Goal: Task Accomplishment & Management: Use online tool/utility

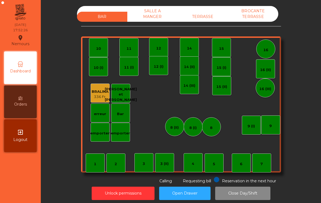
scroll to position [3, 0]
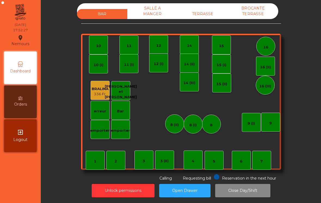
click at [266, 122] on div "9" at bounding box center [270, 121] width 19 height 19
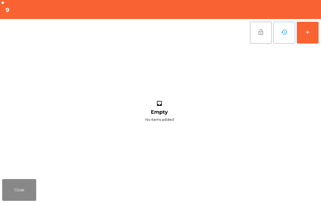
click at [313, 37] on button "add" at bounding box center [307, 33] width 22 height 22
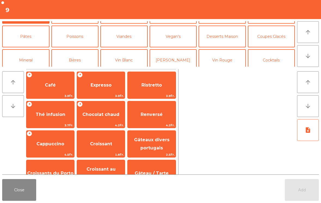
scroll to position [23, 0]
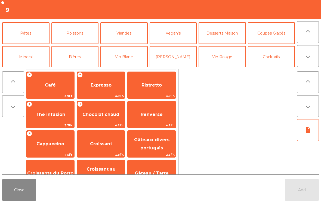
click at [77, 54] on button "Bières" at bounding box center [74, 57] width 47 height 22
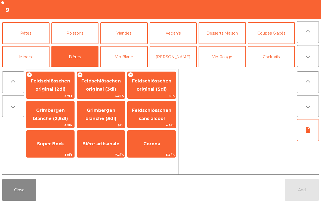
click at [110, 85] on span "Feldschlösschen original (3dl)" at bounding box center [101, 85] width 48 height 23
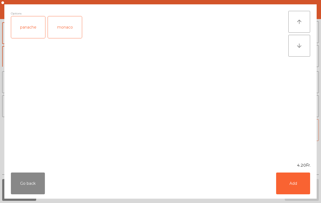
click at [308, 193] on button "Add" at bounding box center [293, 183] width 34 height 22
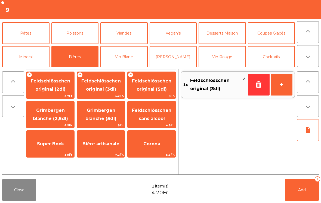
click at [308, 194] on button "Add 1" at bounding box center [301, 190] width 34 height 22
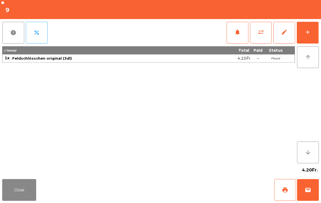
click at [33, 186] on button "Close" at bounding box center [19, 190] width 34 height 22
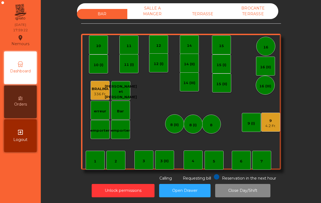
click at [270, 119] on div "9" at bounding box center [270, 120] width 11 height 5
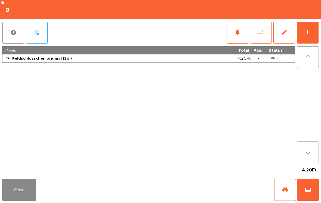
click at [315, 32] on button "add" at bounding box center [307, 33] width 22 height 22
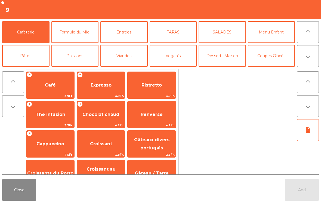
click at [130, 33] on button "Entrées" at bounding box center [123, 32] width 47 height 22
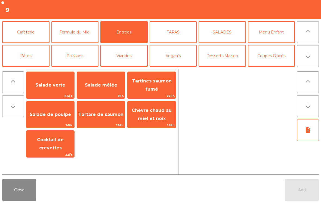
click at [115, 91] on span "Salade mêlée" at bounding box center [101, 85] width 48 height 15
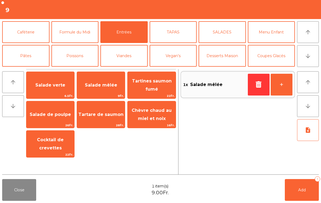
click at [177, 33] on button "TAPAS" at bounding box center [172, 32] width 47 height 22
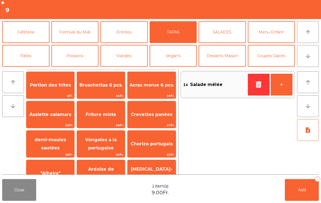
click at [109, 117] on span "Friture mixte" at bounding box center [101, 114] width 48 height 15
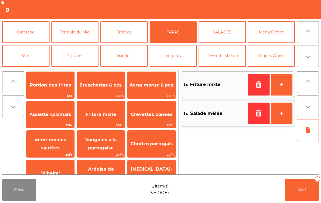
click at [301, 190] on span "Add" at bounding box center [302, 189] width 8 height 5
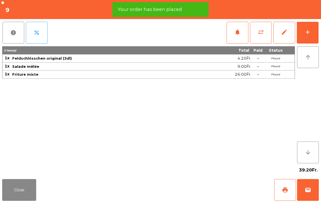
click at [306, 31] on div "add" at bounding box center [307, 32] width 7 height 7
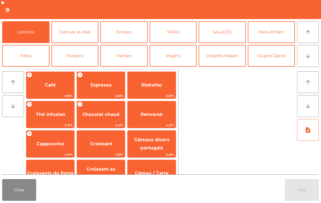
click at [307, 56] on icon "arrow_downward" at bounding box center [307, 56] width 7 height 7
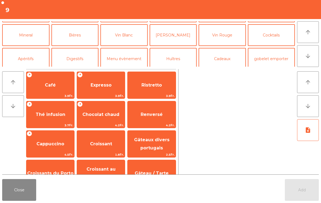
scroll to position [47, 0]
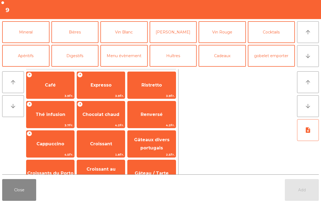
click at [230, 35] on button "Vin Rouge" at bounding box center [221, 32] width 47 height 22
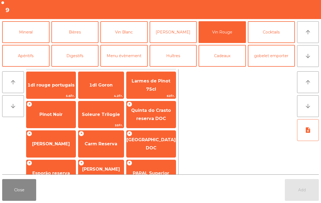
click at [60, 120] on span "Pinot Noir" at bounding box center [50, 114] width 49 height 15
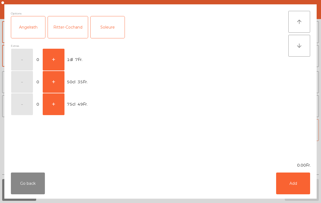
click at [34, 31] on div "Angelrath" at bounding box center [28, 27] width 34 height 22
click at [61, 61] on button "+" at bounding box center [54, 60] width 22 height 22
click at [299, 189] on button "Add" at bounding box center [293, 183] width 34 height 22
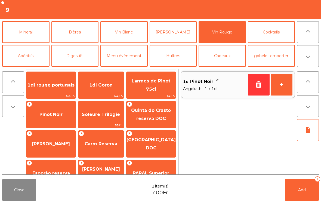
click at [281, 86] on button "+" at bounding box center [281, 85] width 22 height 22
click at [302, 192] on button "Add 2" at bounding box center [301, 190] width 34 height 22
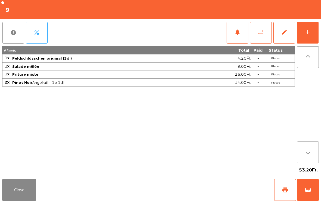
click at [15, 191] on button "Close" at bounding box center [19, 190] width 34 height 22
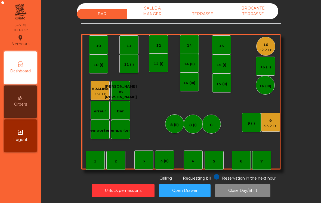
click at [97, 162] on div "1" at bounding box center [95, 160] width 19 height 19
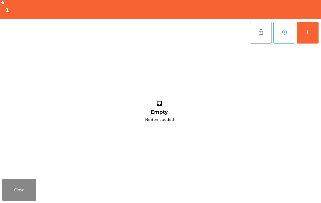
click at [311, 32] on button "add" at bounding box center [307, 33] width 22 height 22
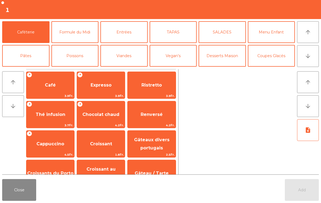
click at [305, 61] on button "arrow_downward" at bounding box center [308, 56] width 22 height 22
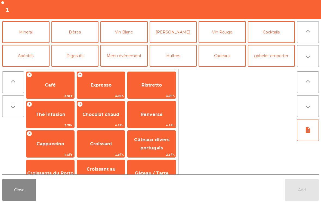
click at [77, 36] on button "Bières" at bounding box center [74, 32] width 47 height 22
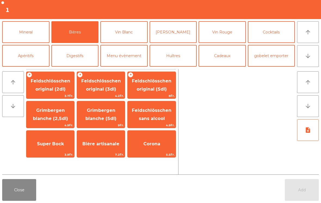
click at [99, 148] on span "Bière artisanale" at bounding box center [101, 143] width 48 height 15
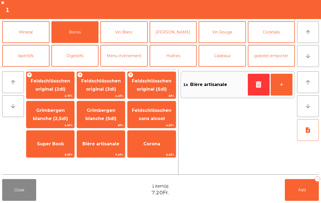
click at [283, 82] on button "+" at bounding box center [281, 85] width 22 height 22
click at [293, 184] on button "Add 2" at bounding box center [301, 190] width 34 height 22
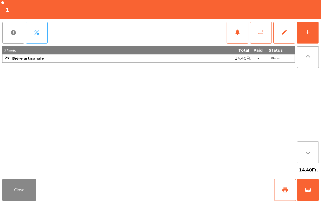
click at [10, 184] on button "Close" at bounding box center [19, 190] width 34 height 22
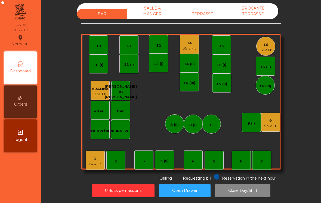
click at [274, 46] on div "16 22.2 Fr." at bounding box center [265, 46] width 19 height 19
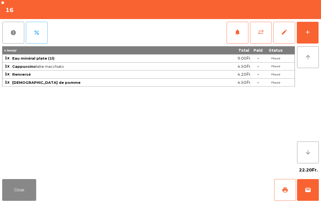
click at [305, 36] on button "add" at bounding box center [307, 33] width 22 height 22
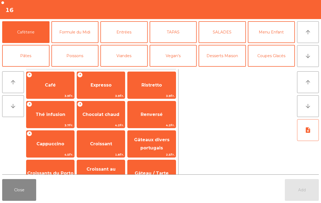
click at [28, 62] on button "Pâtes" at bounding box center [25, 56] width 47 height 22
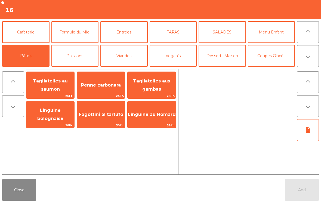
click at [157, 89] on span "Tagliatelles aux gambas" at bounding box center [151, 84] width 37 height 13
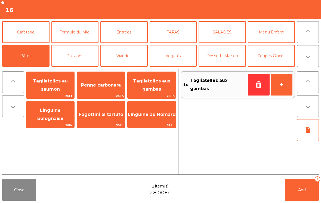
click at [106, 89] on span "Penne carbonara" at bounding box center [101, 85] width 48 height 15
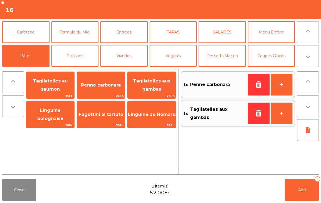
click at [129, 57] on button "Viandes" at bounding box center [123, 56] width 47 height 22
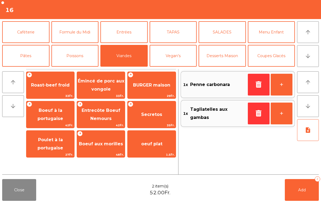
click at [156, 93] on span "29Fr." at bounding box center [151, 95] width 48 height 5
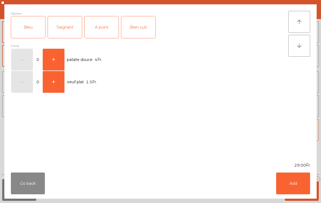
click at [102, 30] on div "A point" at bounding box center [101, 27] width 34 height 22
click at [285, 175] on button "Add" at bounding box center [293, 183] width 34 height 22
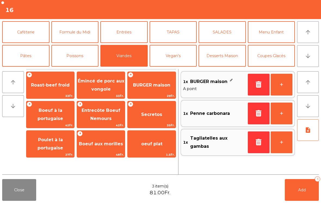
click at [280, 87] on button "+" at bounding box center [281, 85] width 22 height 22
click at [274, 37] on button "Menu Enfant" at bounding box center [271, 32] width 47 height 22
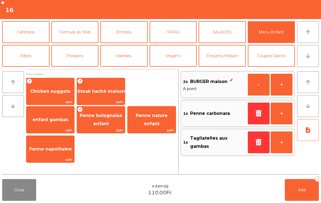
click at [109, 95] on span "Steak haché maison" at bounding box center [101, 91] width 48 height 15
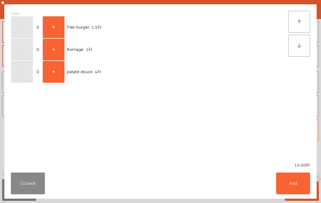
click at [295, 187] on button "Add" at bounding box center [293, 183] width 34 height 22
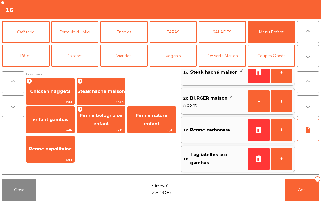
scroll to position [12, 0]
click at [309, 136] on button "note_add" at bounding box center [308, 130] width 22 height 22
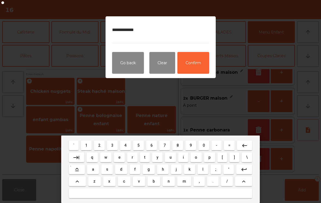
type textarea "**********"
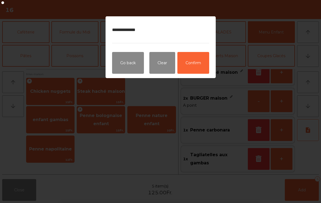
click at [198, 67] on button "Confirm" at bounding box center [193, 63] width 32 height 22
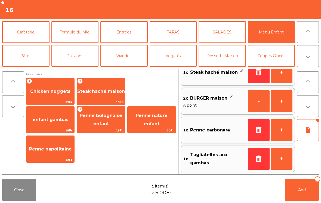
click at [301, 193] on button "Add 5" at bounding box center [301, 190] width 34 height 22
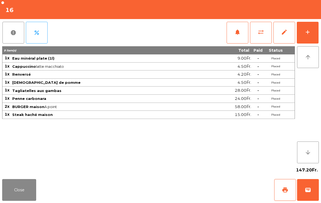
click at [315, 24] on button "add" at bounding box center [307, 33] width 22 height 22
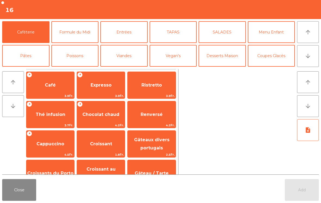
click at [309, 64] on button "arrow_downward" at bounding box center [308, 56] width 22 height 22
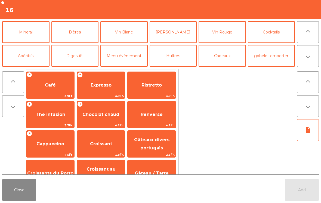
click at [134, 34] on button "Vin Blanc" at bounding box center [123, 32] width 47 height 22
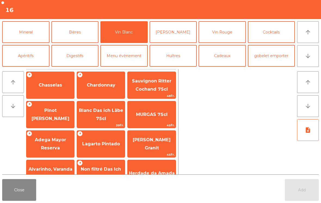
click at [95, 93] on div "+ Chardonnay" at bounding box center [101, 84] width 48 height 27
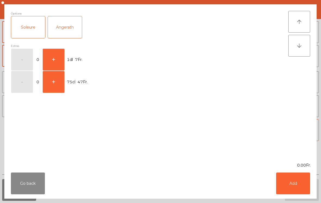
click at [60, 58] on button "+" at bounding box center [54, 60] width 22 height 22
click at [292, 190] on button "Add" at bounding box center [293, 183] width 34 height 22
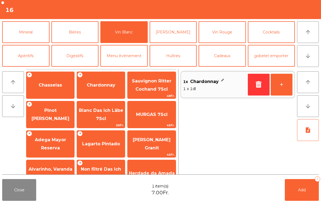
click at [284, 87] on button "+" at bounding box center [281, 85] width 22 height 22
click at [301, 198] on button "Add 2" at bounding box center [301, 190] width 34 height 22
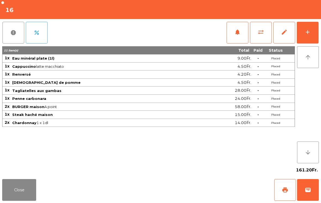
click at [12, 184] on button "Close" at bounding box center [19, 190] width 34 height 22
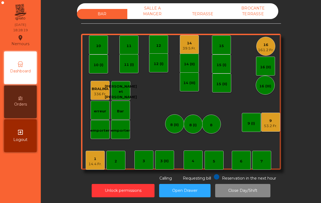
click at [195, 159] on div "4" at bounding box center [192, 159] width 19 height 19
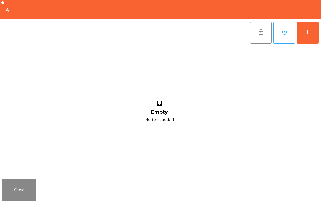
click at [310, 38] on button "add" at bounding box center [307, 33] width 22 height 22
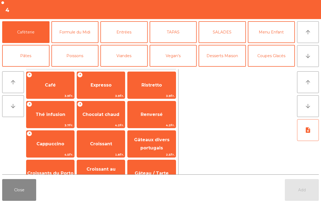
click at [305, 61] on button "arrow_downward" at bounding box center [308, 56] width 22 height 22
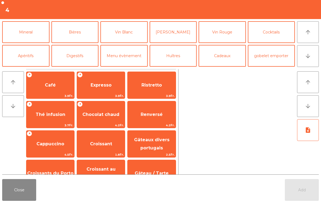
click at [74, 35] on button "Bières" at bounding box center [74, 32] width 47 height 22
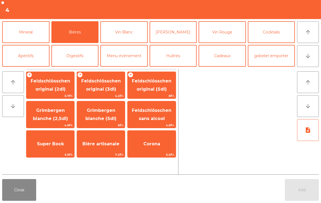
click at [95, 97] on span "4.2Fr." at bounding box center [101, 95] width 48 height 5
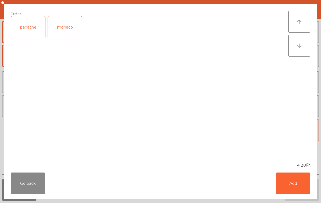
click at [33, 30] on div "panache" at bounding box center [28, 27] width 34 height 22
click at [289, 186] on button "Add" at bounding box center [293, 183] width 34 height 22
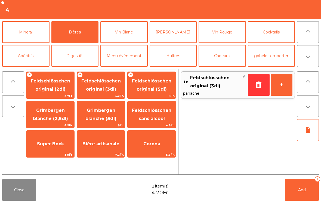
click at [281, 84] on button "+" at bounding box center [281, 85] width 22 height 22
click at [297, 190] on button "Add 2" at bounding box center [301, 190] width 34 height 22
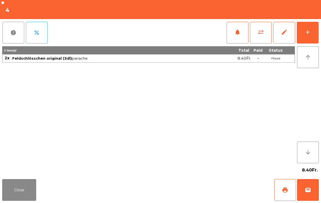
click at [39, 201] on div "Close print wallet" at bounding box center [160, 190] width 321 height 26
click at [20, 195] on button "Close" at bounding box center [19, 190] width 34 height 22
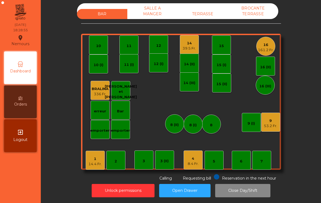
click at [187, 48] on div "39.5 Fr." at bounding box center [188, 48] width 13 height 5
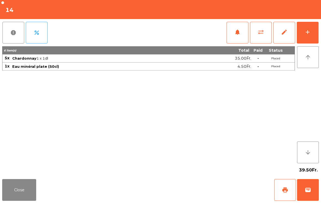
click at [296, 41] on button "add" at bounding box center [307, 33] width 22 height 22
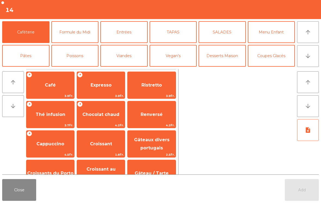
click at [35, 60] on button "Pâtes" at bounding box center [25, 56] width 47 height 22
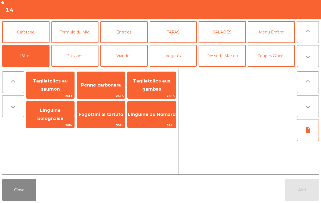
click at [103, 87] on span "Penne carbonara" at bounding box center [101, 84] width 40 height 5
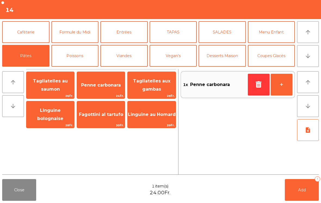
click at [163, 84] on span "Tagliatelles aux gambas" at bounding box center [151, 85] width 48 height 23
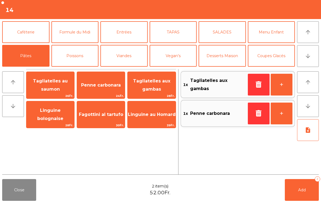
click at [133, 32] on button "Entrées" at bounding box center [123, 32] width 47 height 22
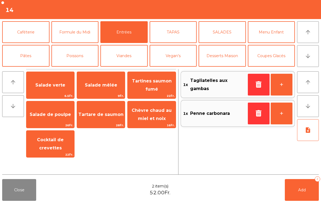
click at [51, 143] on span "Cocktail de crevettes" at bounding box center [50, 143] width 27 height 13
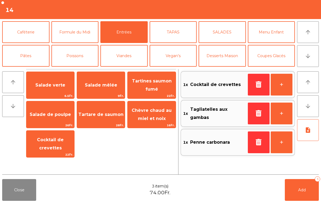
click at [223, 33] on button "SALADES" at bounding box center [221, 32] width 47 height 22
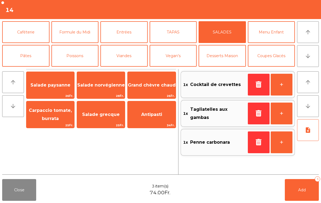
click at [57, 87] on span "Salade paysanne" at bounding box center [50, 84] width 40 height 5
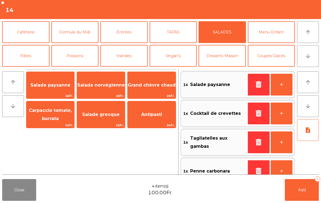
click at [309, 135] on button "note_add" at bounding box center [308, 130] width 22 height 22
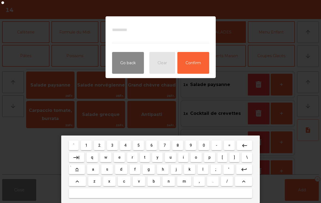
type textarea "*"
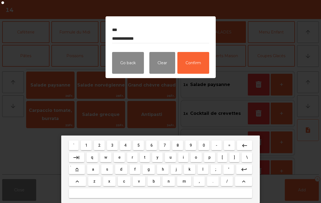
type textarea "**********"
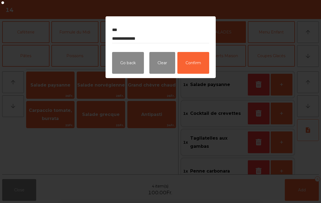
click at [195, 64] on button "Confirm" at bounding box center [193, 63] width 32 height 22
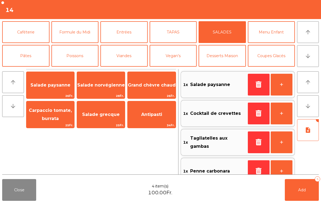
click at [307, 195] on button "Add 4" at bounding box center [301, 190] width 34 height 22
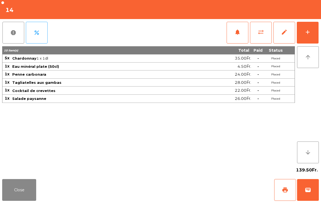
click at [16, 190] on button "Close" at bounding box center [19, 190] width 34 height 22
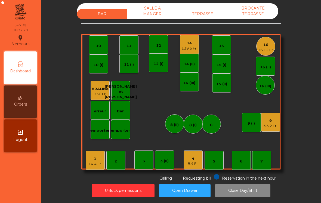
click at [201, 14] on div "TERRASSE" at bounding box center [202, 14] width 50 height 10
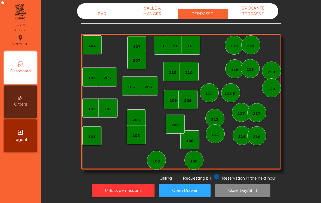
click at [159, 164] on div "100" at bounding box center [156, 160] width 19 height 19
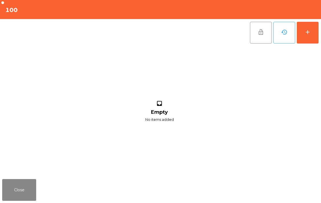
click at [318, 27] on button "add" at bounding box center [307, 33] width 22 height 22
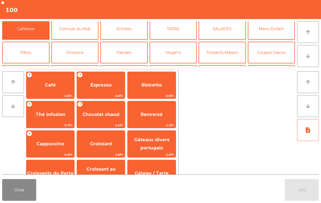
scroll to position [21, 0]
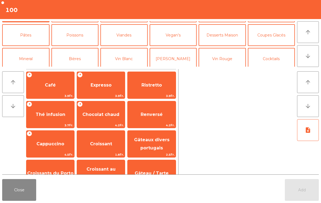
click at [23, 65] on button "Mineral" at bounding box center [25, 59] width 47 height 22
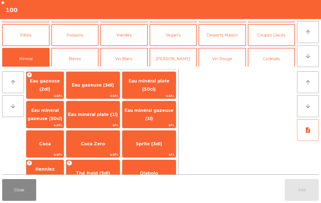
click at [54, 96] on span "2.5Fr." at bounding box center [44, 95] width 37 height 5
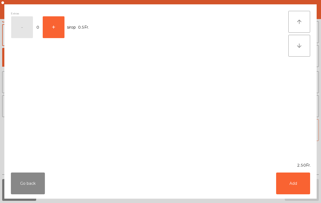
click at [295, 184] on button "Add" at bounding box center [293, 183] width 34 height 22
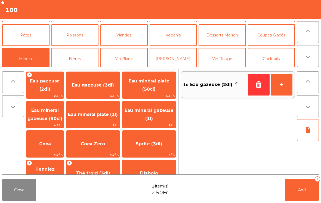
click at [290, 76] on button "+" at bounding box center [281, 85] width 22 height 22
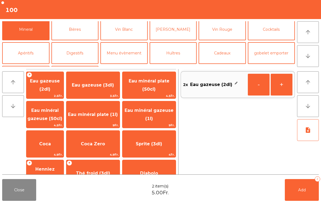
click at [27, 54] on button "Apéritifs" at bounding box center [25, 53] width 47 height 22
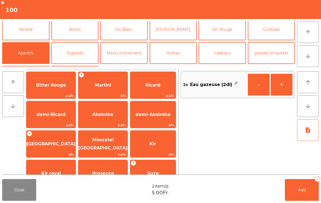
click at [24, 33] on button "Mineral" at bounding box center [25, 29] width 47 height 22
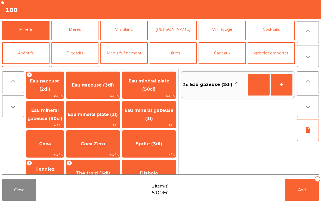
scroll to position [62, 0]
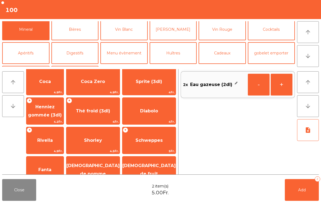
click at [158, 164] on span "[DEMOGRAPHIC_DATA] de fruit" at bounding box center [148, 169] width 53 height 23
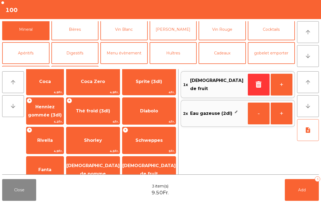
click at [292, 200] on button "Add 3" at bounding box center [301, 190] width 34 height 22
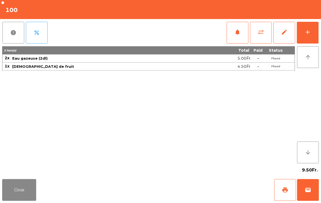
click at [18, 191] on button "Close" at bounding box center [19, 190] width 34 height 22
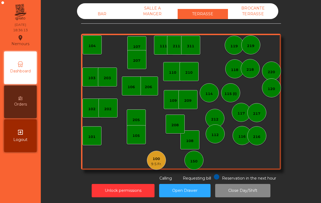
click at [192, 161] on div "150" at bounding box center [193, 160] width 7 height 5
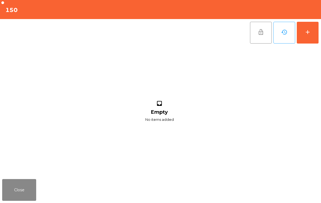
click at [318, 29] on button "add" at bounding box center [307, 33] width 22 height 22
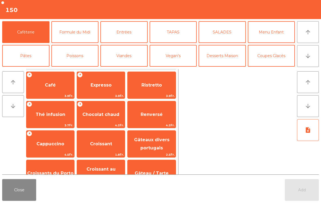
click at [308, 55] on icon "arrow_downward" at bounding box center [307, 56] width 7 height 7
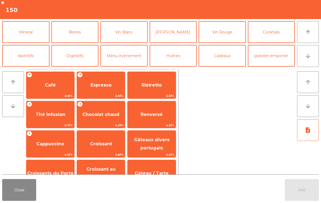
click at [31, 31] on button "Mineral" at bounding box center [25, 32] width 47 height 22
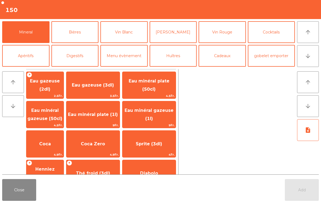
click at [54, 112] on span "Eau minéral gazeuse (50cl)" at bounding box center [44, 114] width 35 height 13
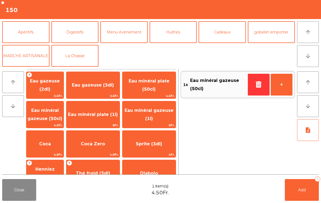
scroll to position [35, 0]
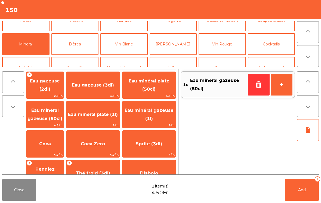
click at [134, 43] on button "Vin Blanc" at bounding box center [123, 44] width 47 height 22
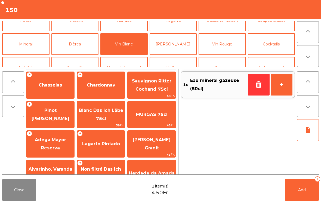
click at [53, 116] on span "Pinot [PERSON_NAME]" at bounding box center [51, 114] width 38 height 13
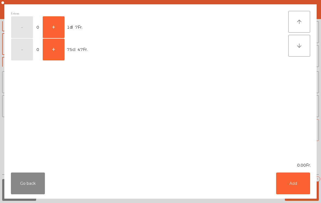
click at [55, 22] on button "+" at bounding box center [54, 27] width 22 height 22
click at [288, 186] on button "Add" at bounding box center [293, 183] width 34 height 22
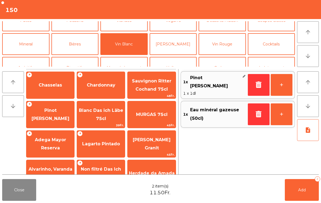
click at [304, 188] on span "Add" at bounding box center [302, 189] width 8 height 5
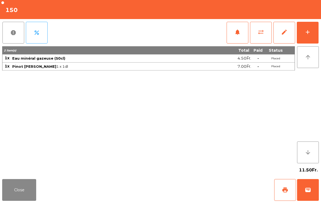
click at [15, 184] on button "Close" at bounding box center [19, 190] width 34 height 22
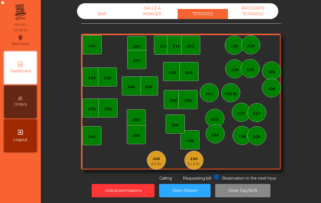
click at [94, 19] on div "BAR" at bounding box center [102, 14] width 50 height 10
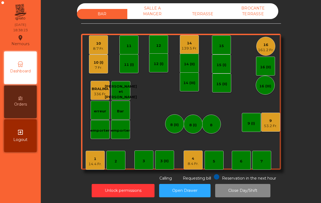
click at [192, 166] on div "4 8.4 Fr." at bounding box center [192, 159] width 19 height 19
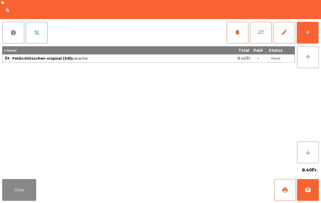
click at [281, 193] on button "print" at bounding box center [285, 190] width 22 height 22
click at [17, 190] on button "Close" at bounding box center [19, 190] width 34 height 22
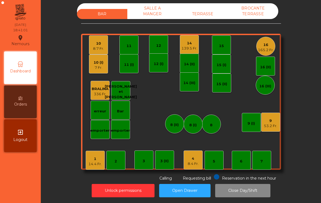
click at [196, 130] on div "8 (I)" at bounding box center [192, 123] width 19 height 19
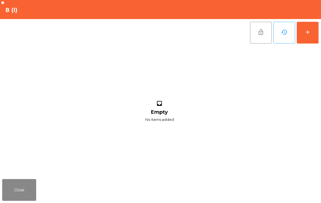
click at [301, 39] on button "add" at bounding box center [307, 33] width 22 height 22
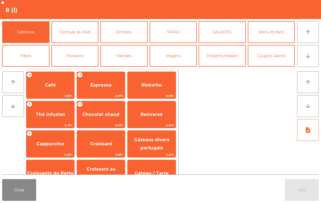
click at [308, 61] on button "arrow_downward" at bounding box center [308, 56] width 22 height 22
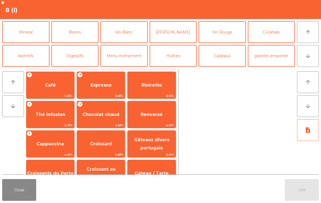
click at [32, 34] on button "Mineral" at bounding box center [25, 32] width 47 height 22
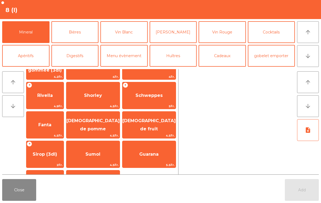
click at [162, 95] on span "Schweppes" at bounding box center [148, 95] width 27 height 5
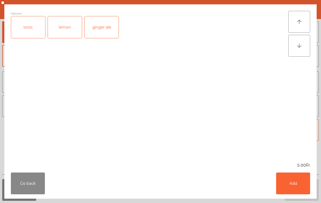
scroll to position [108, 0]
click at [293, 181] on button "Add" at bounding box center [293, 183] width 34 height 22
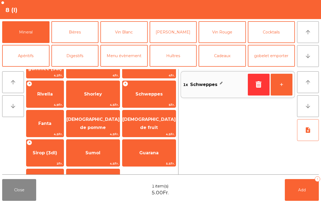
click at [293, 181] on button "Add 1" at bounding box center [301, 190] width 34 height 22
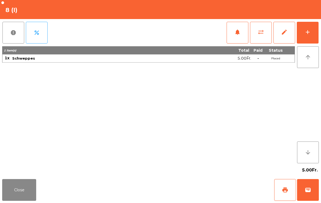
click at [10, 181] on button "Close" at bounding box center [19, 190] width 34 height 22
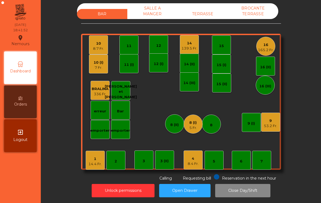
click at [192, 163] on div "8.4 Fr." at bounding box center [192, 163] width 11 height 5
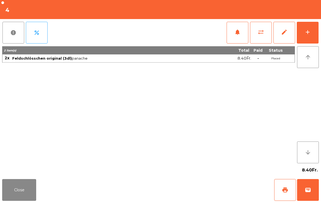
click at [311, 187] on button "wallet" at bounding box center [308, 190] width 22 height 22
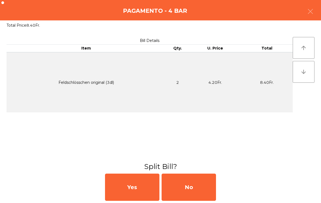
click at [194, 187] on div "No" at bounding box center [188, 186] width 54 height 27
click at [185, 188] on div "MB" at bounding box center [188, 186] width 54 height 27
click at [181, 185] on div "No" at bounding box center [188, 186] width 54 height 27
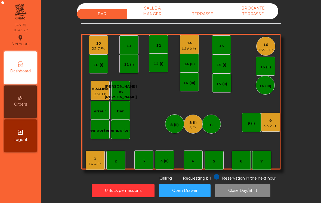
click at [206, 15] on div "TERRASSE" at bounding box center [202, 14] width 50 height 10
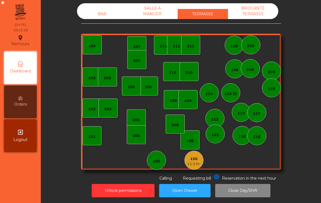
click at [196, 162] on div "11.5 Fr." at bounding box center [193, 163] width 13 height 5
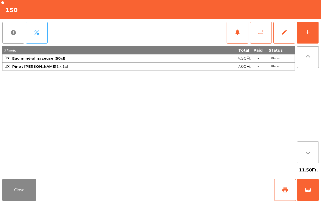
click at [317, 39] on button "add" at bounding box center [307, 33] width 22 height 22
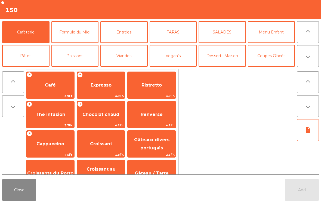
click at [129, 32] on button "Entrées" at bounding box center [123, 32] width 47 height 22
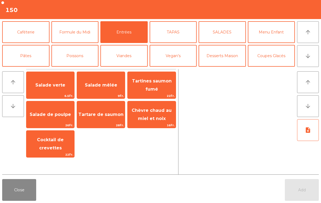
click at [103, 87] on span "Salade mêlée" at bounding box center [101, 84] width 32 height 5
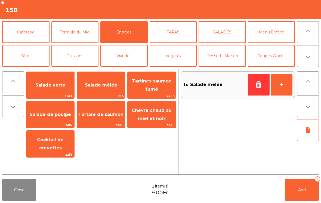
click at [103, 87] on span "Salade mêlée" at bounding box center [101, 84] width 32 height 5
click at [129, 54] on button "Viandes" at bounding box center [123, 56] width 47 height 22
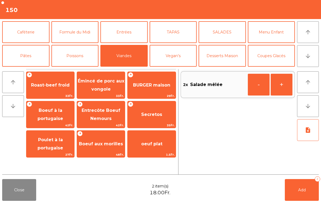
click at [117, 115] on span "Entrecôte Boeuf Nemours" at bounding box center [101, 114] width 48 height 23
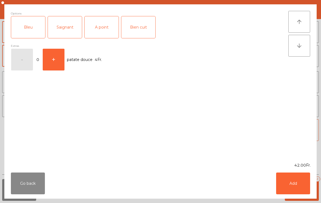
click at [69, 25] on div "Saignant" at bounding box center [65, 27] width 34 height 22
click at [295, 183] on button "Add" at bounding box center [293, 183] width 34 height 22
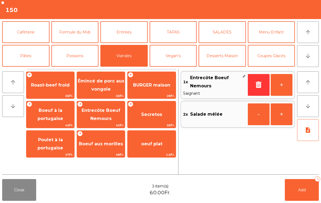
click at [180, 53] on button "Vegan's" at bounding box center [172, 56] width 47 height 22
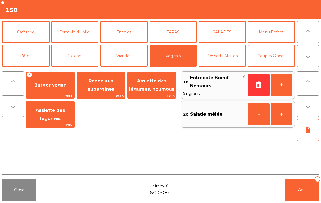
click at [99, 90] on span "Penne aux aubergines" at bounding box center [100, 84] width 27 height 13
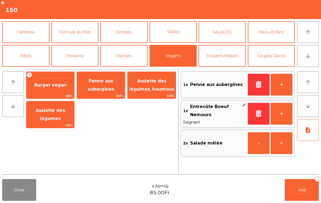
click at [264, 40] on button "Menu Enfant" at bounding box center [271, 32] width 47 height 22
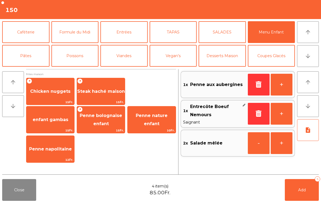
click at [155, 128] on span "10Fr." at bounding box center [151, 130] width 48 height 5
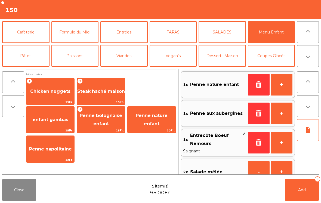
click at [305, 190] on button "Add 5" at bounding box center [301, 190] width 34 height 22
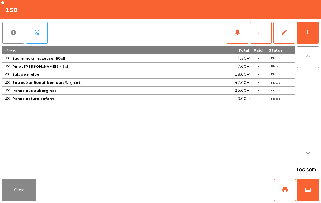
click at [11, 198] on button "Close" at bounding box center [19, 190] width 34 height 22
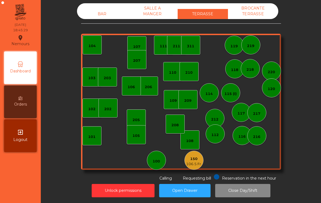
click at [104, 18] on div "BAR" at bounding box center [102, 14] width 50 height 10
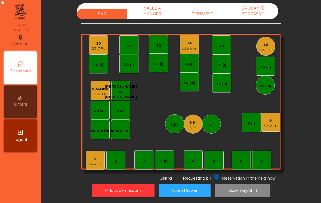
click at [99, 53] on div "10 22.7 Fr." at bounding box center [98, 44] width 19 height 19
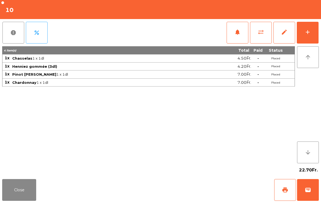
click at [314, 36] on button "add" at bounding box center [307, 33] width 22 height 22
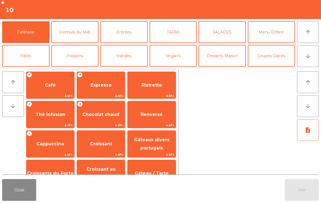
scroll to position [25, 0]
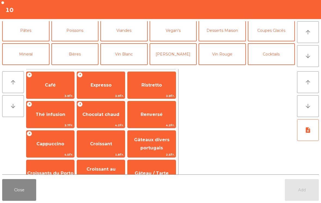
click at [121, 58] on button "Vin Blanc" at bounding box center [123, 54] width 47 height 22
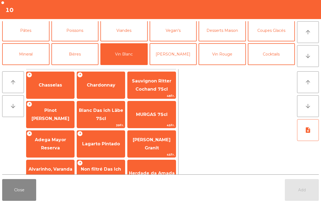
click at [52, 112] on span "Pinot [PERSON_NAME]" at bounding box center [51, 114] width 38 height 13
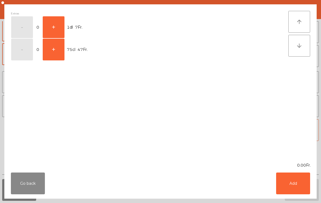
click at [24, 182] on button "Go back" at bounding box center [28, 183] width 34 height 22
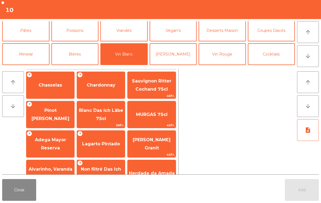
click at [115, 89] on span "Chardonnay" at bounding box center [101, 85] width 48 height 15
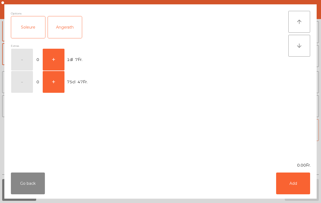
click at [52, 55] on button "+" at bounding box center [54, 60] width 22 height 22
click at [299, 190] on button "Add" at bounding box center [293, 183] width 34 height 22
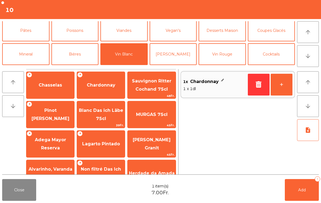
click at [299, 190] on span "Add" at bounding box center [302, 189] width 8 height 5
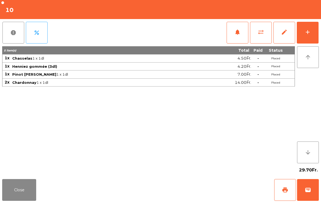
click at [22, 181] on button "Close" at bounding box center [19, 190] width 34 height 22
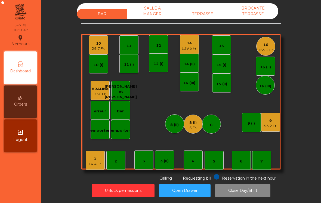
click at [264, 166] on div "7" at bounding box center [261, 160] width 19 height 19
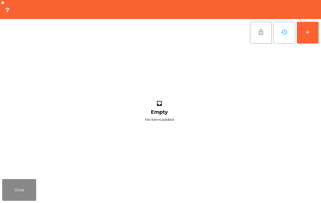
click at [307, 32] on div "add" at bounding box center [307, 32] width 7 height 7
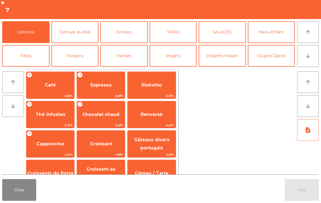
click at [305, 59] on button "arrow_downward" at bounding box center [308, 56] width 22 height 22
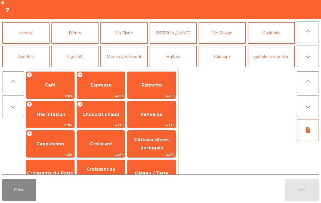
click at [28, 32] on button "Mineral" at bounding box center [25, 33] width 47 height 22
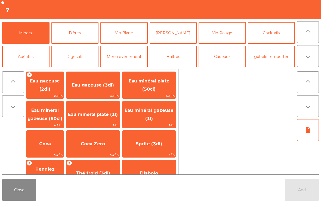
scroll to position [47, 0]
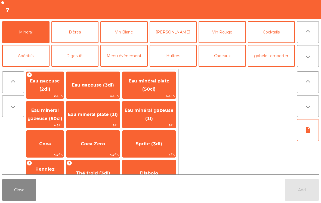
click at [45, 146] on span "Coca" at bounding box center [45, 143] width 12 height 5
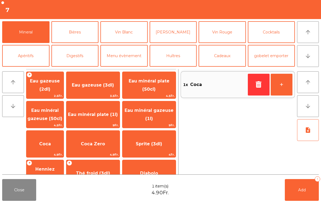
click at [271, 36] on button "Cocktails" at bounding box center [271, 32] width 47 height 22
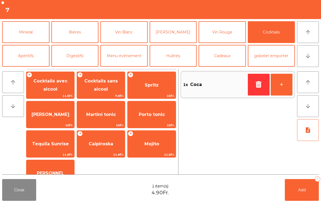
click at [51, 118] on span "[PERSON_NAME]" at bounding box center [50, 114] width 48 height 15
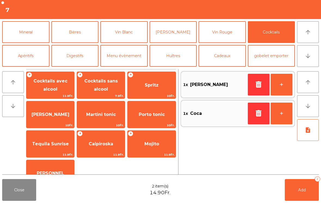
click at [301, 190] on span "Add" at bounding box center [302, 189] width 8 height 5
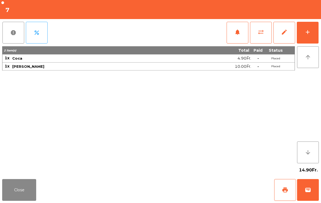
click at [5, 199] on button "Close" at bounding box center [19, 190] width 34 height 22
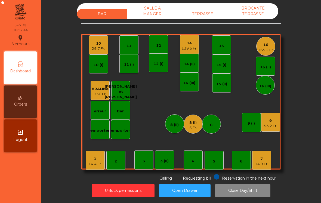
click at [91, 46] on div "10 29.7 Fr." at bounding box center [98, 44] width 19 height 19
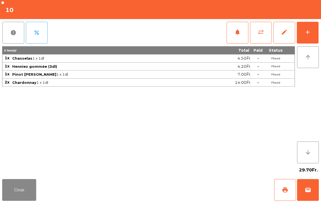
click at [255, 82] on td "-" at bounding box center [257, 83] width 13 height 8
click at [311, 36] on button "add" at bounding box center [307, 33] width 22 height 22
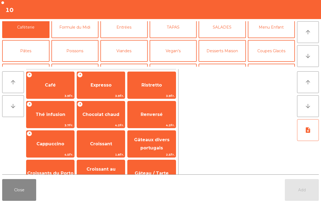
scroll to position [28, 0]
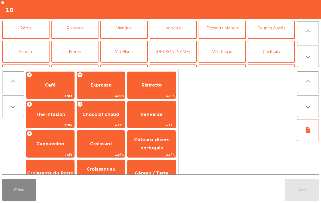
click at [261, 55] on button "Cocktails" at bounding box center [271, 52] width 47 height 22
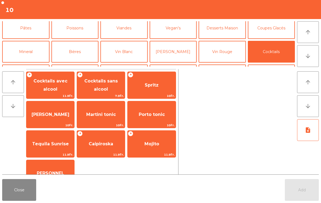
click at [158, 96] on span "10Fr." at bounding box center [151, 95] width 48 height 5
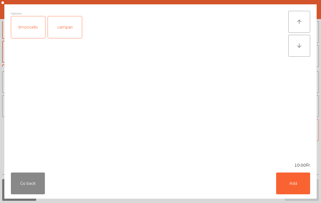
click at [295, 183] on button "Add" at bounding box center [293, 183] width 34 height 22
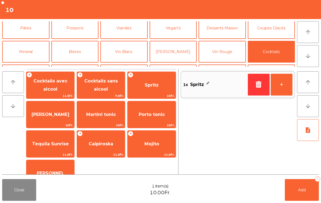
scroll to position [51, 0]
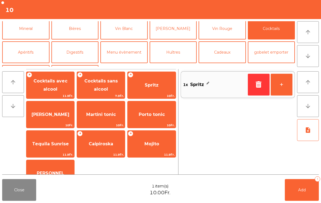
click at [31, 56] on button "Apéritifs" at bounding box center [25, 52] width 47 height 22
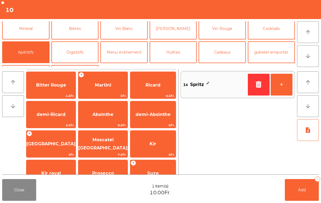
click at [60, 83] on span "Bitter Rouge" at bounding box center [51, 84] width 30 height 5
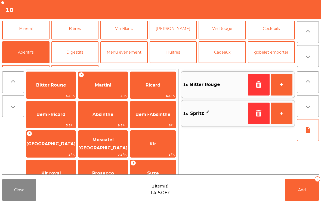
click at [301, 195] on button "Add 2" at bounding box center [301, 190] width 34 height 22
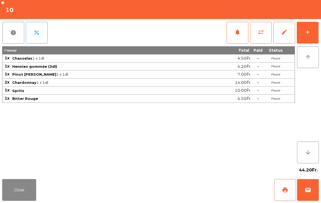
click at [16, 195] on button "Close" at bounding box center [19, 190] width 34 height 22
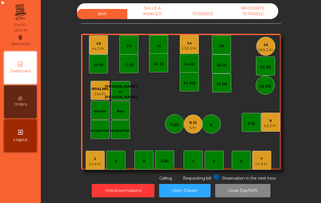
click at [260, 158] on div "7" at bounding box center [261, 158] width 13 height 5
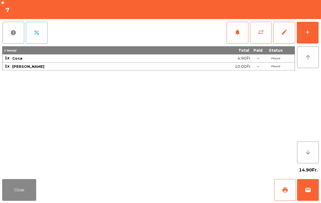
click at [315, 37] on button "add" at bounding box center [307, 33] width 22 height 22
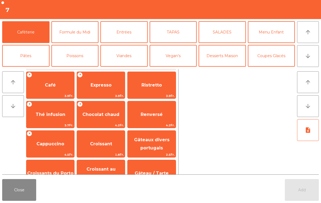
click at [130, 29] on button "Entrées" at bounding box center [123, 32] width 47 height 22
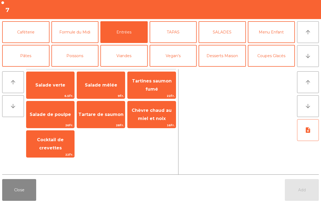
click at [45, 87] on span "Salade verte" at bounding box center [50, 84] width 30 height 5
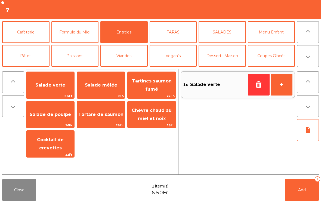
click at [110, 85] on span "Salade mêlée" at bounding box center [101, 84] width 32 height 5
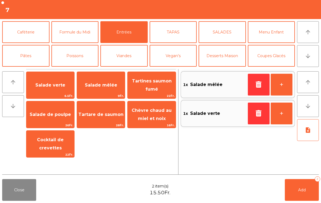
scroll to position [20, 0]
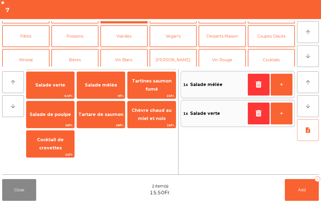
click at [29, 41] on button "Pâtes" at bounding box center [25, 36] width 47 height 22
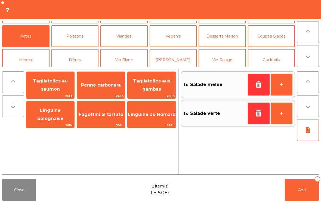
click at [149, 116] on span "Linguine au Homard" at bounding box center [152, 114] width 48 height 5
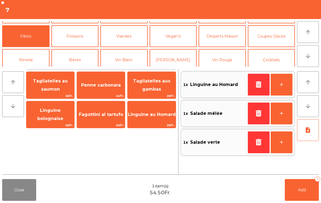
click at [54, 83] on span "Tagliatelles au saumon" at bounding box center [50, 84] width 35 height 13
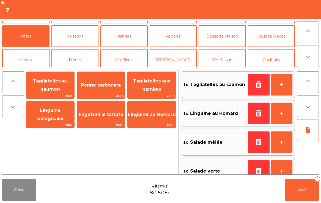
click at [302, 132] on button "note_add" at bounding box center [308, 130] width 22 height 22
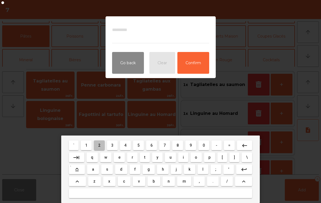
type textarea "*"
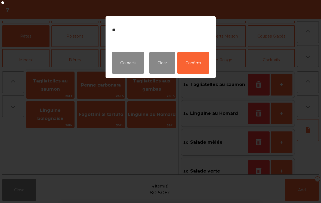
click at [189, 59] on button "Confirm" at bounding box center [193, 63] width 32 height 22
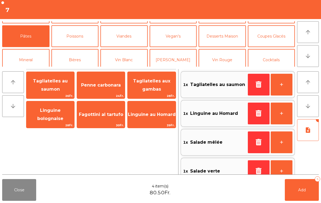
scroll to position [13, 0]
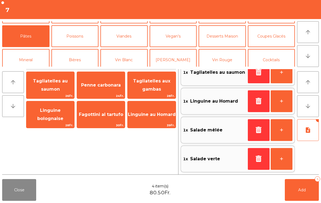
click at [313, 199] on button "Add 4" at bounding box center [301, 190] width 34 height 22
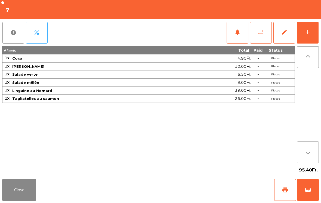
click at [23, 192] on button "Close" at bounding box center [19, 190] width 34 height 22
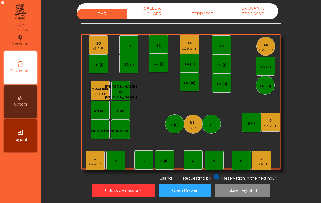
click at [95, 165] on div "14.4 Fr." at bounding box center [94, 163] width 13 height 5
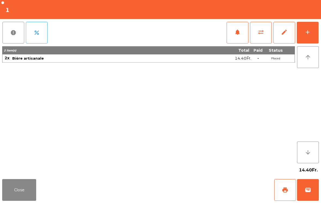
click at [280, 190] on button "print" at bounding box center [285, 190] width 22 height 22
click at [18, 192] on button "Close" at bounding box center [19, 190] width 34 height 22
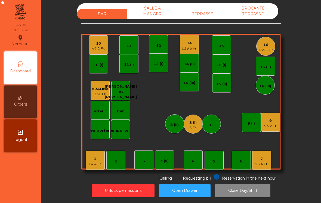
click at [95, 167] on div "1 14.4 Fr." at bounding box center [95, 160] width 19 height 19
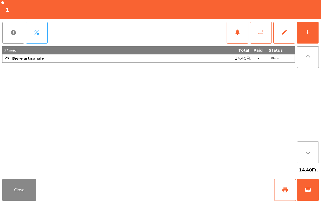
click at [309, 189] on span "wallet" at bounding box center [307, 189] width 7 height 7
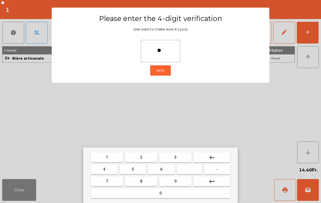
type input "**"
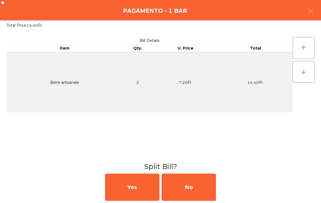
click at [192, 193] on div "No" at bounding box center [188, 186] width 54 height 27
click at [189, 187] on div "MB" at bounding box center [188, 186] width 54 height 27
click at [192, 192] on div "No" at bounding box center [188, 186] width 54 height 27
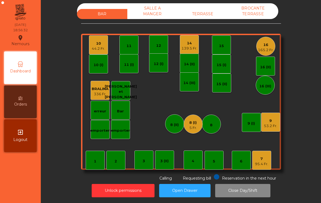
click at [265, 169] on div "7 95.4 Fr." at bounding box center [261, 160] width 19 height 19
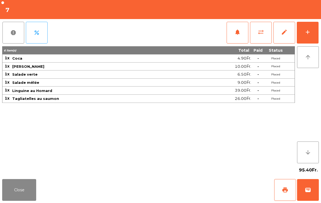
click at [14, 200] on button "Close" at bounding box center [19, 190] width 34 height 22
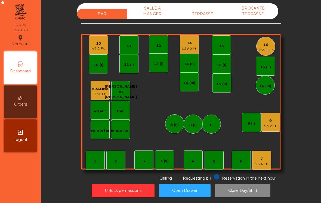
click at [164, 159] on div "3 (II)" at bounding box center [164, 160] width 8 height 5
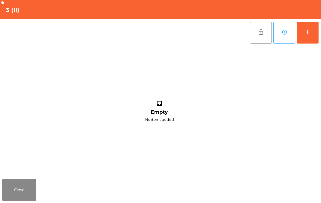
click at [313, 37] on button "add" at bounding box center [307, 33] width 22 height 22
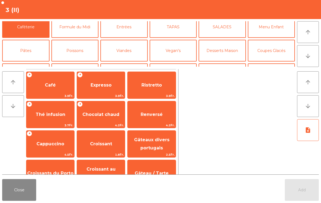
click at [31, 63] on button "Mineral" at bounding box center [25, 74] width 47 height 22
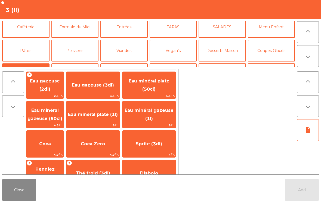
scroll to position [22, 0]
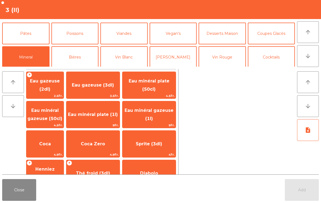
click at [271, 55] on button "Cocktails" at bounding box center [271, 57] width 47 height 22
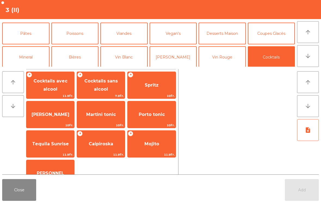
click at [154, 83] on span "Spritz" at bounding box center [152, 84] width 14 height 5
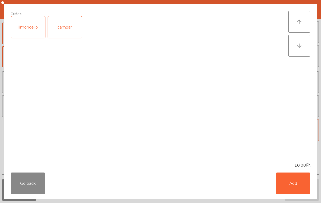
click at [295, 188] on button "Add" at bounding box center [293, 183] width 34 height 22
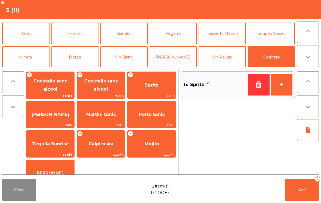
scroll to position [0, 0]
click at [33, 54] on button "Mineral" at bounding box center [25, 57] width 47 height 22
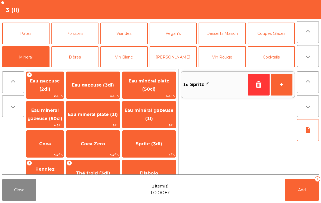
click at [105, 146] on span "Coca Zero" at bounding box center [93, 143] width 24 height 5
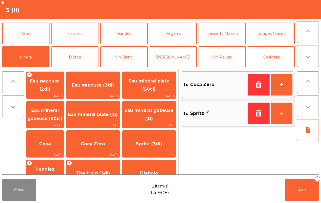
scroll to position [14, 0]
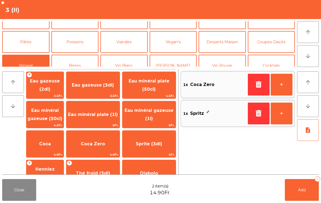
click at [73, 43] on button "Poissons" at bounding box center [74, 42] width 47 height 22
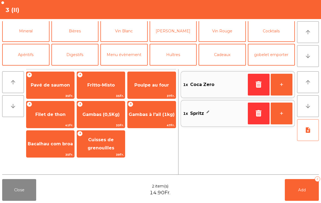
scroll to position [49, 0]
click at [267, 58] on button "gobelet emporter" at bounding box center [271, 54] width 47 height 22
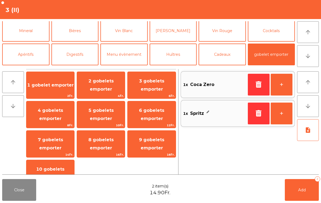
click at [228, 56] on button "Cadeaux" at bounding box center [221, 54] width 47 height 22
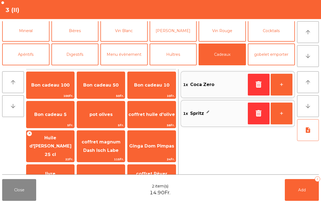
scroll to position [45, 0]
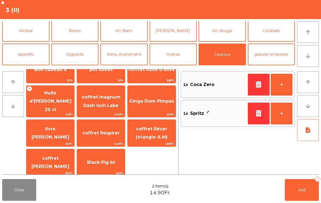
click at [181, 51] on button "Huîtres" at bounding box center [172, 54] width 47 height 22
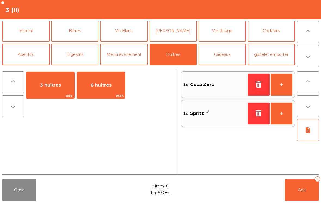
scroll to position [0, 0]
click at [136, 59] on button "Menu évènement" at bounding box center [123, 54] width 47 height 22
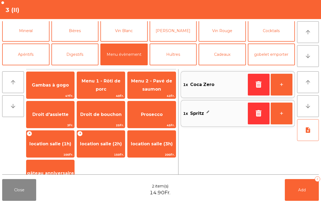
click at [53, 89] on span "Gambas à gogo" at bounding box center [50, 85] width 48 height 15
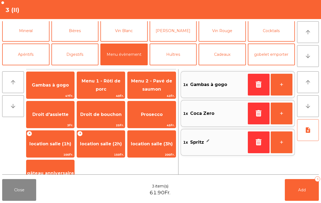
click at [55, 90] on span "Gambas à gogo" at bounding box center [50, 85] width 48 height 15
click at [286, 183] on button "Add 4" at bounding box center [301, 190] width 34 height 22
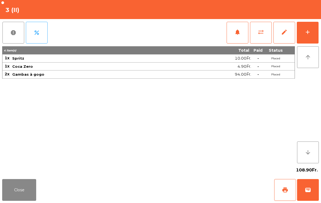
click at [19, 186] on button "Close" at bounding box center [19, 190] width 34 height 22
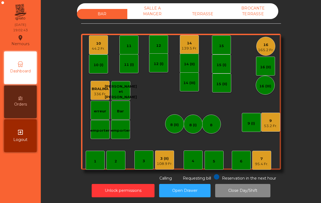
click at [103, 44] on div "10" at bounding box center [98, 43] width 13 height 5
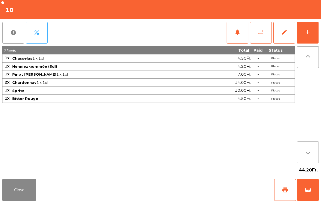
click at [313, 42] on button "add" at bounding box center [307, 33] width 22 height 22
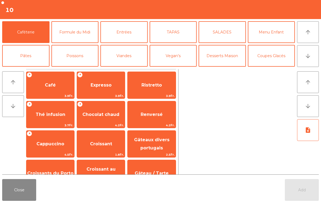
scroll to position [5, 0]
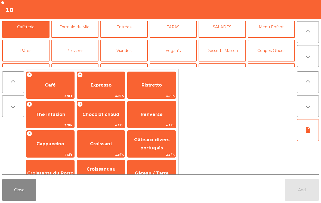
click at [126, 63] on button "Vin Blanc" at bounding box center [123, 74] width 47 height 22
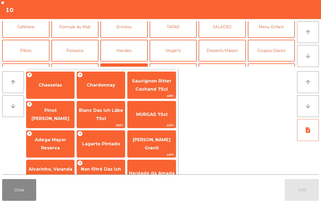
scroll to position [33, 0]
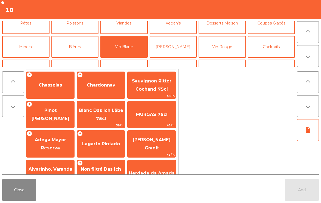
click at [49, 91] on span "Chasselas" at bounding box center [50, 85] width 48 height 15
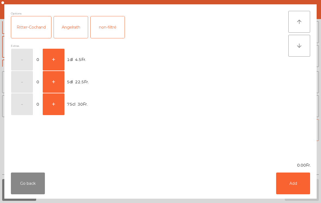
click at [61, 56] on button "+" at bounding box center [54, 60] width 22 height 22
click at [300, 190] on button "Add" at bounding box center [293, 183] width 34 height 22
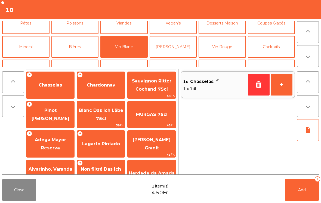
click at [280, 83] on button "+" at bounding box center [281, 85] width 22 height 22
click at [302, 191] on span "Add" at bounding box center [302, 189] width 8 height 5
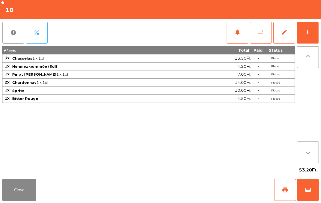
click at [12, 198] on button "Close" at bounding box center [19, 190] width 34 height 22
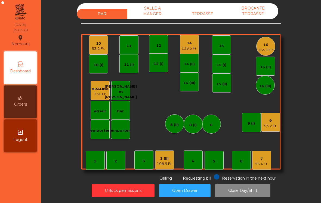
click at [268, 166] on div "95.4 Fr." at bounding box center [261, 163] width 13 height 5
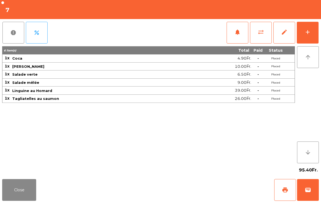
click at [237, 35] on span "notifications" at bounding box center [237, 32] width 7 height 7
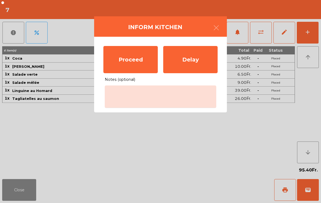
click at [139, 61] on div "Proceed" at bounding box center [130, 59] width 54 height 27
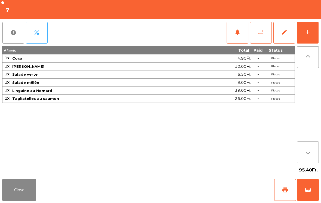
click at [51, 178] on div "Close print wallet" at bounding box center [160, 190] width 321 height 26
click at [34, 193] on button "Close" at bounding box center [19, 190] width 34 height 22
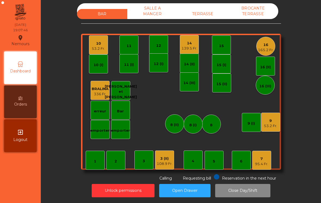
click at [180, 54] on div "14 (II)" at bounding box center [189, 63] width 19 height 19
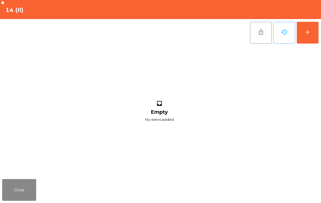
click at [309, 35] on button "add" at bounding box center [307, 33] width 22 height 22
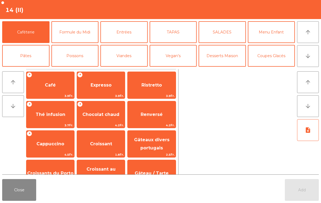
scroll to position [37, 0]
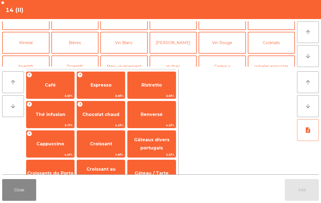
click at [54, 83] on span "Café" at bounding box center [50, 84] width 11 height 5
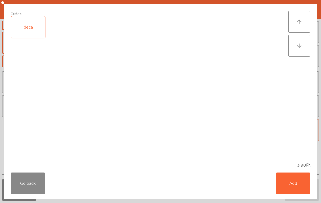
click at [301, 182] on button "Add" at bounding box center [293, 183] width 34 height 22
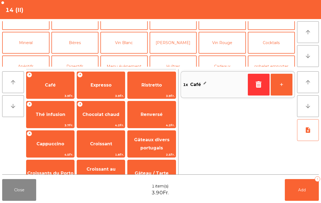
click at [102, 86] on span "Expresso" at bounding box center [100, 84] width 21 height 5
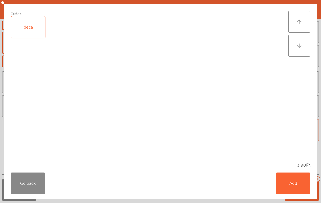
click at [304, 183] on button "Add" at bounding box center [293, 183] width 34 height 22
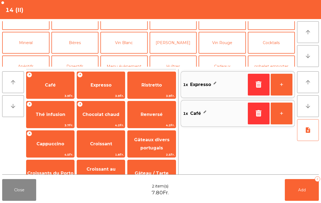
click at [285, 80] on button "+" at bounding box center [281, 85] width 22 height 22
click at [95, 88] on span "Expresso" at bounding box center [101, 85] width 48 height 15
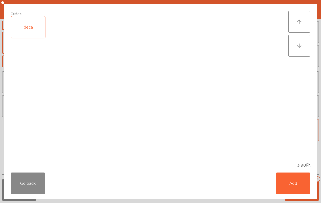
click at [43, 30] on div "deca" at bounding box center [28, 27] width 34 height 22
click at [300, 186] on button "Add" at bounding box center [293, 183] width 34 height 22
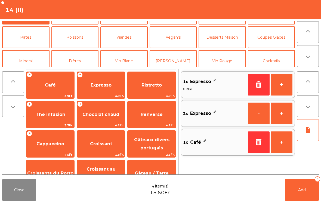
scroll to position [65, 0]
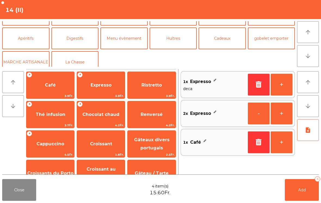
click at [73, 37] on button "Digestifs" at bounding box center [74, 38] width 47 height 22
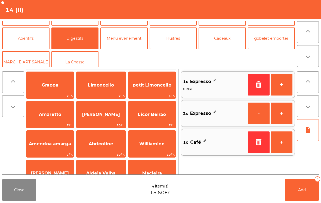
click at [102, 85] on span "Limoncello" at bounding box center [101, 84] width 26 height 5
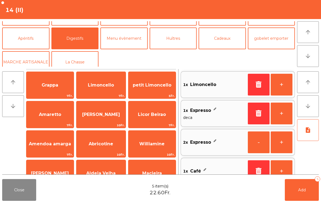
click at [308, 192] on button "Add 5" at bounding box center [301, 190] width 34 height 22
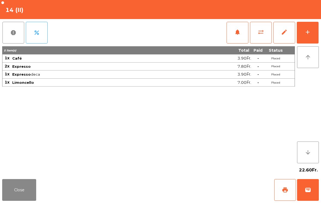
click at [21, 199] on button "Close" at bounding box center [19, 190] width 34 height 22
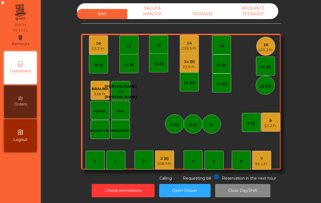
click at [97, 48] on div "53.2 Fr." at bounding box center [98, 48] width 13 height 5
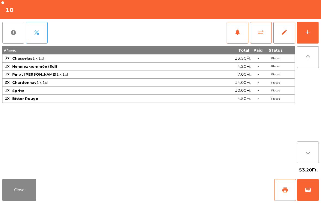
click at [312, 37] on button "add" at bounding box center [307, 33] width 22 height 22
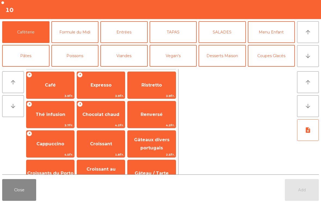
click at [314, 61] on button "arrow_downward" at bounding box center [308, 56] width 22 height 22
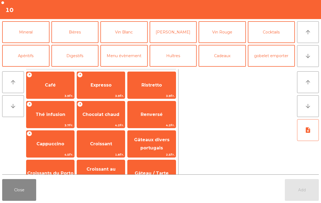
click at [140, 34] on button "Vin Blanc" at bounding box center [123, 32] width 47 height 22
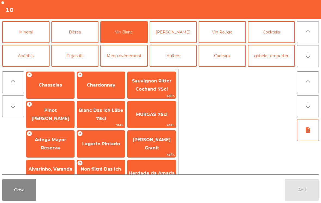
click at [45, 118] on span "Pinot [PERSON_NAME]" at bounding box center [50, 114] width 48 height 23
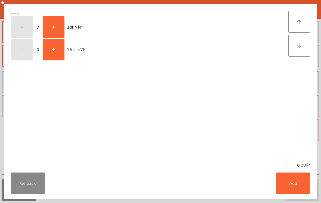
click at [52, 27] on button "+" at bounding box center [54, 27] width 22 height 22
click at [295, 181] on button "Add" at bounding box center [293, 183] width 34 height 22
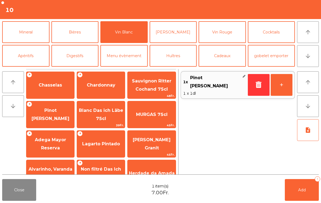
click at [305, 183] on button "Add 1" at bounding box center [301, 190] width 34 height 22
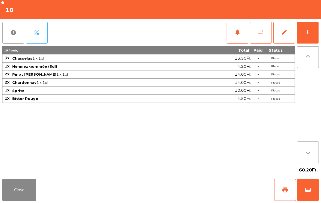
click at [26, 199] on button "Close" at bounding box center [19, 190] width 34 height 22
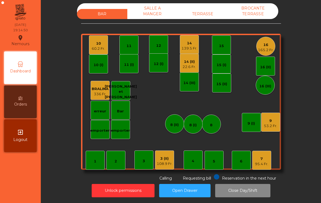
click at [216, 159] on div "5" at bounding box center [213, 160] width 19 height 19
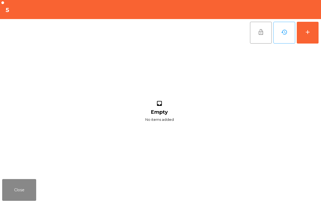
click at [310, 35] on button "add" at bounding box center [307, 33] width 22 height 22
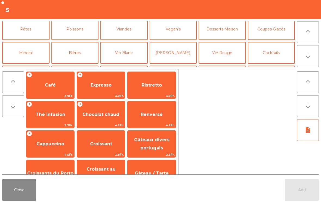
scroll to position [32, 0]
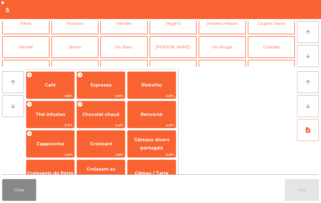
click at [24, 60] on button "Apéritifs" at bounding box center [25, 71] width 47 height 22
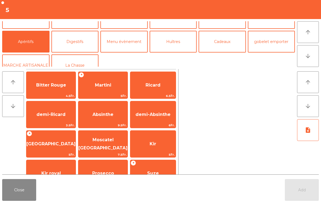
scroll to position [0, 0]
click at [76, 43] on button "Digestifs" at bounding box center [74, 42] width 47 height 22
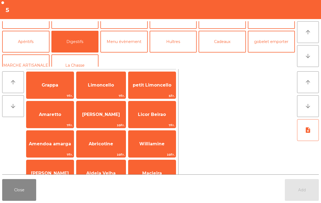
click at [31, 47] on button "Apéritifs" at bounding box center [25, 42] width 47 height 22
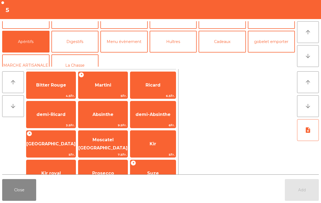
scroll to position [34, 0]
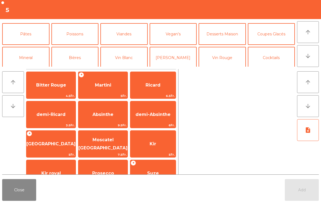
click at [223, 55] on button "Vin Rouge" at bounding box center [221, 58] width 47 height 22
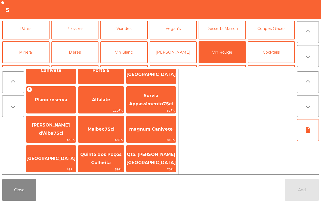
scroll to position [254, 0]
click at [53, 78] on span "Canivete" at bounding box center [50, 70] width 49 height 15
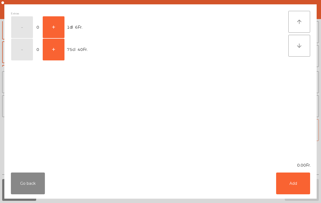
click at [53, 51] on button "+" at bounding box center [54, 50] width 22 height 22
click at [303, 179] on button "Add" at bounding box center [293, 183] width 34 height 22
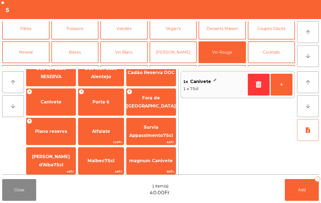
click at [308, 188] on button "Add 1" at bounding box center [301, 190] width 34 height 22
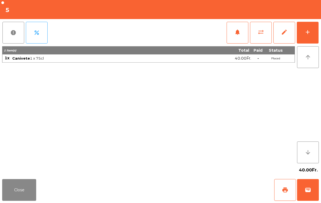
click at [23, 192] on button "Close" at bounding box center [19, 190] width 34 height 22
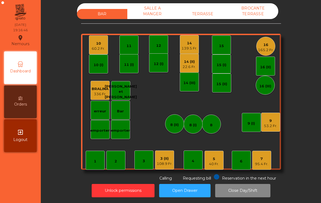
click at [101, 38] on div "10 60.2 Fr." at bounding box center [98, 44] width 19 height 19
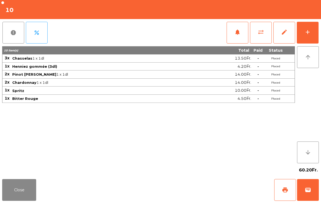
click at [310, 30] on div "add" at bounding box center [307, 32] width 7 height 7
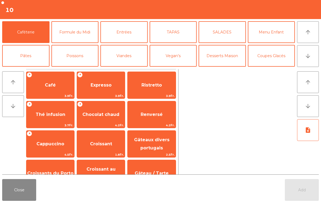
click at [309, 63] on button "arrow_downward" at bounding box center [308, 56] width 22 height 22
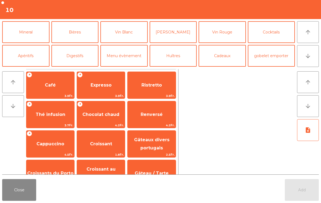
click at [18, 28] on button "Mineral" at bounding box center [25, 32] width 47 height 22
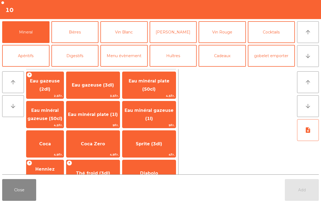
click at [101, 114] on span "Eau minéral plate (1l)" at bounding box center [92, 114] width 53 height 15
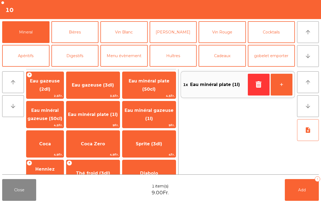
click at [157, 114] on span "Eau minéral gazeuse (1l)" at bounding box center [148, 114] width 53 height 23
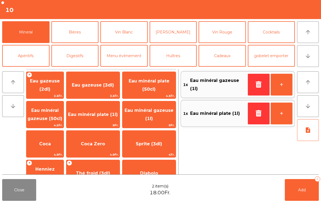
click at [301, 192] on button "Add 2" at bounding box center [301, 190] width 34 height 22
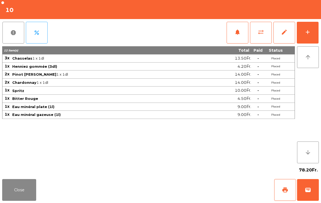
click at [19, 182] on button "Close" at bounding box center [19, 190] width 34 height 22
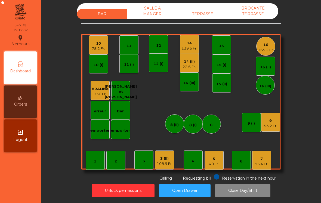
click at [219, 160] on div "5 40 Fr." at bounding box center [213, 160] width 19 height 19
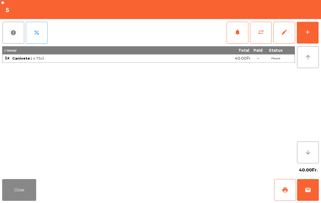
click at [305, 30] on div "add" at bounding box center [307, 32] width 7 height 7
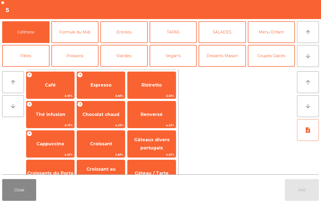
click at [309, 60] on button "arrow_downward" at bounding box center [308, 56] width 22 height 22
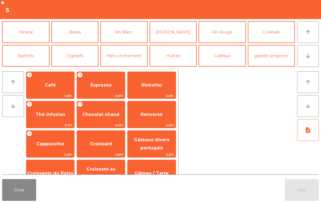
click at [23, 57] on button "Apéritifs" at bounding box center [25, 56] width 47 height 22
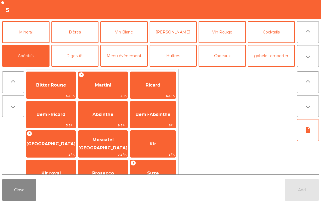
scroll to position [0, 0]
click at [128, 37] on button "Vin Blanc" at bounding box center [123, 32] width 47 height 22
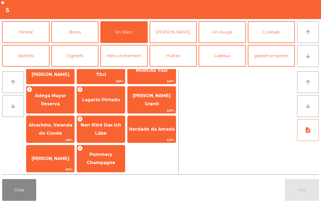
scroll to position [44, 0]
click at [101, 164] on span "Pommery Champagne" at bounding box center [101, 158] width 29 height 13
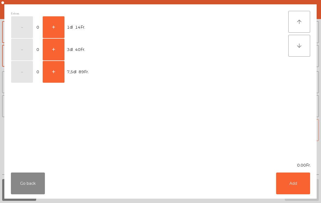
click at [56, 30] on button "+" at bounding box center [54, 27] width 22 height 22
click at [289, 183] on button "Add" at bounding box center [293, 183] width 34 height 22
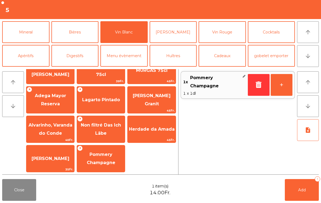
click at [304, 192] on span "Add" at bounding box center [302, 189] width 8 height 5
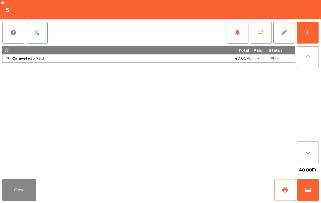
click at [21, 199] on button "Close" at bounding box center [19, 190] width 34 height 22
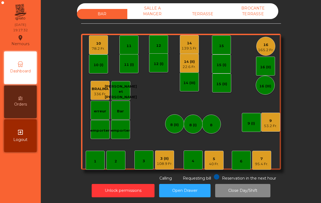
click at [213, 160] on div "5" at bounding box center [214, 158] width 10 height 5
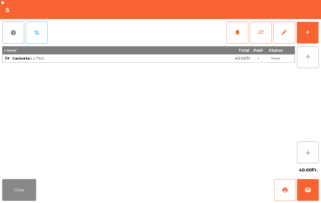
click at [317, 30] on button "add" at bounding box center [307, 33] width 22 height 22
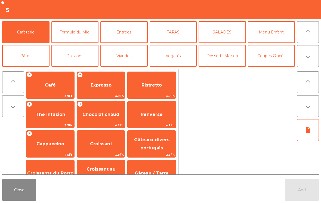
click at [84, 32] on button "Formule du Midi" at bounding box center [74, 32] width 47 height 22
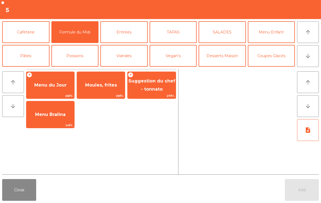
click at [106, 88] on span "Moules, frites" at bounding box center [101, 85] width 48 height 15
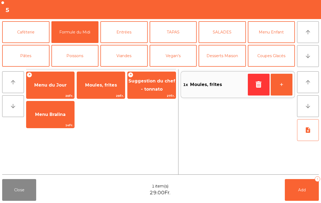
click at [106, 87] on span "Moules, frites" at bounding box center [101, 84] width 32 height 5
click at [296, 190] on button "Add 2" at bounding box center [301, 190] width 34 height 22
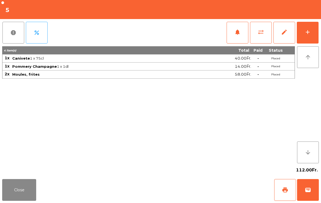
click at [28, 200] on button "Close" at bounding box center [19, 190] width 34 height 22
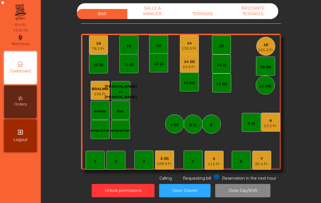
click at [99, 46] on div "10" at bounding box center [98, 43] width 13 height 5
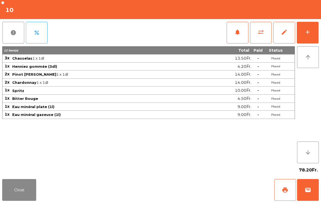
click at [306, 39] on button "add" at bounding box center [307, 33] width 22 height 22
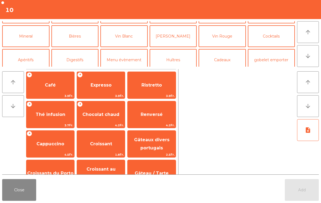
scroll to position [47, 0]
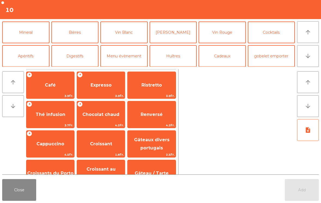
click at [219, 61] on button "Cadeaux" at bounding box center [221, 56] width 47 height 22
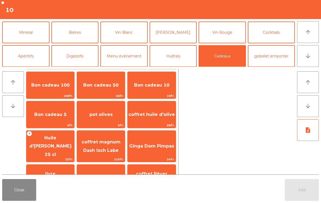
click at [174, 54] on button "Huîtres" at bounding box center [172, 56] width 47 height 22
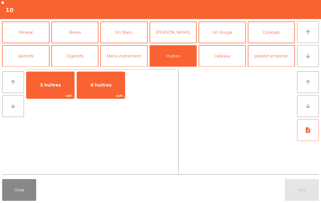
click at [291, 57] on button "gobelet emporter" at bounding box center [271, 56] width 47 height 22
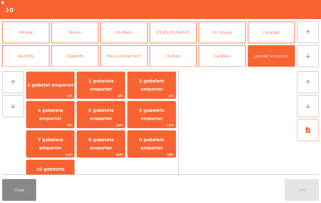
click at [120, 60] on button "Menu évènement" at bounding box center [123, 56] width 47 height 22
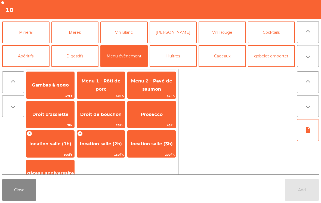
click at [58, 89] on span "Gambas à gogo" at bounding box center [50, 85] width 48 height 15
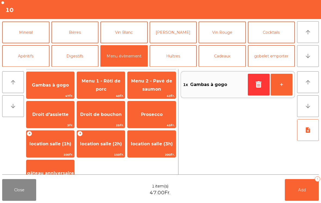
click at [281, 87] on button "+" at bounding box center [281, 85] width 22 height 22
click at [277, 85] on button "+" at bounding box center [281, 85] width 22 height 22
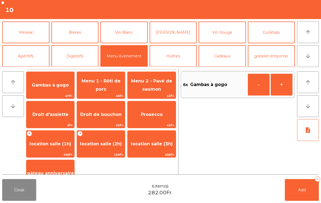
click at [277, 85] on button "+" at bounding box center [281, 85] width 22 height 22
click at [278, 84] on button "+" at bounding box center [281, 85] width 22 height 22
click at [278, 83] on button "+" at bounding box center [281, 85] width 22 height 22
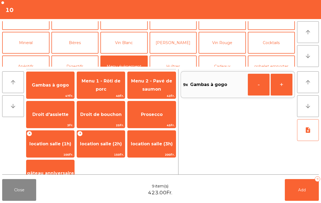
click at [120, 30] on button "Viandes" at bounding box center [123, 19] width 47 height 22
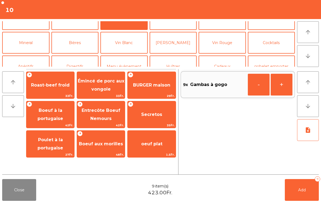
scroll to position [12, 0]
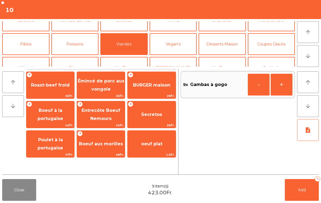
click at [156, 93] on span "29Fr." at bounding box center [151, 95] width 48 height 5
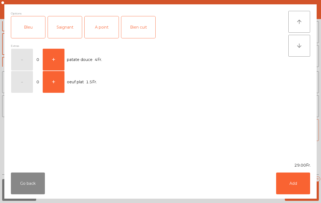
click at [99, 34] on div "A point" at bounding box center [101, 27] width 34 height 22
click at [291, 188] on button "Add" at bounding box center [293, 183] width 34 height 22
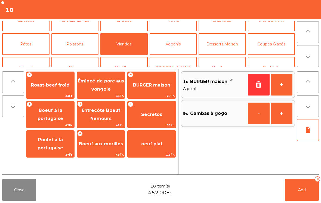
click at [308, 132] on icon "note_add" at bounding box center [307, 130] width 7 height 7
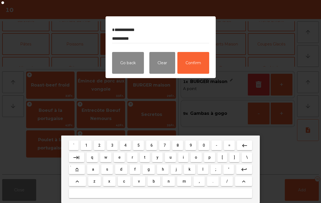
type textarea "**********"
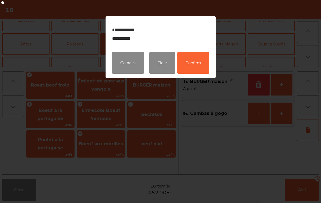
click at [184, 63] on button "Confirm" at bounding box center [193, 63] width 32 height 22
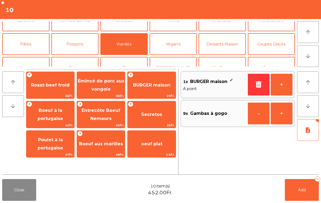
click at [296, 198] on button "Add 10" at bounding box center [301, 190] width 34 height 22
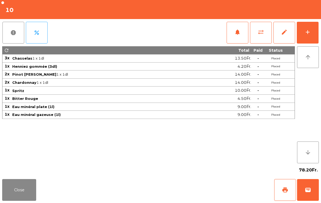
click at [307, 38] on button "add" at bounding box center [307, 33] width 22 height 22
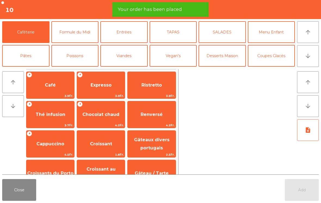
scroll to position [38, 0]
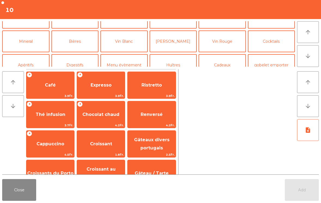
click at [224, 37] on button "Vin Rouge" at bounding box center [221, 41] width 47 height 22
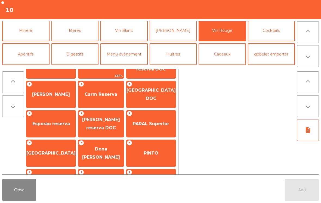
scroll to position [86, 0]
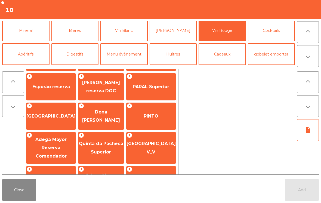
click at [97, 89] on span "[PERSON_NAME] reserva DOC" at bounding box center [101, 86] width 38 height 13
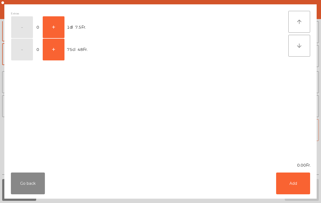
click at [54, 54] on button "+" at bounding box center [54, 50] width 22 height 22
click at [305, 193] on button "Add" at bounding box center [293, 183] width 34 height 22
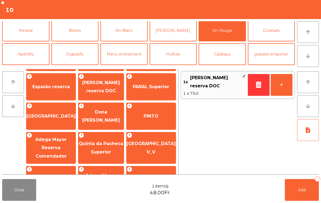
click at [283, 84] on button "+" at bounding box center [281, 85] width 22 height 22
click at [294, 187] on button "Add 2" at bounding box center [301, 190] width 34 height 22
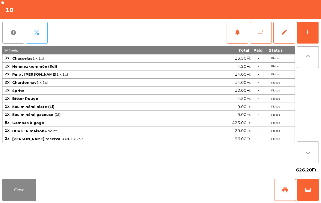
click at [12, 193] on button "Close" at bounding box center [19, 190] width 34 height 22
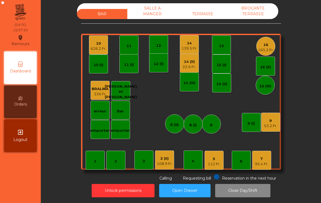
click at [163, 166] on div "108.9 Fr." at bounding box center [165, 163] width 16 height 5
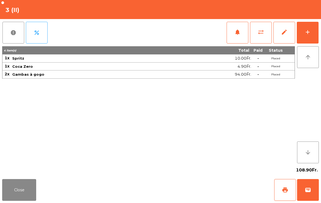
click at [236, 37] on button "notifications" at bounding box center [237, 33] width 22 height 22
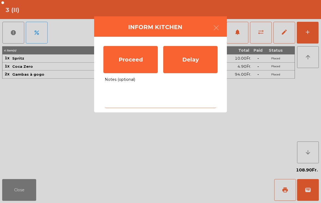
click at [129, 99] on textarea "Notes (optional)" at bounding box center [160, 96] width 111 height 23
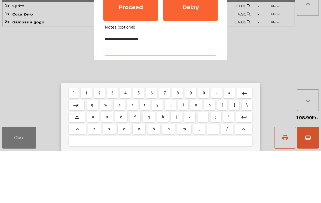
type textarea "**********"
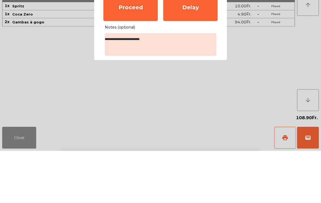
click at [131, 46] on div "Proceed" at bounding box center [130, 59] width 54 height 27
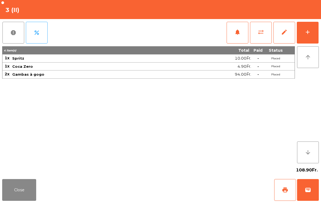
click at [9, 200] on button "Close" at bounding box center [19, 190] width 34 height 22
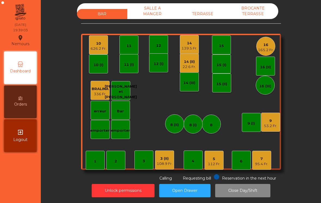
click at [189, 62] on div "14 (II)" at bounding box center [188, 61] width 13 height 5
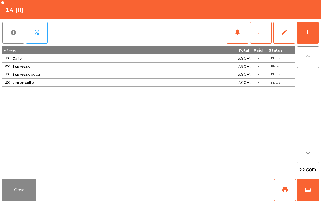
click at [12, 195] on button "Close" at bounding box center [19, 190] width 34 height 22
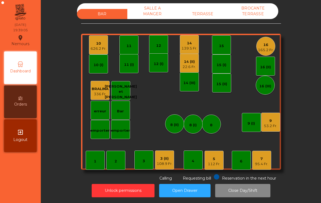
click at [187, 45] on div "14" at bounding box center [189, 42] width 16 height 5
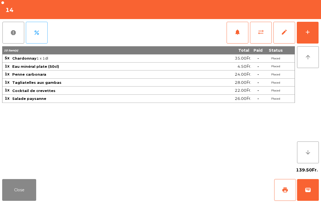
click at [13, 182] on button "Close" at bounding box center [19, 190] width 34 height 22
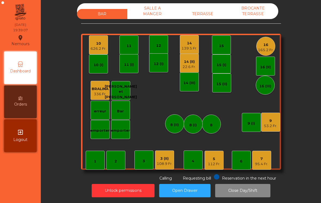
click at [187, 65] on div "22.6 Fr." at bounding box center [188, 66] width 13 height 5
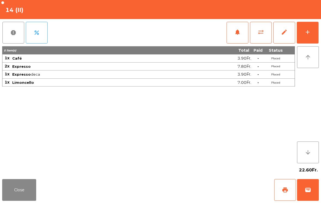
click at [259, 34] on span "sync_alt" at bounding box center [260, 32] width 7 height 7
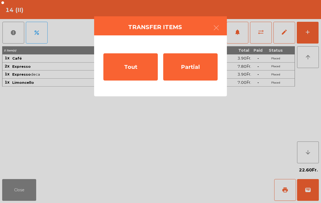
click at [136, 58] on div "Tout" at bounding box center [130, 66] width 54 height 27
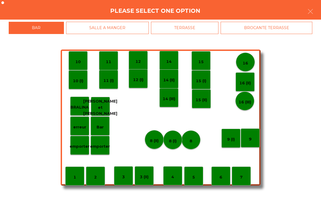
click at [170, 60] on p "14" at bounding box center [168, 61] width 5 height 6
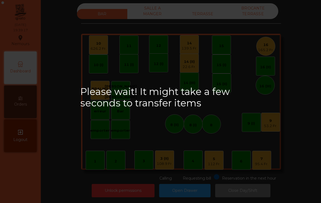
click at [227, 117] on div "Please wait! It might take a few seconds to transfer items" at bounding box center [160, 101] width 160 height 31
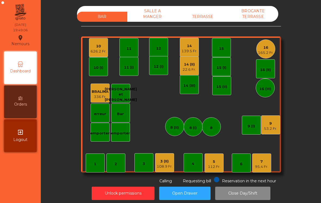
click at [207, 21] on div "TERRASSE" at bounding box center [202, 17] width 50 height 10
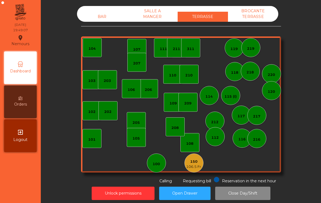
click at [198, 168] on div "106.5 Fr." at bounding box center [194, 166] width 16 height 5
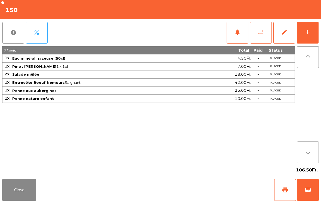
click at [239, 34] on span "notifications" at bounding box center [237, 32] width 7 height 7
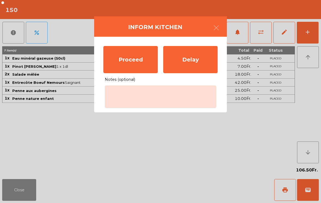
click at [217, 28] on icon "button" at bounding box center [216, 27] width 7 height 7
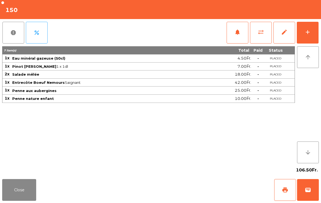
click at [288, 192] on button "print" at bounding box center [285, 190] width 22 height 22
click at [13, 185] on button "Close" at bounding box center [19, 190] width 34 height 22
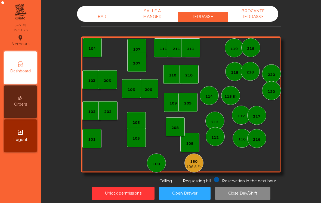
click at [104, 19] on div "BAR" at bounding box center [102, 17] width 50 height 10
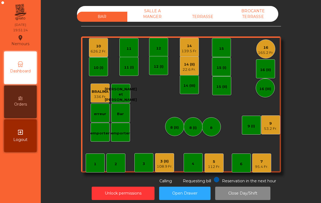
click at [265, 77] on div "16 (II)" at bounding box center [265, 68] width 19 height 19
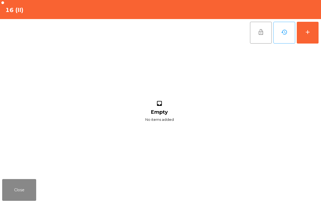
click at [314, 29] on button "add" at bounding box center [307, 33] width 22 height 22
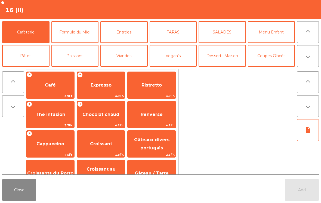
click at [69, 56] on button "Poissons" at bounding box center [74, 56] width 47 height 22
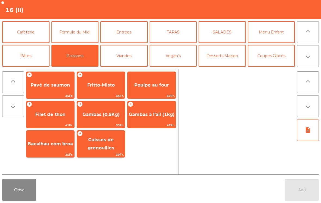
click at [310, 59] on button "arrow_downward" at bounding box center [308, 56] width 22 height 22
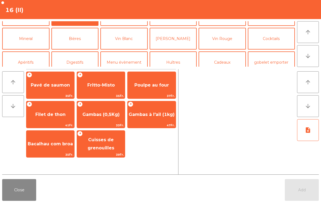
scroll to position [47, 0]
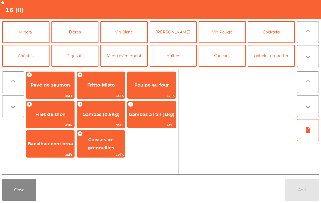
click at [134, 58] on button "Menu évènement" at bounding box center [123, 56] width 47 height 22
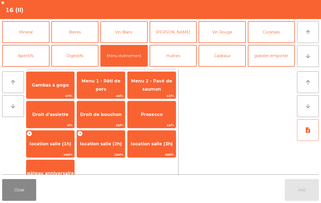
click at [44, 86] on span "Gambas à gogo" at bounding box center [50, 84] width 37 height 5
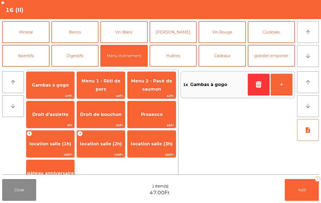
click at [314, 36] on button "arrow_upward" at bounding box center [308, 32] width 22 height 22
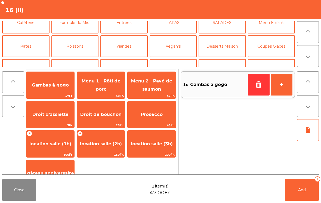
scroll to position [0, 0]
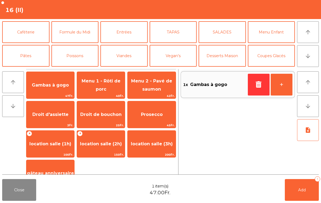
click at [115, 56] on button "Viandes" at bounding box center [123, 56] width 47 height 22
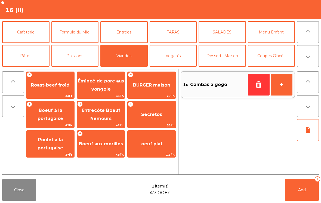
click at [102, 122] on span "Entrecôte Boeuf Nemours" at bounding box center [101, 114] width 48 height 23
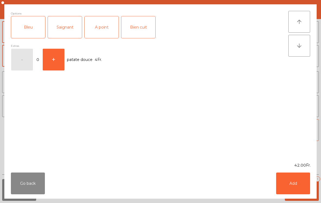
click at [26, 187] on button "Go back" at bounding box center [28, 183] width 34 height 22
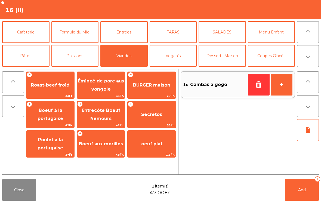
click at [44, 115] on span "Boeuf à la portugaise" at bounding box center [50, 114] width 48 height 23
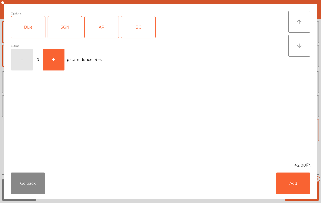
click at [68, 31] on div "SGN" at bounding box center [65, 27] width 34 height 22
click at [293, 183] on button "Add" at bounding box center [293, 183] width 34 height 22
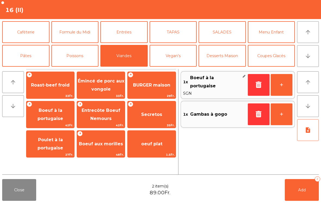
click at [270, 36] on button "Menu Enfant" at bounding box center [271, 32] width 47 height 22
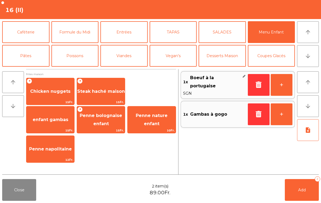
click at [45, 92] on span "Chicken nuggets" at bounding box center [50, 91] width 40 height 5
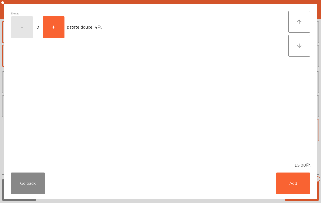
click at [298, 186] on button "Add" at bounding box center [293, 183] width 34 height 22
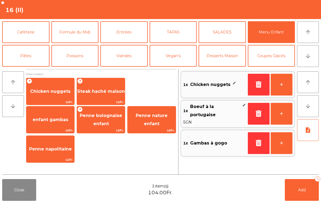
click at [309, 134] on button "note_add" at bounding box center [308, 130] width 22 height 22
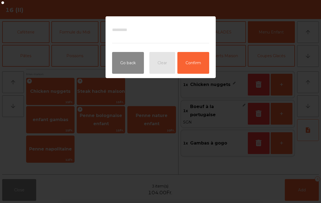
click at [197, 69] on button "Confirm" at bounding box center [193, 63] width 32 height 22
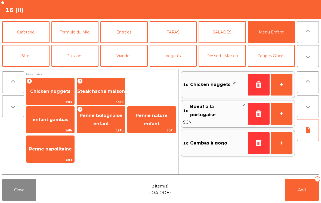
click at [301, 190] on span "Add" at bounding box center [302, 189] width 8 height 5
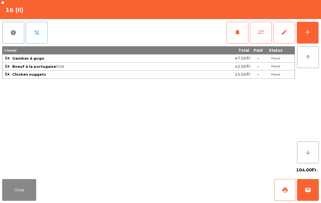
click at [12, 197] on button "Close" at bounding box center [19, 190] width 34 height 22
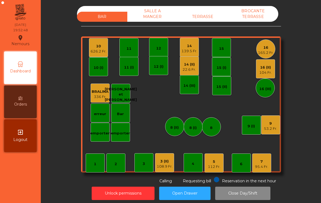
click at [167, 167] on div "108.9 Fr." at bounding box center [165, 166] width 16 height 5
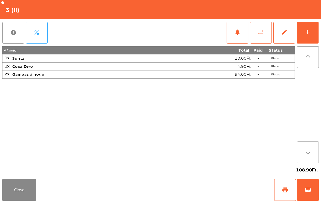
click at [306, 30] on div "add" at bounding box center [307, 32] width 7 height 7
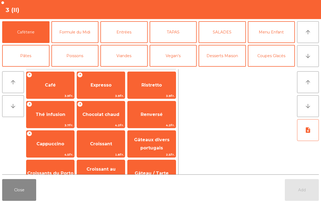
click at [304, 63] on button "arrow_downward" at bounding box center [308, 56] width 22 height 22
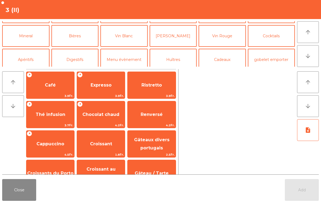
scroll to position [47, 0]
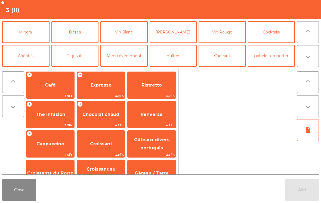
click at [21, 36] on button "Mineral" at bounding box center [25, 32] width 47 height 22
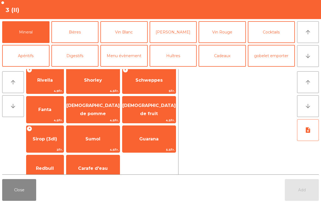
scroll to position [127, 0]
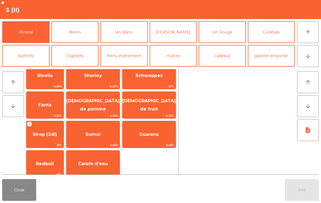
click at [96, 136] on span "Sumol" at bounding box center [92, 134] width 15 height 5
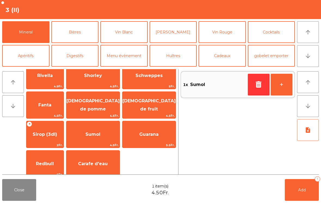
click at [300, 192] on span "Add" at bounding box center [302, 189] width 8 height 5
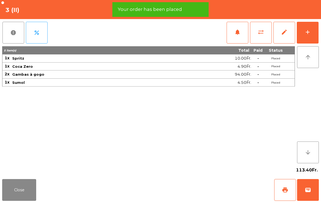
click at [6, 198] on button "Close" at bounding box center [19, 190] width 34 height 22
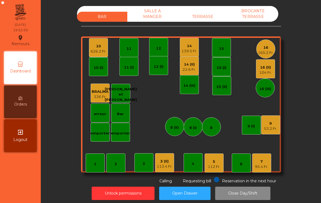
click at [268, 50] on div "16" at bounding box center [266, 47] width 16 height 5
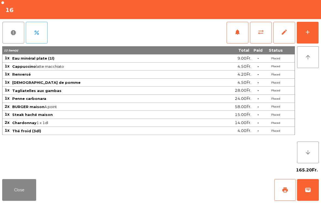
click at [16, 189] on button "Close" at bounding box center [19, 190] width 34 height 22
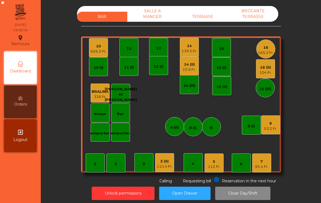
click at [191, 70] on div "22.6 Fr." at bounding box center [188, 69] width 13 height 5
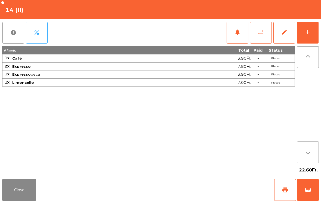
click at [259, 36] on button "sync_alt" at bounding box center [261, 33] width 22 height 22
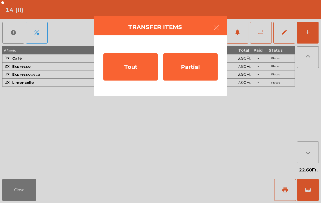
click at [124, 67] on div "Tout" at bounding box center [130, 66] width 54 height 27
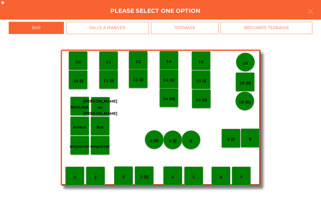
click at [174, 27] on div "TERRASSE" at bounding box center [185, 28] width 68 height 12
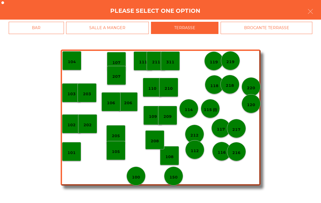
click at [31, 32] on div "BAR" at bounding box center [36, 28] width 55 height 12
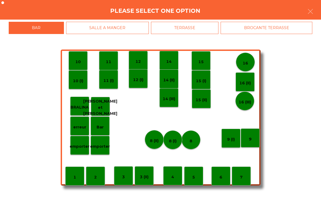
click at [167, 64] on p "14" at bounding box center [168, 61] width 5 height 6
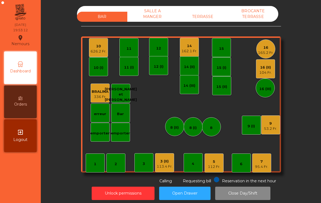
click at [261, 167] on div "95.4 Fr." at bounding box center [261, 166] width 13 height 5
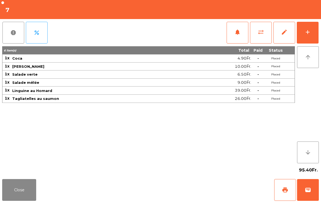
click at [306, 40] on button "add" at bounding box center [307, 33] width 22 height 22
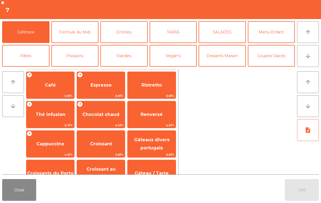
click at [46, 80] on span "Café" at bounding box center [50, 85] width 48 height 15
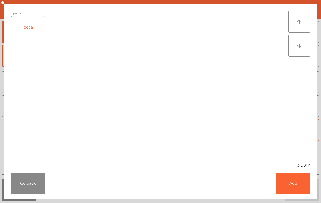
click at [291, 181] on button "Add" at bounding box center [293, 183] width 34 height 22
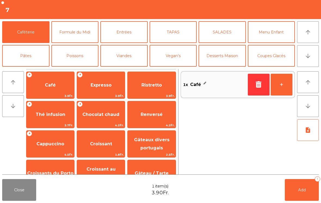
click at [278, 93] on button "+" at bounding box center [281, 85] width 22 height 22
click at [292, 192] on button "Add 2" at bounding box center [301, 190] width 34 height 22
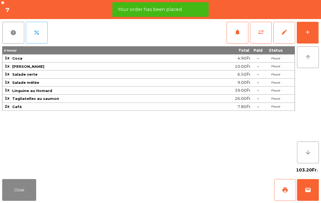
click at [14, 198] on button "Close" at bounding box center [19, 190] width 34 height 22
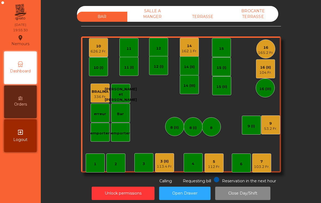
click at [71, 177] on div "BAR SALLE A MANGER TERRASSE BROCANTE TERRASSE 1 2 3 4 5 112 Fr. 6 7 103.2 Fr. 8…" at bounding box center [180, 95] width 265 height 178
click at [95, 167] on div "1" at bounding box center [95, 162] width 19 height 19
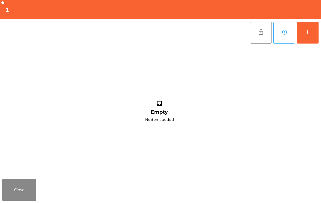
click at [305, 36] on button "add" at bounding box center [307, 33] width 22 height 22
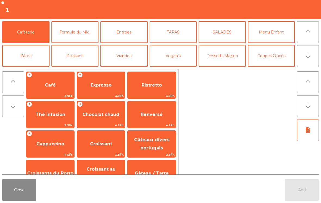
scroll to position [2, 0]
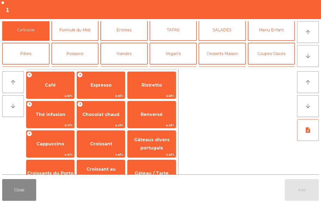
click at [64, 33] on button "Formule du Midi" at bounding box center [74, 30] width 47 height 22
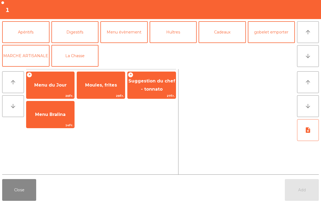
scroll to position [71, 0]
click at [124, 39] on button "Menu évènement" at bounding box center [123, 32] width 47 height 22
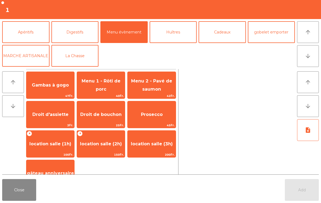
click at [51, 86] on span "Gambas à gogo" at bounding box center [50, 84] width 37 height 5
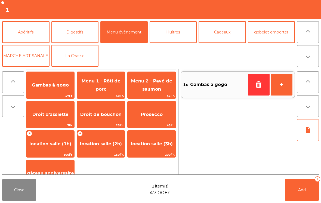
click at [284, 88] on button "+" at bounding box center [281, 85] width 22 height 22
click at [302, 133] on button "note_add" at bounding box center [308, 130] width 22 height 22
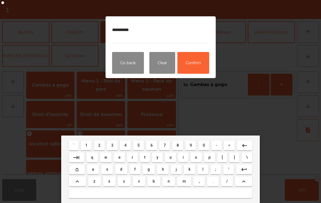
type textarea "**********"
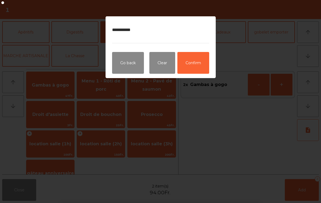
click at [193, 67] on button "Confirm" at bounding box center [193, 63] width 32 height 22
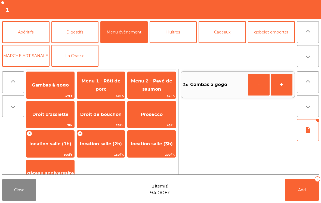
click at [299, 192] on span "Add" at bounding box center [302, 189] width 8 height 5
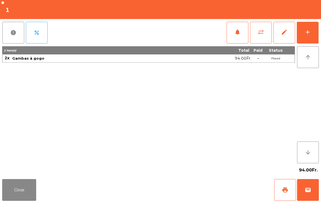
click at [309, 34] on div "add" at bounding box center [307, 32] width 7 height 7
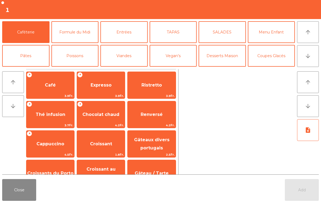
click at [307, 55] on icon "arrow_downward" at bounding box center [307, 56] width 7 height 7
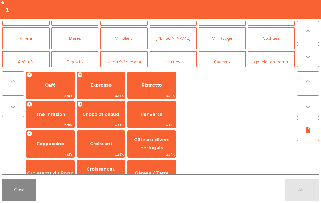
scroll to position [47, 0]
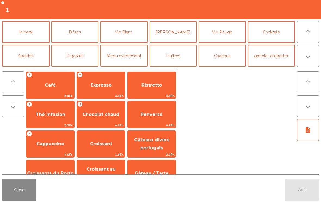
click at [40, 58] on button "Apéritifs" at bounding box center [25, 56] width 47 height 22
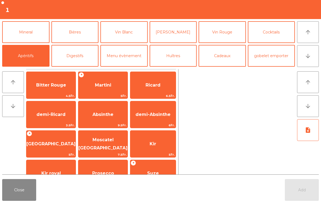
scroll to position [0, 0]
click at [273, 37] on button "Cocktails" at bounding box center [271, 32] width 47 height 22
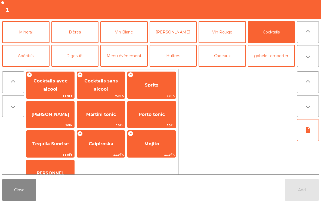
click at [86, 57] on button "Digestifs" at bounding box center [74, 56] width 47 height 22
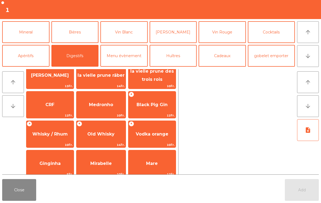
scroll to position [157, 0]
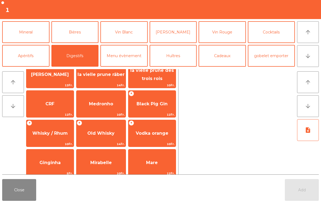
click at [164, 110] on span "Black Pig Gin" at bounding box center [151, 103] width 47 height 15
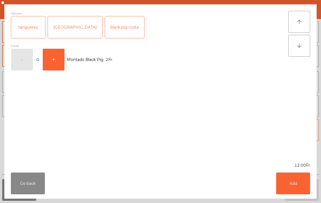
click at [294, 184] on button "Add" at bounding box center [293, 183] width 34 height 22
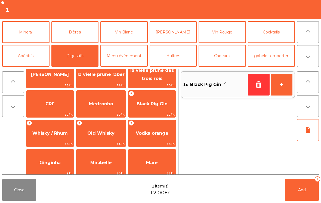
click at [82, 35] on button "Bières" at bounding box center [74, 32] width 47 height 22
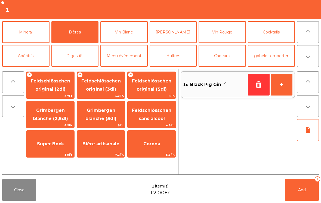
click at [103, 88] on span "Feldschlösschen original (3dl)" at bounding box center [100, 84] width 39 height 13
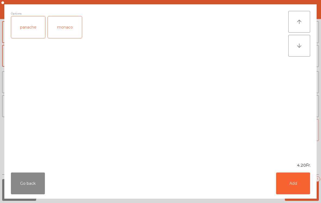
click at [297, 183] on button "Add" at bounding box center [293, 183] width 34 height 22
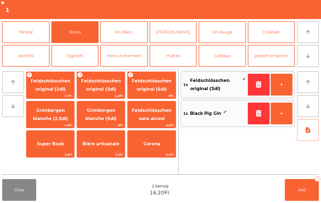
click at [303, 191] on span "Add" at bounding box center [302, 189] width 8 height 5
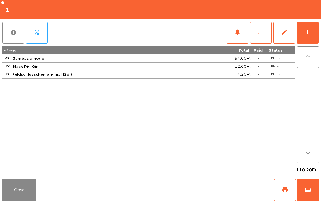
click at [20, 183] on button "Close" at bounding box center [19, 190] width 34 height 22
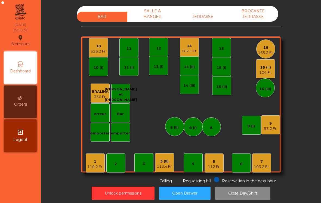
click at [263, 163] on div "7" at bounding box center [261, 161] width 16 height 5
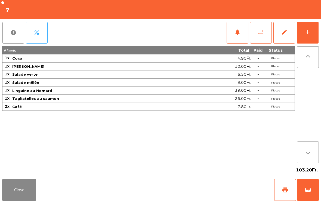
click at [281, 190] on button "print" at bounding box center [285, 190] width 22 height 22
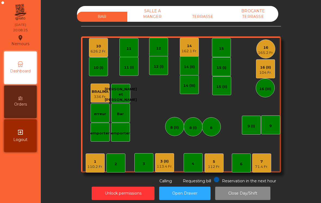
click at [92, 156] on div "1 110.2 Fr." at bounding box center [95, 162] width 19 height 19
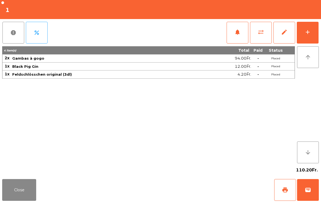
click at [230, 39] on button "notifications" at bounding box center [237, 33] width 22 height 22
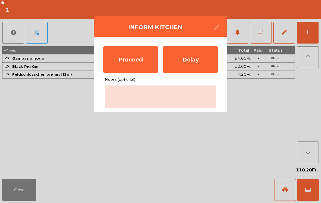
click at [125, 56] on div "Proceed" at bounding box center [130, 59] width 54 height 27
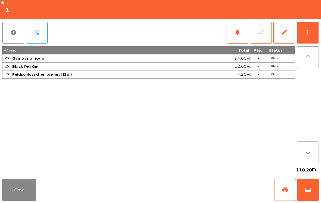
click at [308, 39] on button "add" at bounding box center [307, 33] width 22 height 22
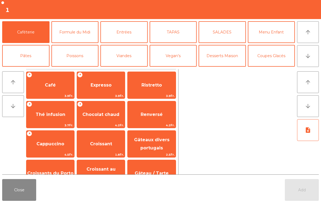
click at [301, 56] on button "arrow_downward" at bounding box center [308, 56] width 22 height 22
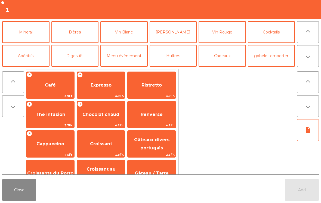
click at [224, 33] on button "Vin Rouge" at bounding box center [221, 32] width 47 height 22
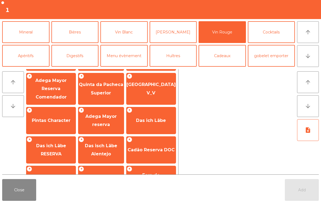
scroll to position [145, 0]
click at [113, 115] on span "Adega Mayor reserva" at bounding box center [100, 120] width 31 height 13
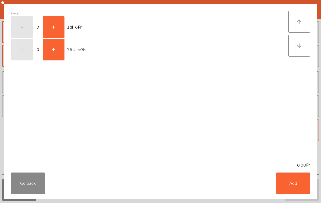
click at [50, 30] on button "+" at bounding box center [54, 27] width 22 height 22
click at [285, 173] on button "Add" at bounding box center [293, 183] width 34 height 22
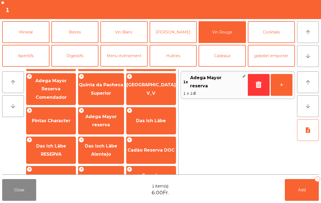
click at [285, 89] on button "+" at bounding box center [281, 85] width 22 height 22
click at [281, 86] on button "+" at bounding box center [281, 85] width 22 height 22
click at [305, 193] on button "Add 3" at bounding box center [301, 190] width 34 height 22
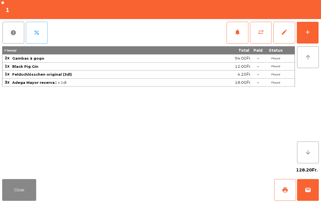
click at [21, 200] on button "Close" at bounding box center [19, 190] width 34 height 22
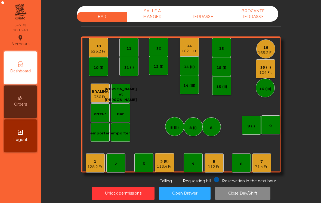
click at [191, 70] on div "14 (II)" at bounding box center [189, 65] width 19 height 19
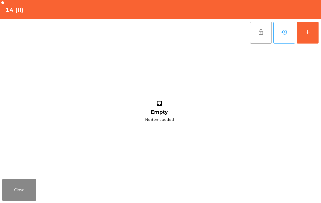
click at [308, 29] on div "add" at bounding box center [307, 32] width 7 height 7
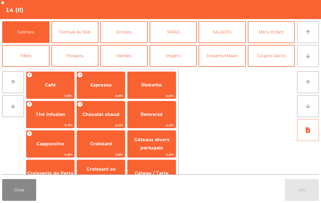
click at [224, 120] on div at bounding box center [237, 121] width 114 height 105
click at [21, 198] on button "Close" at bounding box center [19, 190] width 34 height 22
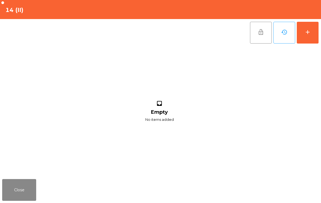
click at [24, 192] on button "Close" at bounding box center [19, 190] width 34 height 22
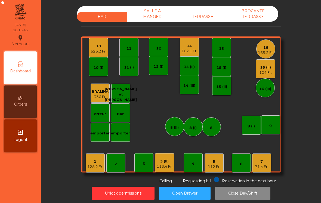
click at [189, 86] on div "14 (III)" at bounding box center [189, 85] width 12 height 5
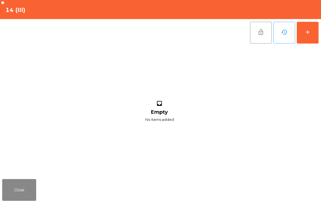
click at [310, 29] on div "add" at bounding box center [307, 32] width 7 height 7
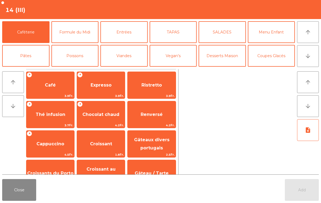
click at [177, 40] on button "TAPAS" at bounding box center [172, 32] width 47 height 22
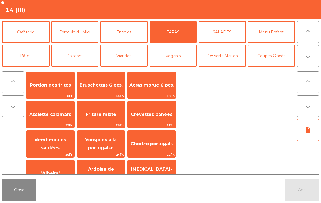
click at [115, 151] on span "Vongoles a la portugaise" at bounding box center [101, 143] width 48 height 23
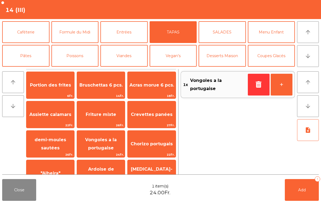
click at [279, 86] on button "+" at bounding box center [281, 85] width 22 height 22
click at [84, 33] on button "Formule du Midi" at bounding box center [74, 32] width 47 height 22
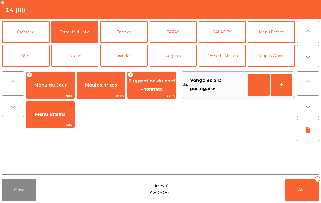
click at [109, 88] on span "Moules, frites" at bounding box center [101, 85] width 48 height 15
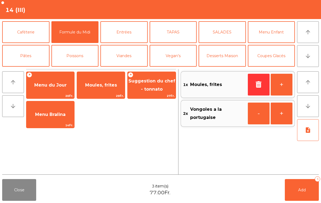
click at [281, 84] on button "+" at bounding box center [281, 85] width 22 height 22
click at [306, 135] on button "note_add" at bounding box center [308, 130] width 22 height 22
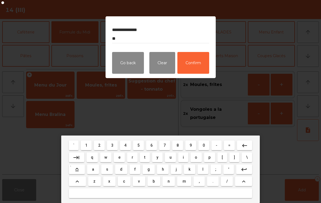
type textarea "**********"
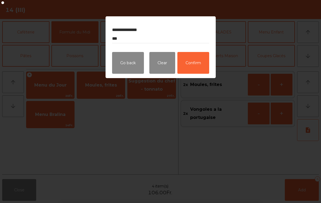
click at [196, 65] on button "Confirm" at bounding box center [193, 63] width 32 height 22
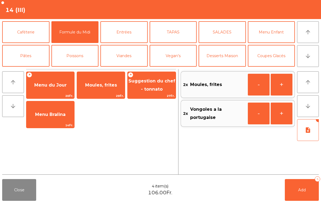
click at [311, 134] on button "note_add" at bounding box center [308, 130] width 22 height 22
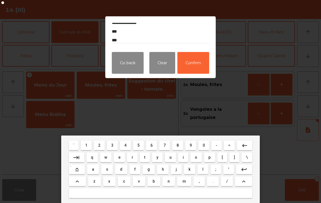
scroll to position [7, 0]
type textarea "**********"
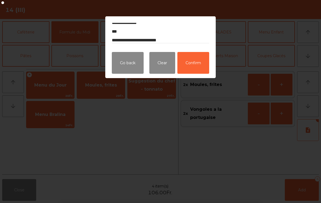
click at [196, 67] on button "Confirm" at bounding box center [193, 63] width 32 height 22
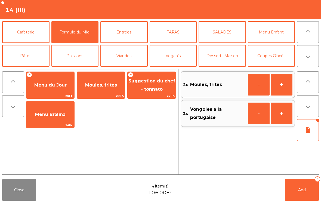
click at [303, 192] on button "Add 4" at bounding box center [301, 190] width 34 height 22
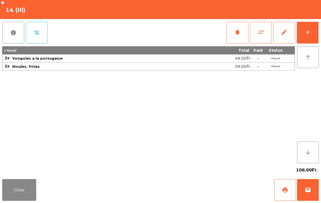
click at [15, 198] on button "Close" at bounding box center [19, 190] width 34 height 22
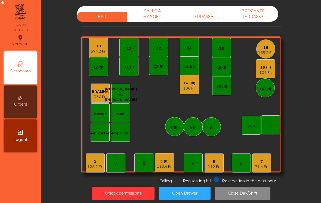
click at [182, 91] on div "14 (III) 106 Fr." at bounding box center [189, 84] width 19 height 19
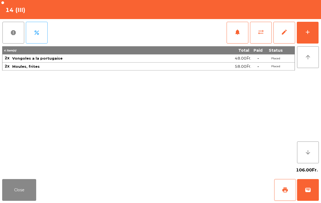
click at [255, 33] on button "sync_alt" at bounding box center [261, 33] width 22 height 22
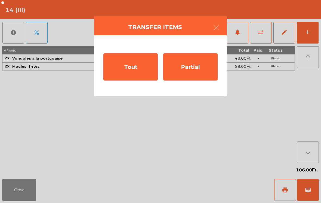
click at [126, 70] on div "Tout" at bounding box center [130, 66] width 54 height 27
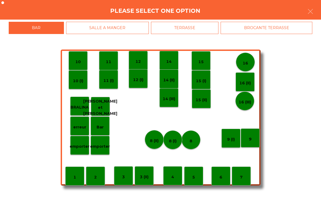
click at [251, 138] on p "9" at bounding box center [250, 139] width 3 height 6
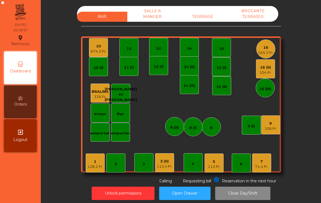
click at [268, 134] on div "9 106 Fr." at bounding box center [270, 124] width 19 height 19
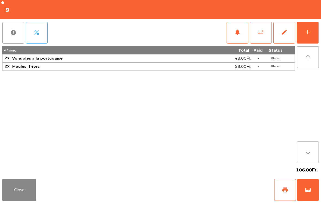
click at [309, 33] on div "add" at bounding box center [307, 32] width 7 height 7
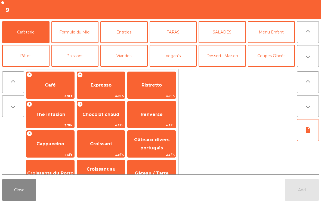
click at [302, 58] on button "arrow_downward" at bounding box center [308, 56] width 22 height 22
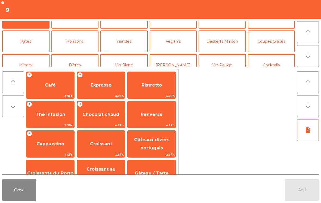
scroll to position [47, 0]
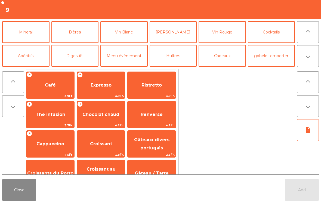
click at [19, 59] on button "Apéritifs" at bounding box center [25, 56] width 47 height 22
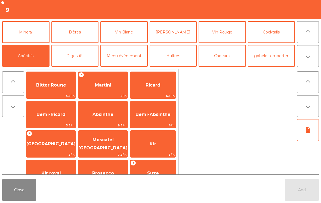
click at [45, 146] on span "[GEOGRAPHIC_DATA]" at bounding box center [50, 143] width 49 height 5
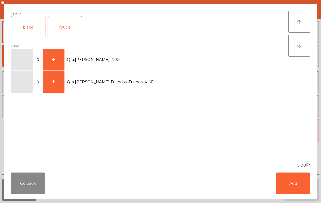
click at [64, 29] on div "rouge" at bounding box center [65, 27] width 34 height 22
click at [52, 63] on button "+" at bounding box center [54, 60] width 22 height 22
click at [289, 183] on button "Add" at bounding box center [293, 183] width 34 height 22
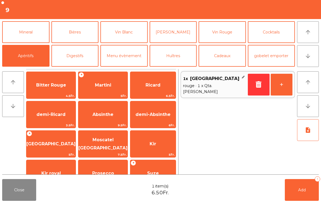
click at [307, 56] on icon "arrow_downward" at bounding box center [307, 56] width 7 height 7
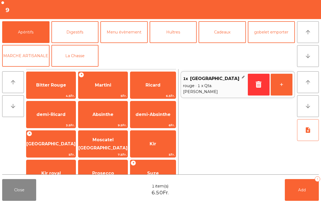
click at [314, 37] on button "arrow_upward" at bounding box center [308, 32] width 22 height 22
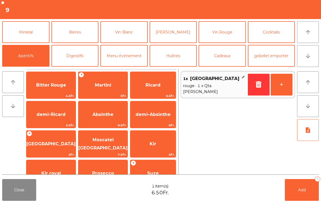
click at [220, 39] on button "Vin Rouge" at bounding box center [221, 32] width 47 height 22
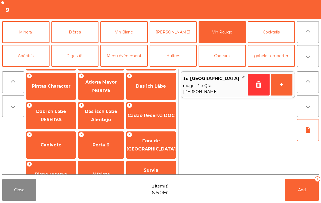
scroll to position [181, 0]
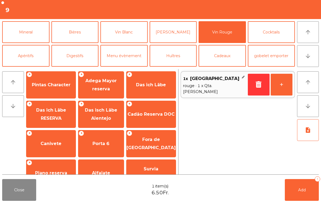
click at [46, 149] on span "Canivete" at bounding box center [50, 143] width 49 height 15
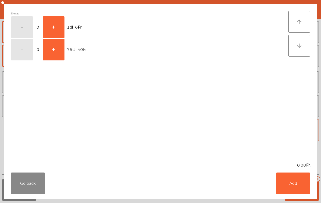
click at [53, 50] on button "+" at bounding box center [54, 50] width 22 height 22
click at [284, 184] on button "Add" at bounding box center [293, 183] width 34 height 22
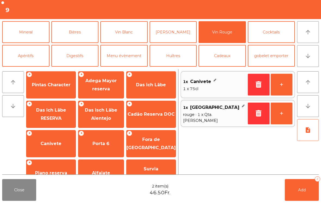
click at [293, 188] on button "Add 2" at bounding box center [301, 190] width 34 height 22
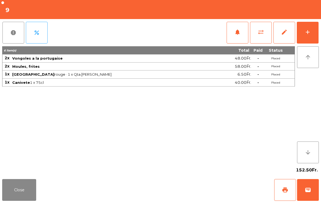
click at [26, 194] on button "Close" at bounding box center [19, 190] width 34 height 22
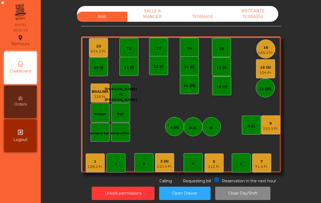
click at [170, 163] on div "3 (II)" at bounding box center [165, 160] width 16 height 5
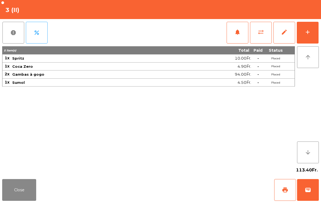
click at [238, 34] on span "notifications" at bounding box center [237, 32] width 7 height 7
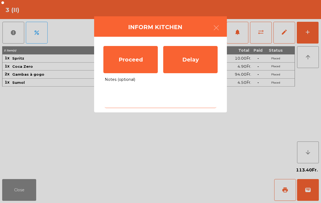
click at [134, 102] on textarea "Notes (optional)" at bounding box center [160, 96] width 111 height 23
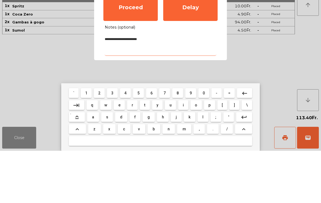
type textarea "**********"
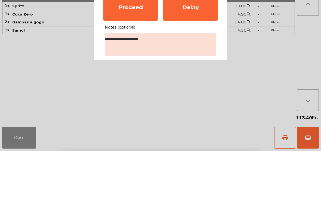
click at [142, 46] on div "Proceed" at bounding box center [130, 59] width 54 height 27
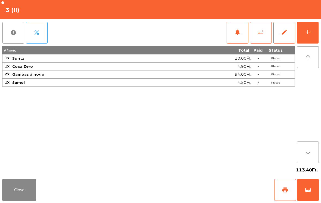
click at [18, 189] on button "Close" at bounding box center [19, 190] width 34 height 22
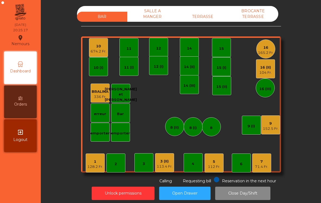
click at [266, 48] on div "16" at bounding box center [266, 47] width 16 height 5
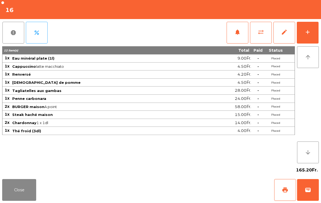
click at [19, 189] on button "Close" at bounding box center [19, 190] width 34 height 22
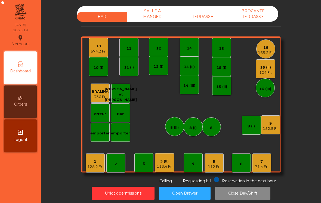
click at [264, 71] on div "104 Fr." at bounding box center [265, 72] width 12 height 5
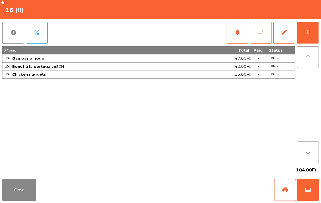
click at [234, 35] on button "notifications" at bounding box center [237, 33] width 22 height 22
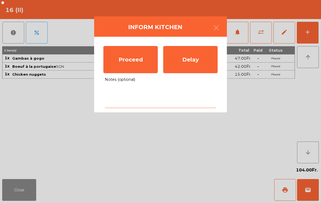
click at [162, 98] on textarea "Notes (optional)" at bounding box center [160, 96] width 111 height 23
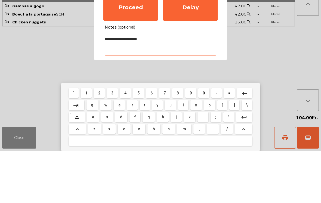
type textarea "**********"
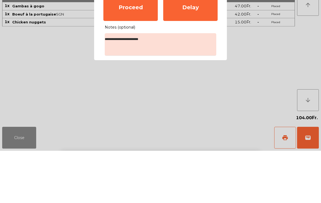
click at [122, 46] on div "Proceed" at bounding box center [130, 59] width 54 height 27
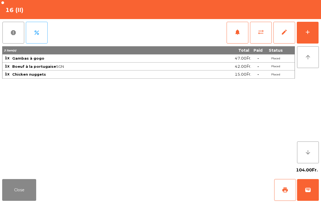
click at [302, 36] on button "add" at bounding box center [307, 33] width 22 height 22
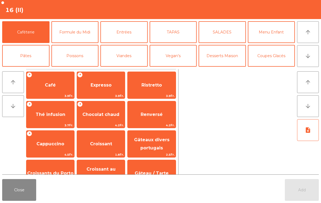
click at [305, 56] on icon "arrow_downward" at bounding box center [307, 56] width 7 height 7
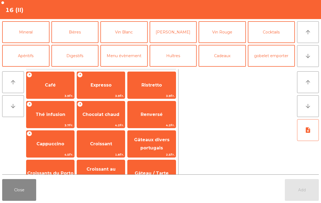
click at [20, 28] on button "Mineral" at bounding box center [25, 32] width 47 height 22
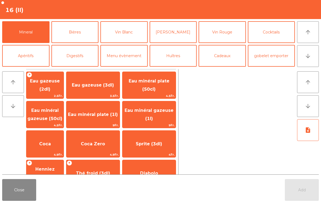
click at [43, 145] on span "Coca" at bounding box center [44, 143] width 37 height 15
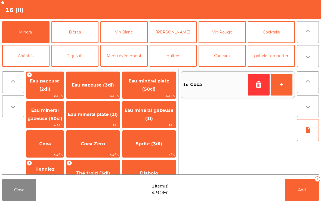
click at [149, 118] on span "Eau minéral gazeuse (1l)" at bounding box center [148, 114] width 49 height 13
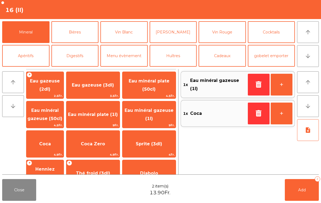
click at [303, 193] on button "Add 2" at bounding box center [301, 190] width 34 height 22
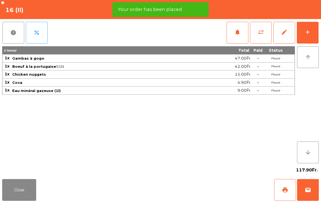
click at [20, 189] on button "Close" at bounding box center [19, 190] width 34 height 22
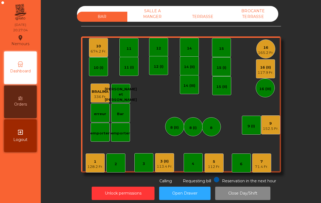
click at [275, 138] on div "1 128.2 Fr. 2 3 4 5 112 Fr. 6 7 71.4 Fr. 8 9 152.5 Fr. 10 674.2 Fr. 11 12 14 15…" at bounding box center [181, 104] width 200 height 136
click at [266, 44] on div "16 165.2 Fr." at bounding box center [266, 49] width 16 height 13
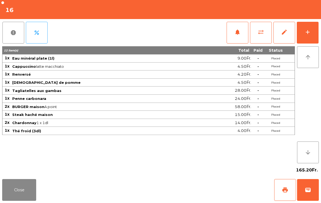
click at [10, 199] on button "Close" at bounding box center [19, 190] width 34 height 22
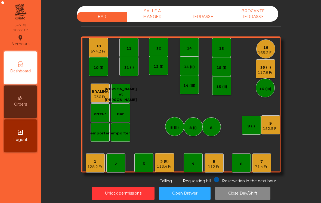
click at [245, 14] on div "BROCANTE TERRASSE" at bounding box center [253, 14] width 50 height 16
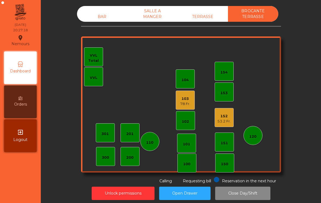
click at [224, 115] on div "152" at bounding box center [223, 115] width 13 height 5
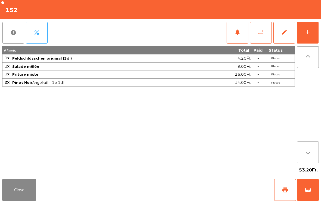
click at [14, 200] on button "Close" at bounding box center [19, 190] width 34 height 22
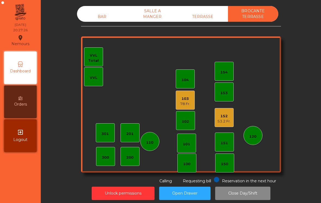
click at [207, 16] on div "TERRASSE" at bounding box center [202, 17] width 50 height 10
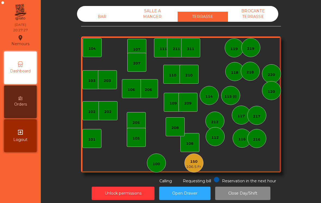
click at [80, 13] on div "BAR" at bounding box center [102, 17] width 50 height 10
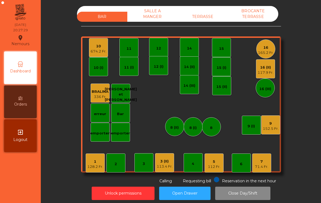
click at [262, 50] on div "165.2 Fr." at bounding box center [266, 52] width 16 height 5
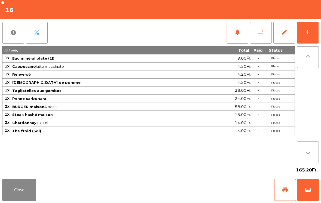
click at [259, 36] on button "sync_alt" at bounding box center [261, 33] width 22 height 22
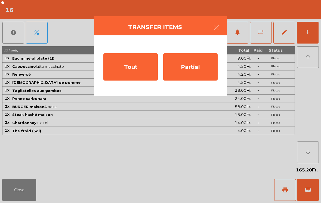
click at [123, 68] on div "Tout" at bounding box center [130, 66] width 54 height 27
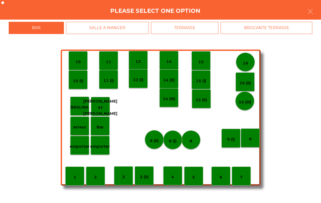
click at [281, 25] on div "BROCANTE TERRASSE" at bounding box center [266, 28] width 92 height 12
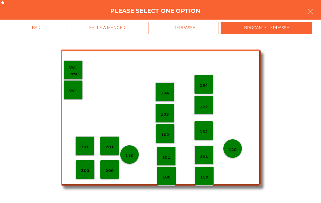
click at [202, 103] on div "153" at bounding box center [203, 105] width 8 height 8
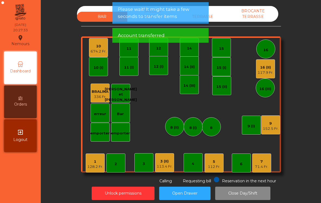
click at [242, 15] on div "BROCANTE TERRASSE" at bounding box center [253, 14] width 50 height 16
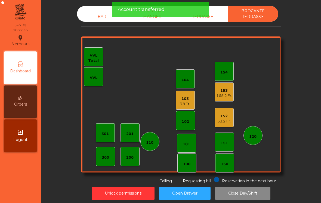
click at [92, 20] on div "BAR" at bounding box center [102, 17] width 50 height 10
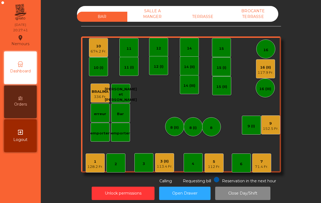
click at [215, 165] on div "112 Fr." at bounding box center [214, 166] width 12 height 5
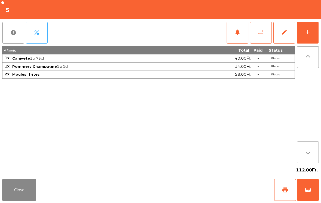
click at [27, 192] on button "Close" at bounding box center [19, 190] width 34 height 22
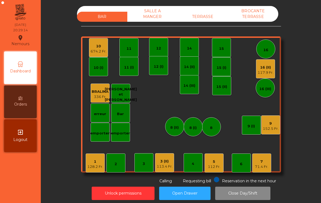
click at [220, 49] on div "15" at bounding box center [221, 48] width 5 height 5
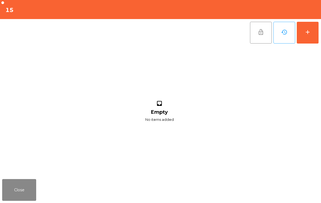
click at [306, 32] on div "add" at bounding box center [307, 32] width 7 height 7
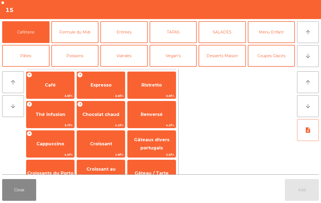
click at [80, 32] on button "Formule du Midi" at bounding box center [74, 32] width 47 height 22
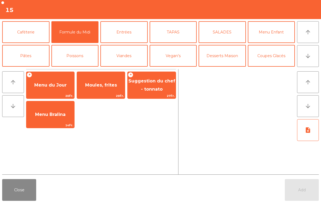
click at [102, 89] on span "Moules, frites" at bounding box center [101, 85] width 48 height 15
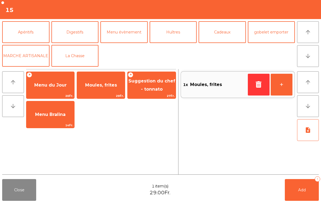
scroll to position [71, 0]
click at [122, 33] on button "Menu évènement" at bounding box center [123, 32] width 47 height 22
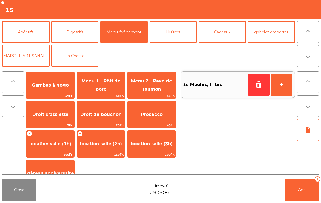
click at [45, 85] on span "Gambas à gogo" at bounding box center [50, 84] width 37 height 5
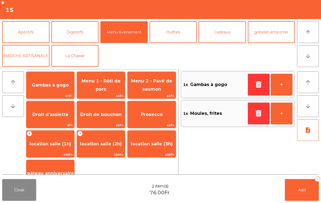
click at [303, 137] on button "note_add" at bounding box center [308, 130] width 22 height 22
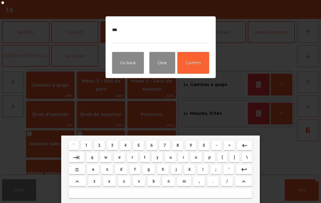
type textarea "****"
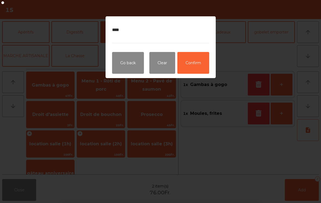
click at [198, 73] on button "Confirm" at bounding box center [193, 63] width 32 height 22
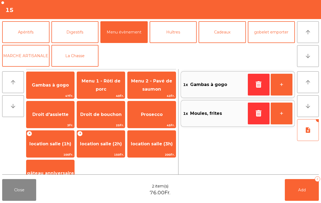
click at [301, 194] on button "Add 2" at bounding box center [301, 190] width 34 height 22
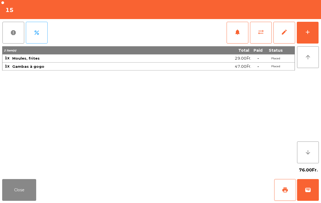
click at [309, 35] on div "add" at bounding box center [307, 32] width 7 height 7
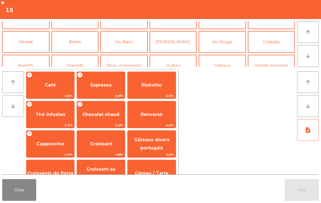
scroll to position [56, 0]
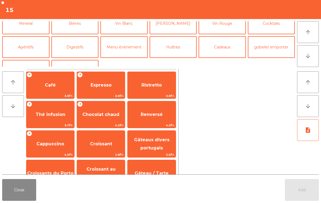
click at [26, 49] on button "Apéritifs" at bounding box center [25, 47] width 47 height 22
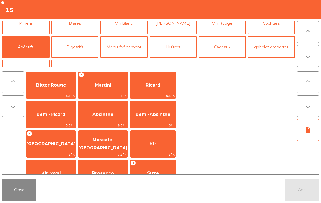
click at [99, 93] on div "+ Martini 5Fr." at bounding box center [103, 84] width 50 height 27
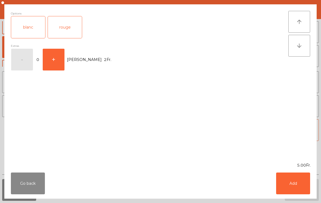
click at [295, 193] on button "Add" at bounding box center [293, 183] width 34 height 22
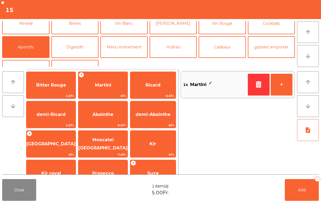
click at [296, 187] on button "Add 1" at bounding box center [301, 190] width 34 height 22
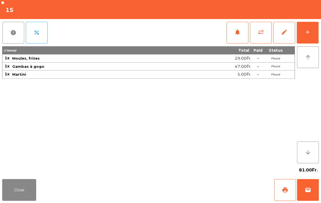
click at [318, 37] on button "add" at bounding box center [307, 33] width 22 height 22
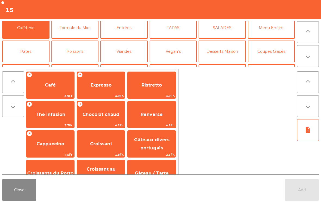
scroll to position [38, 0]
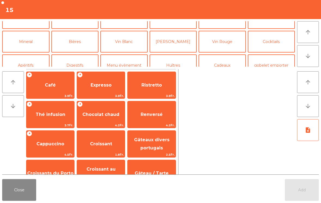
click at [224, 46] on button "Vin Rouge" at bounding box center [221, 42] width 47 height 22
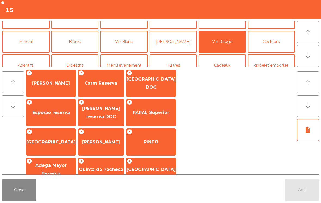
scroll to position [80, 0]
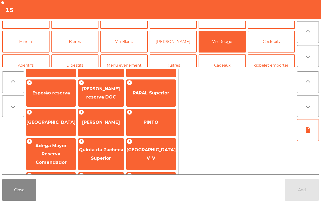
click at [48, 161] on span "Adega Mayor Reserva Comendador" at bounding box center [50, 154] width 31 height 22
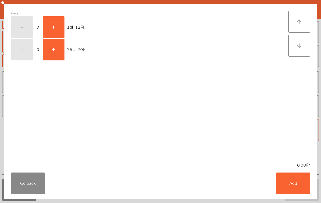
click at [27, 186] on button "Go back" at bounding box center [28, 183] width 34 height 22
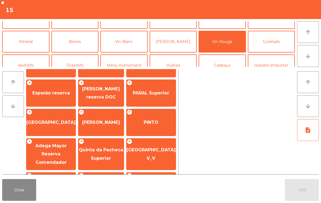
scroll to position [127, 0]
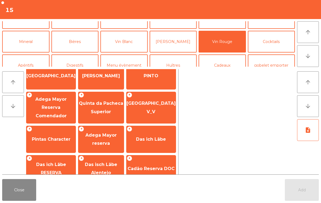
click at [100, 145] on span "Adega Mayor reserva" at bounding box center [100, 138] width 31 height 13
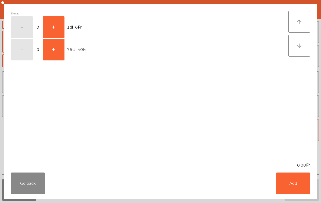
click at [63, 19] on button "+" at bounding box center [54, 27] width 22 height 22
click at [293, 183] on button "Add" at bounding box center [293, 183] width 34 height 22
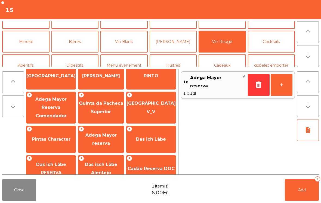
click at [303, 188] on span "Add" at bounding box center [302, 189] width 8 height 5
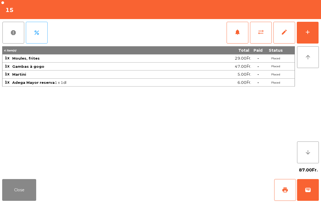
click at [22, 189] on button "Close" at bounding box center [19, 190] width 34 height 22
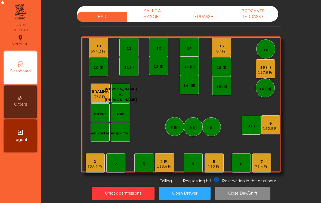
click at [216, 165] on div "112 Fr." at bounding box center [214, 166] width 12 height 5
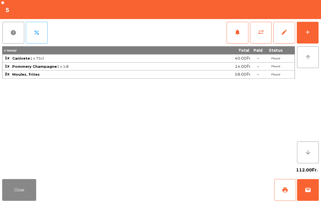
click at [310, 33] on div "add" at bounding box center [307, 32] width 7 height 7
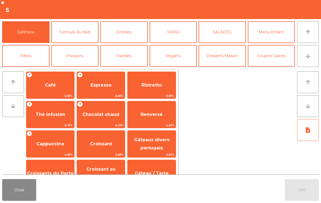
click at [234, 59] on button "Desserts Maison" at bounding box center [221, 56] width 47 height 22
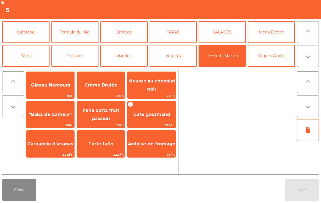
click at [92, 141] on span "Tarte tatin" at bounding box center [100, 143] width 25 height 5
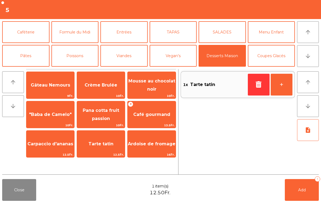
click at [299, 193] on button "Add 1" at bounding box center [301, 190] width 34 height 22
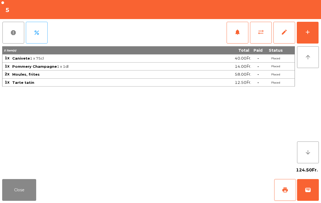
click at [20, 192] on button "Close" at bounding box center [19, 190] width 34 height 22
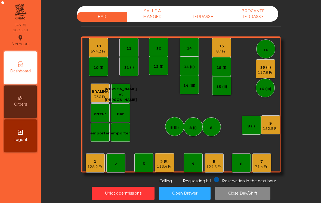
click at [217, 50] on div "87 Fr." at bounding box center [221, 51] width 10 height 5
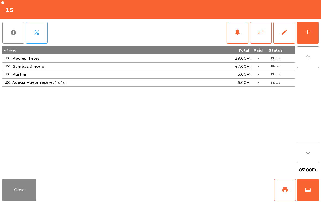
click at [17, 190] on button "Close" at bounding box center [19, 190] width 34 height 22
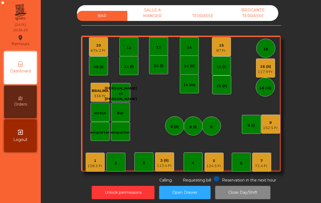
click at [272, 119] on div "9 152.5 Fr." at bounding box center [270, 124] width 16 height 13
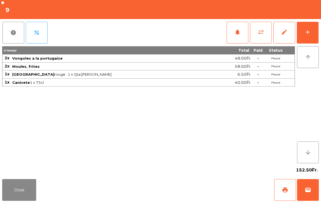
scroll to position [1, 0]
click at [12, 194] on button "Close" at bounding box center [19, 190] width 34 height 22
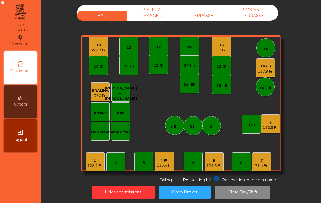
click at [92, 164] on div "128.2 Fr." at bounding box center [95, 165] width 16 height 5
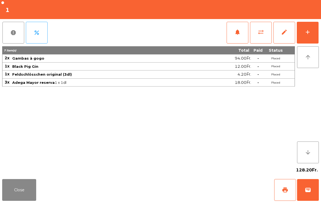
click at [238, 37] on button "notifications" at bounding box center [237, 33] width 22 height 22
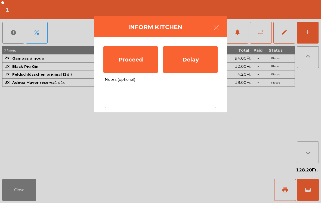
click at [168, 100] on textarea "Notes (optional)" at bounding box center [160, 96] width 111 height 23
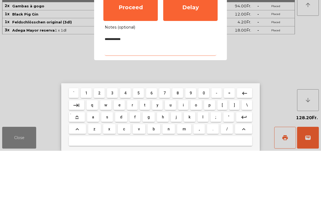
click at [105, 85] on textarea "**********" at bounding box center [160, 96] width 111 height 23
click at [139, 85] on textarea "**********" at bounding box center [160, 96] width 111 height 23
type textarea "***"
type textarea "**********"
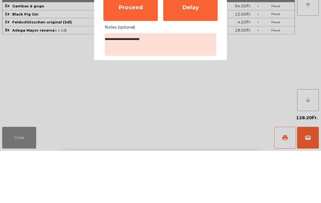
click at [140, 46] on div "Proceed" at bounding box center [130, 59] width 54 height 27
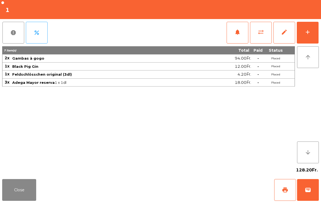
click at [19, 200] on button "Close" at bounding box center [19, 190] width 34 height 22
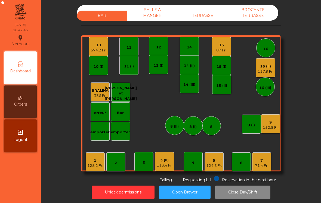
click at [276, 126] on div "152.5 Fr." at bounding box center [270, 127] width 16 height 5
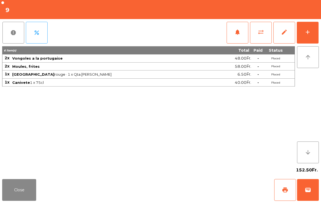
click at [235, 35] on span "notifications" at bounding box center [237, 32] width 7 height 7
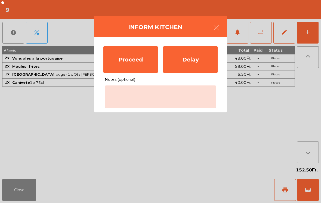
click at [125, 62] on div "Proceed" at bounding box center [130, 59] width 54 height 27
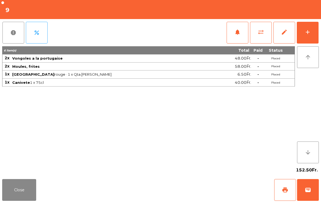
click at [12, 185] on button "Close" at bounding box center [19, 190] width 34 height 22
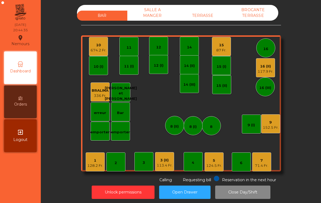
click at [219, 49] on div "87 Fr." at bounding box center [221, 50] width 10 height 5
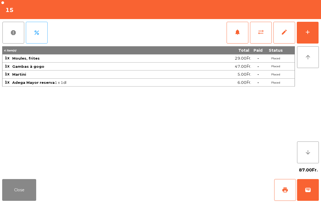
click at [236, 37] on button "notifications" at bounding box center [237, 33] width 22 height 22
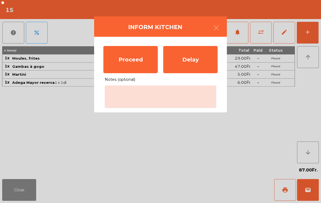
click at [121, 61] on div "Proceed" at bounding box center [130, 59] width 54 height 27
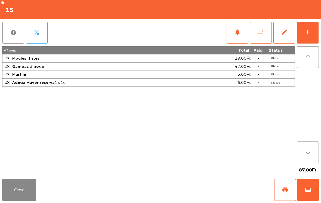
click at [35, 198] on button "Close" at bounding box center [19, 190] width 34 height 22
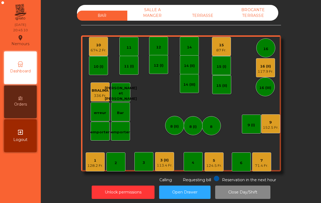
click at [97, 56] on div "10 (I)" at bounding box center [98, 65] width 19 height 19
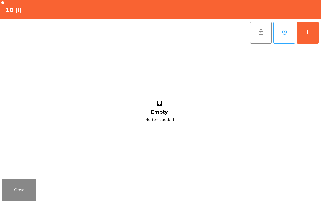
click at [317, 32] on button "add" at bounding box center [307, 33] width 22 height 22
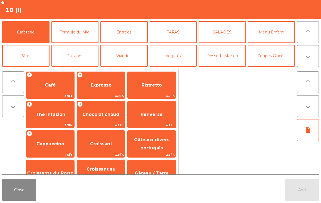
click at [306, 65] on button "arrow_downward" at bounding box center [308, 56] width 22 height 22
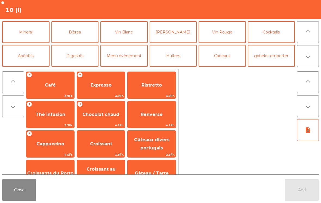
click at [31, 36] on button "Mineral" at bounding box center [25, 32] width 47 height 22
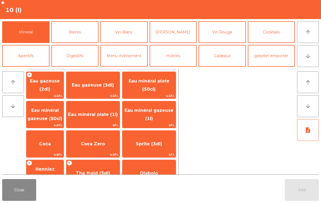
click at [164, 116] on span "Eau minéral gazeuse (1l)" at bounding box center [148, 114] width 53 height 23
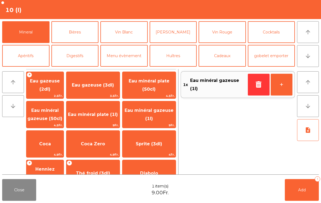
click at [91, 118] on span "Eau minéral plate (1l)" at bounding box center [92, 114] width 53 height 15
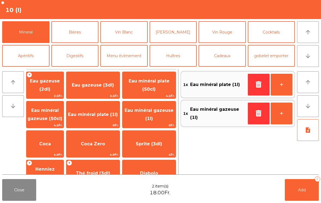
click at [305, 193] on button "Add 2" at bounding box center [301, 190] width 34 height 22
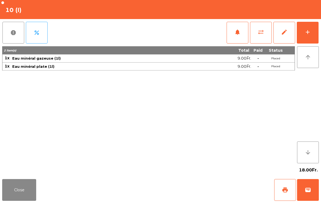
click at [21, 192] on button "Close" at bounding box center [19, 190] width 34 height 22
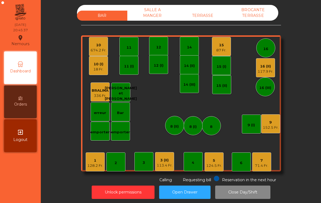
click at [89, 73] on div "10 (I) 18 Fr." at bounding box center [98, 65] width 19 height 19
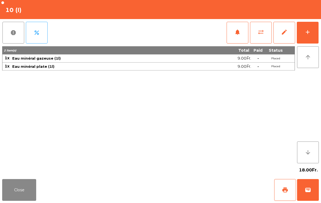
click at [257, 42] on button "sync_alt" at bounding box center [261, 33] width 22 height 22
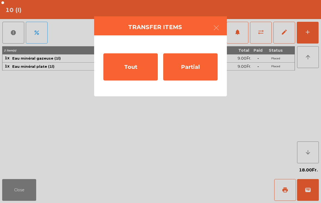
click at [131, 68] on div "Tout" at bounding box center [130, 66] width 54 height 27
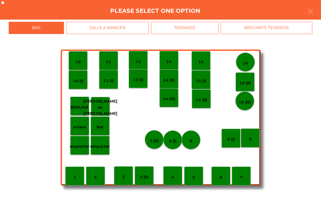
click at [75, 65] on div "10" at bounding box center [77, 60] width 19 height 19
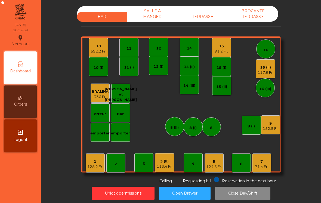
scroll to position [0, 0]
click at [188, 45] on div "14" at bounding box center [189, 47] width 5 height 8
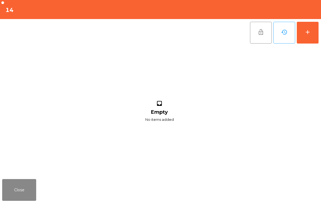
click at [310, 33] on div "add" at bounding box center [307, 32] width 7 height 7
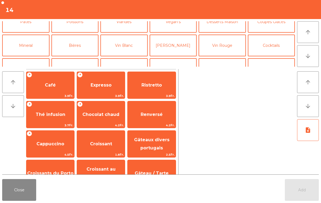
click at [124, 46] on button "Vin Blanc" at bounding box center [123, 46] width 47 height 22
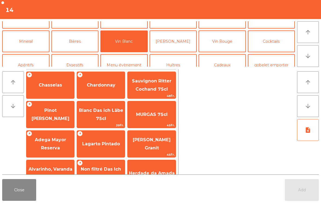
click at [104, 84] on span "Chardonnay" at bounding box center [101, 84] width 29 height 5
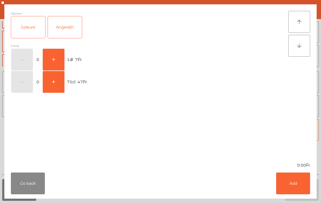
click at [49, 59] on button "+" at bounding box center [54, 60] width 22 height 22
click at [300, 193] on button "Add" at bounding box center [293, 183] width 34 height 22
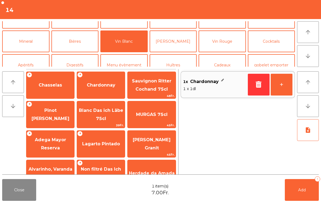
click at [291, 84] on button "+" at bounding box center [281, 85] width 22 height 22
click at [300, 197] on button "Add 2" at bounding box center [301, 190] width 34 height 22
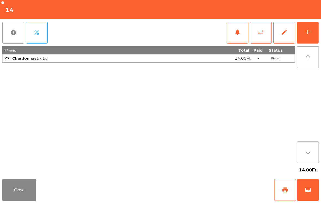
click at [19, 193] on button "Close" at bounding box center [19, 190] width 34 height 22
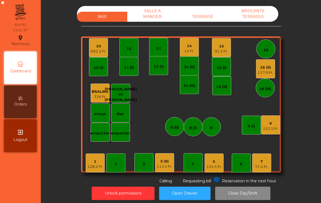
click at [167, 168] on div "113.4 Fr." at bounding box center [165, 166] width 16 height 5
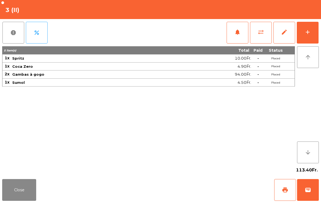
click at [310, 33] on div "add" at bounding box center [307, 32] width 7 height 7
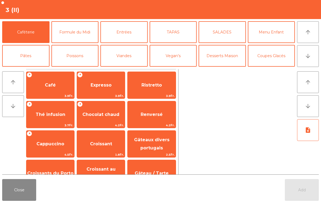
click at [302, 57] on button "arrow_downward" at bounding box center [308, 56] width 22 height 22
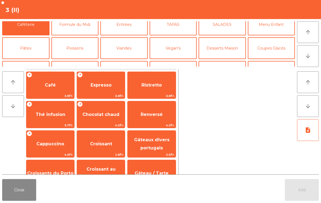
scroll to position [47, 0]
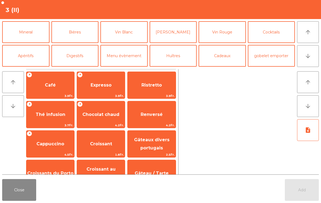
click at [32, 37] on button "Mineral" at bounding box center [25, 32] width 47 height 22
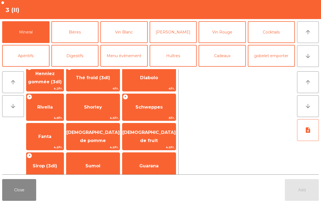
scroll to position [100, 0]
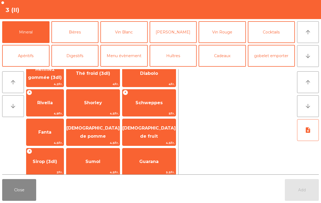
click at [100, 161] on span "Sumol" at bounding box center [92, 161] width 15 height 5
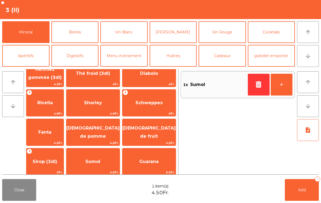
click at [309, 36] on button "arrow_upward" at bounding box center [308, 32] width 22 height 22
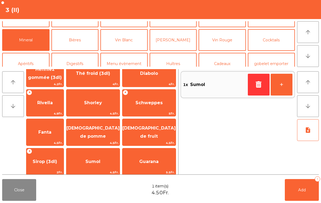
scroll to position [0, 0]
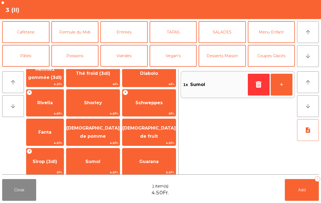
click at [35, 33] on button "Caféterie" at bounding box center [25, 32] width 47 height 22
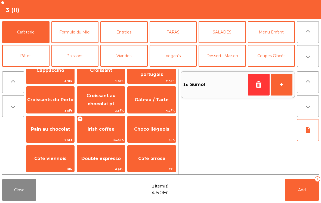
scroll to position [45, 0]
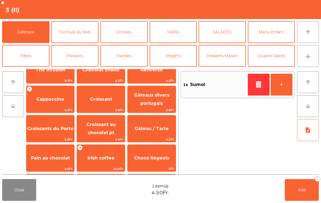
click at [155, 104] on span "Gâteaux divers portugais" at bounding box center [151, 98] width 35 height 13
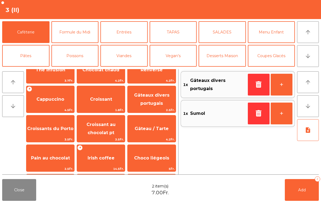
click at [303, 193] on button "Add 2" at bounding box center [301, 190] width 34 height 22
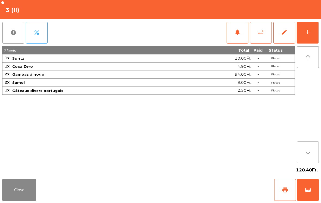
click at [49, 189] on div "Close print wallet" at bounding box center [160, 190] width 321 height 26
click at [30, 195] on button "Close" at bounding box center [19, 190] width 34 height 22
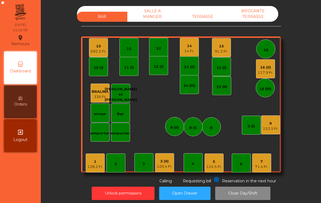
click at [190, 48] on div "14 Fr." at bounding box center [189, 50] width 10 height 5
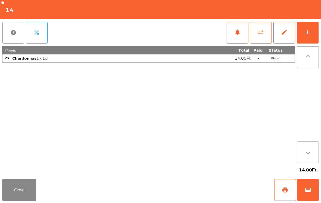
click at [310, 29] on button "add" at bounding box center [307, 33] width 22 height 22
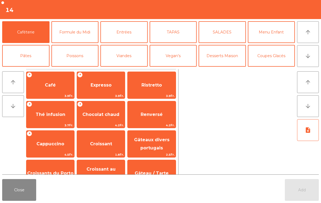
click at [87, 30] on button "Formule du Midi" at bounding box center [74, 32] width 47 height 22
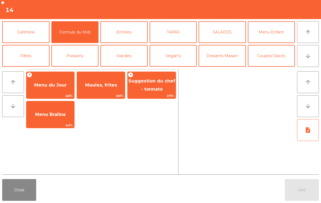
click at [112, 84] on span "Moules, frites" at bounding box center [101, 84] width 32 height 5
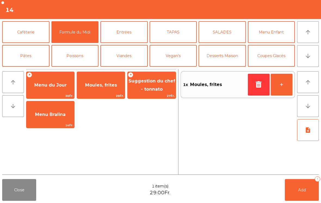
click at [110, 82] on span "Moules, frites" at bounding box center [101, 85] width 48 height 15
click at [304, 184] on button "Add 2" at bounding box center [301, 190] width 34 height 22
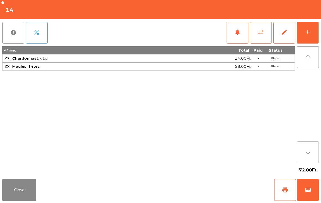
click at [31, 187] on button "Close" at bounding box center [19, 190] width 34 height 22
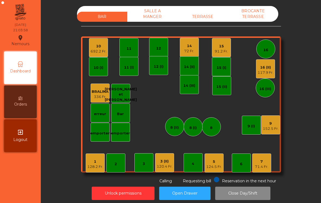
click at [167, 168] on div "120.4 Fr." at bounding box center [165, 166] width 16 height 5
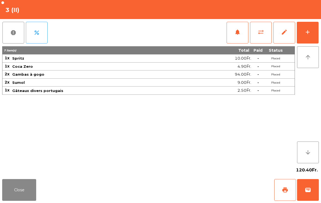
click at [303, 39] on button "add" at bounding box center [307, 33] width 22 height 22
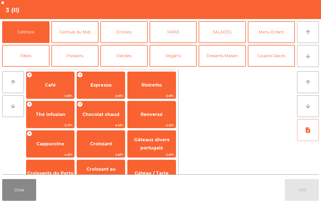
click at [313, 52] on button "arrow_downward" at bounding box center [308, 56] width 22 height 22
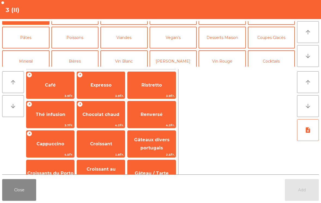
scroll to position [47, 0]
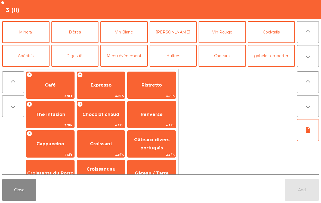
click at [39, 38] on button "Mineral" at bounding box center [25, 32] width 47 height 22
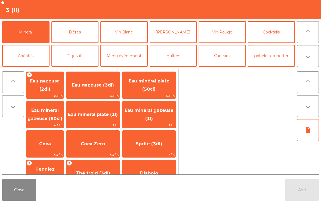
click at [115, 148] on span "Coca Zero" at bounding box center [92, 143] width 53 height 15
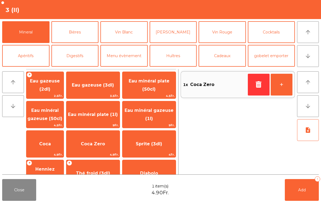
click at [307, 31] on icon "arrow_upward" at bounding box center [307, 32] width 7 height 7
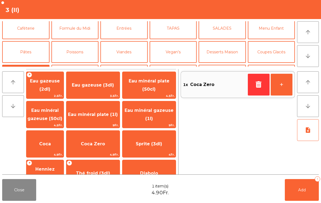
scroll to position [0, 0]
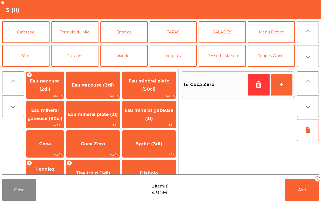
click at [30, 32] on button "Caféterie" at bounding box center [25, 32] width 47 height 22
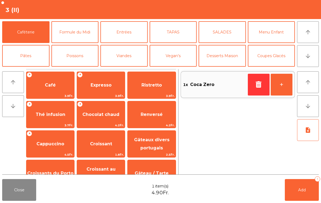
click at [157, 149] on span "Gâteaux divers portugais" at bounding box center [151, 143] width 35 height 13
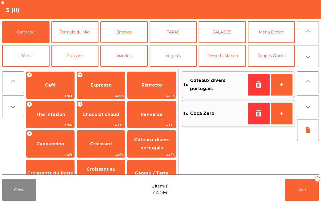
click at [304, 188] on span "Add" at bounding box center [302, 189] width 8 height 5
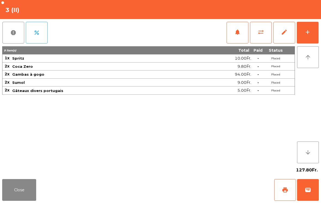
click at [18, 198] on button "Close" at bounding box center [19, 190] width 34 height 22
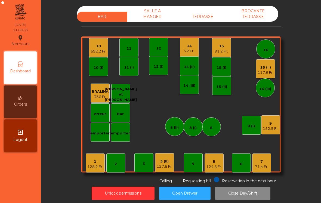
click at [96, 159] on div "1" at bounding box center [95, 161] width 16 height 5
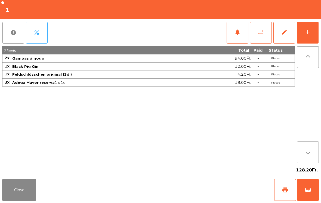
click at [304, 26] on button "add" at bounding box center [307, 33] width 22 height 22
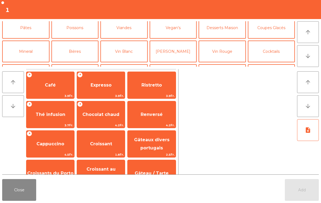
scroll to position [29, 0]
click at [230, 50] on button "Vin Rouge" at bounding box center [221, 51] width 47 height 22
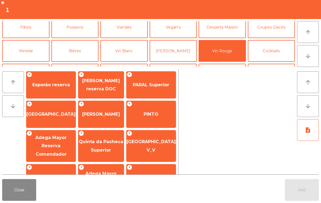
scroll to position [102, 0]
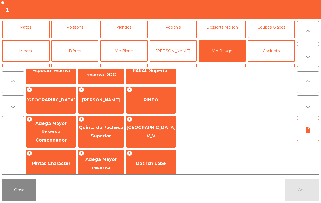
click at [107, 172] on span "Adega Mayor reserva" at bounding box center [100, 163] width 45 height 23
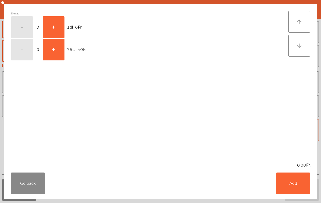
click at [58, 27] on button "+" at bounding box center [54, 27] width 22 height 22
click at [280, 193] on button "Add" at bounding box center [293, 183] width 34 height 22
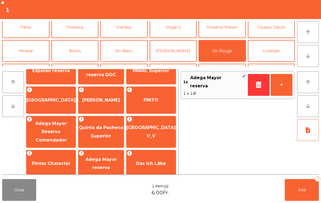
click at [285, 85] on button "+" at bounding box center [281, 85] width 22 height 22
click at [304, 192] on button "Add 2" at bounding box center [301, 190] width 34 height 22
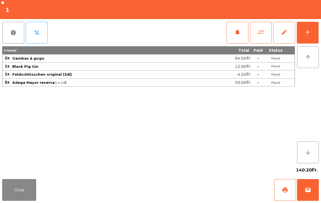
click at [18, 188] on button "Close" at bounding box center [19, 190] width 34 height 22
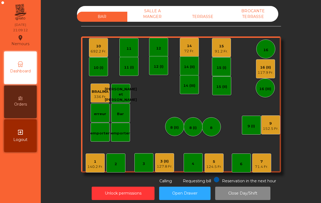
click at [264, 167] on div "71.4 Fr." at bounding box center [261, 166] width 13 height 5
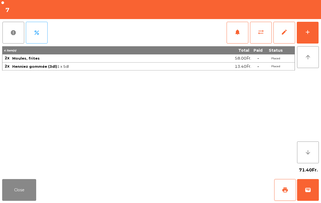
click at [307, 31] on div "add" at bounding box center [307, 32] width 7 height 7
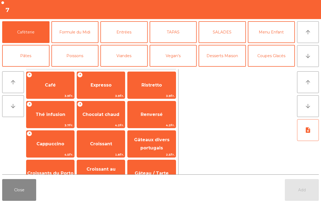
click at [224, 56] on button "Desserts Maison" at bounding box center [221, 56] width 47 height 22
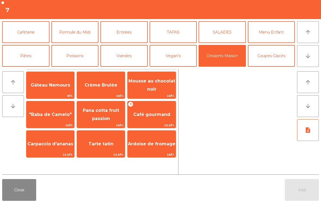
click at [60, 89] on span "Gâteau Nemours" at bounding box center [50, 85] width 48 height 15
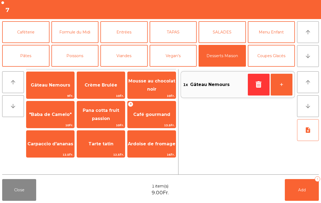
click at [28, 29] on button "Caféterie" at bounding box center [25, 32] width 47 height 22
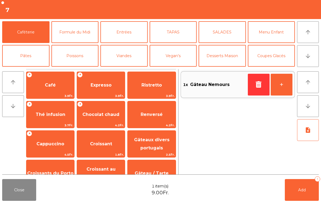
click at [51, 83] on span "Café" at bounding box center [50, 84] width 11 height 5
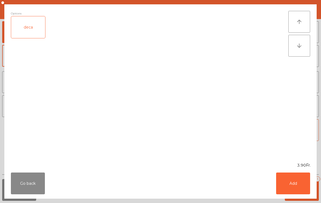
click at [303, 187] on button "Add" at bounding box center [293, 183] width 34 height 22
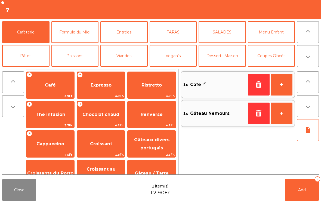
click at [303, 200] on button "Add 2" at bounding box center [301, 190] width 34 height 22
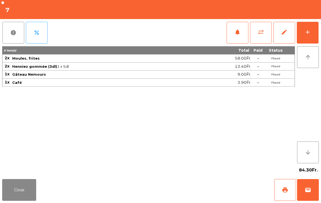
click at [18, 200] on button "Close" at bounding box center [19, 190] width 34 height 22
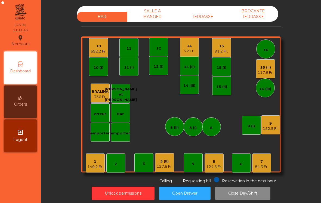
click at [221, 160] on div "5" at bounding box center [214, 161] width 16 height 5
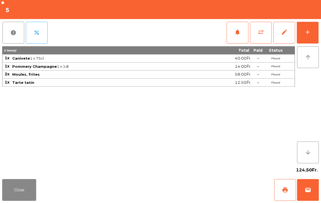
click at [22, 189] on button "Close" at bounding box center [19, 190] width 34 height 22
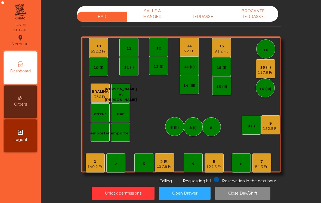
click at [93, 47] on div "10" at bounding box center [98, 45] width 16 height 5
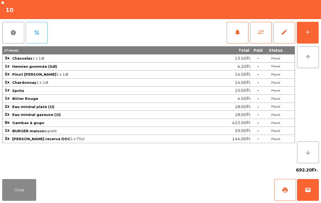
click at [309, 36] on button "add" at bounding box center [307, 33] width 22 height 22
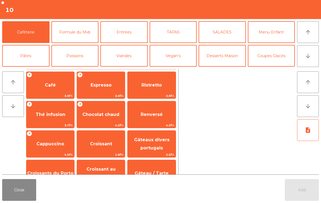
click at [223, 57] on button "Desserts Maison" at bounding box center [221, 56] width 47 height 22
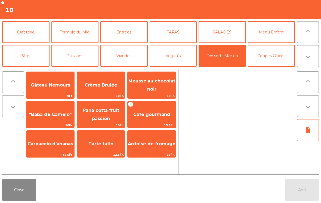
click at [156, 115] on span "Café gourmand" at bounding box center [151, 114] width 37 height 5
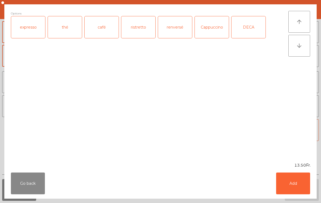
click at [100, 28] on div "café" at bounding box center [101, 27] width 34 height 22
click at [293, 179] on button "Add" at bounding box center [293, 183] width 34 height 22
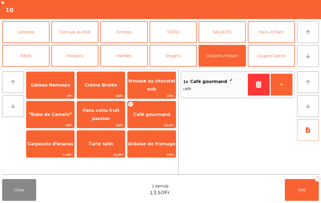
click at [155, 120] on span "Café gourmand" at bounding box center [151, 114] width 48 height 15
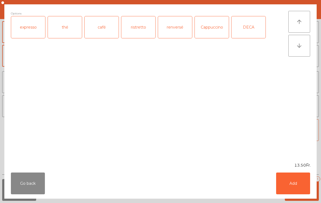
click at [71, 28] on div "thé" at bounding box center [65, 27] width 34 height 22
click at [298, 182] on button "Add" at bounding box center [293, 183] width 34 height 22
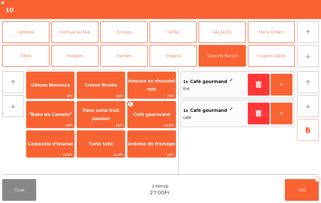
click at [29, 29] on button "Caféterie" at bounding box center [25, 32] width 47 height 22
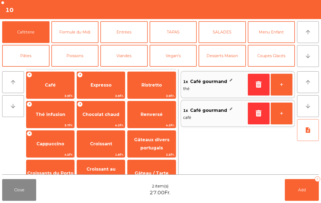
click at [214, 59] on button "Desserts Maison" at bounding box center [221, 56] width 47 height 22
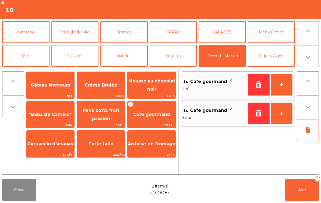
click at [152, 114] on span "Café gourmand" at bounding box center [151, 114] width 37 height 5
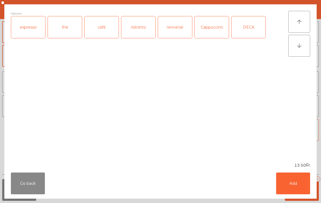
click at [142, 32] on div "ristretto" at bounding box center [138, 27] width 34 height 22
click at [137, 34] on div "ristretto" at bounding box center [138, 27] width 34 height 22
click at [40, 27] on div "expresso" at bounding box center [28, 27] width 34 height 22
click at [306, 177] on button "Add" at bounding box center [293, 183] width 34 height 22
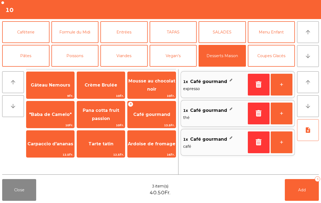
click at [21, 35] on button "Caféterie" at bounding box center [25, 32] width 47 height 22
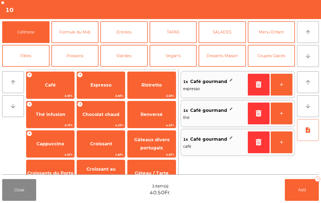
click at [101, 87] on span "Expresso" at bounding box center [100, 84] width 21 height 5
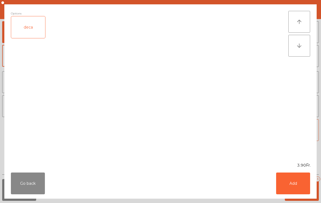
click at [43, 26] on div "deca" at bounding box center [28, 27] width 34 height 22
click at [298, 180] on button "Add" at bounding box center [293, 183] width 34 height 22
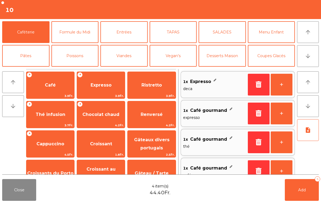
click at [106, 80] on span "Expresso" at bounding box center [101, 85] width 48 height 15
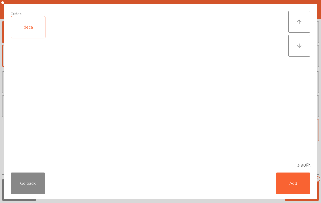
click at [299, 181] on button "Add" at bounding box center [293, 183] width 34 height 22
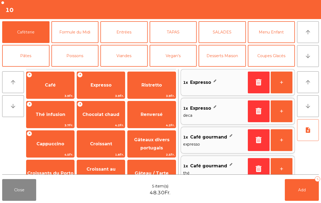
scroll to position [33, 0]
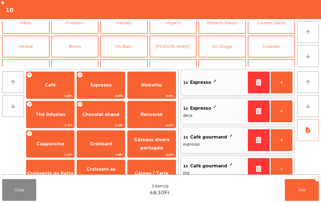
click at [24, 47] on button "Mineral" at bounding box center [25, 47] width 47 height 22
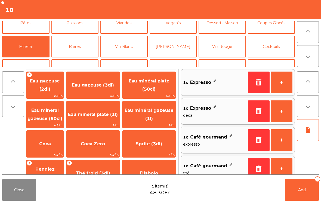
click at [157, 118] on span "Eau minéral gazeuse (1l)" at bounding box center [148, 114] width 53 height 23
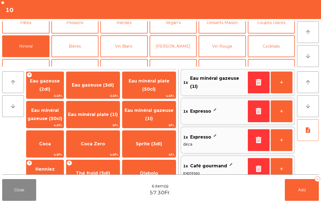
scroll to position [32, 0]
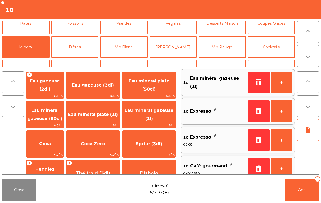
click at [227, 52] on button "Vin Rouge" at bounding box center [221, 47] width 47 height 22
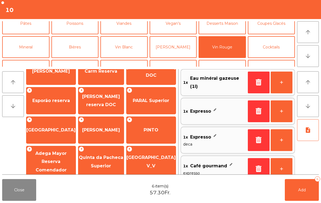
scroll to position [91, 0]
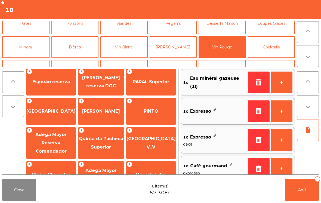
click at [108, 87] on span "[PERSON_NAME] reserva DOC" at bounding box center [101, 81] width 38 height 13
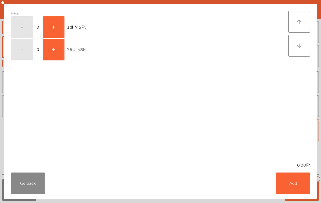
click at [56, 51] on button "+" at bounding box center [54, 50] width 22 height 22
click at [298, 184] on button "Add" at bounding box center [293, 183] width 34 height 22
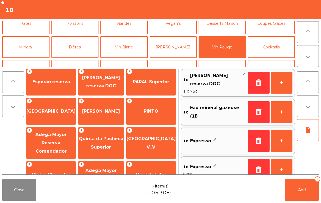
click at [309, 193] on button "Add 7" at bounding box center [301, 190] width 34 height 22
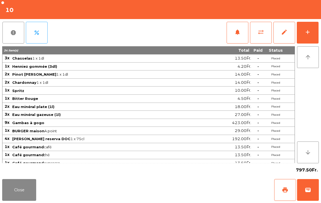
click at [22, 192] on button "Close" at bounding box center [19, 190] width 34 height 22
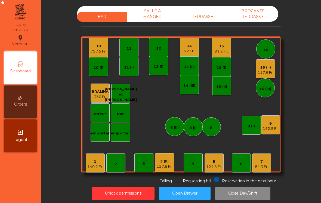
click at [267, 73] on div "117.9 Fr." at bounding box center [265, 72] width 16 height 5
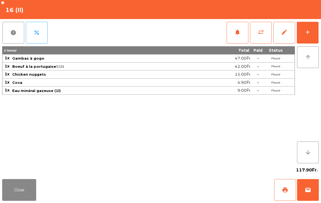
click at [303, 28] on button "add" at bounding box center [307, 33] width 22 height 22
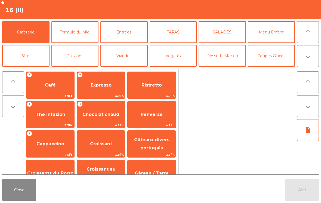
click at [228, 59] on button "Desserts Maison" at bounding box center [221, 56] width 47 height 22
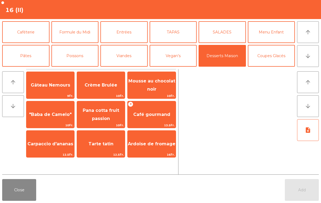
click at [105, 91] on span "Crème Brulée" at bounding box center [101, 85] width 48 height 15
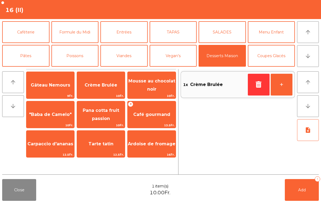
click at [57, 93] on div "Gâteau Nemours 9Fr." at bounding box center [50, 84] width 48 height 27
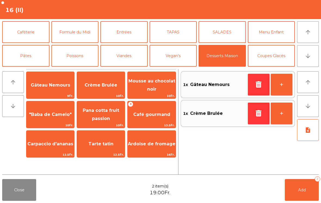
click at [300, 187] on button "Add 2" at bounding box center [301, 190] width 34 height 22
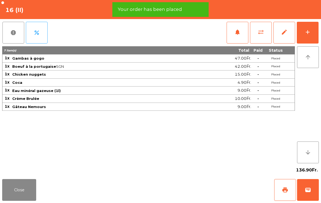
click at [309, 36] on button "add" at bounding box center [307, 33] width 22 height 22
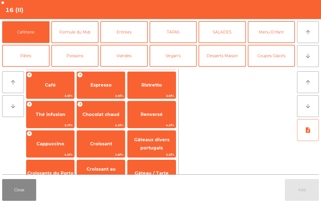
click at [313, 56] on button "arrow_downward" at bounding box center [308, 56] width 22 height 22
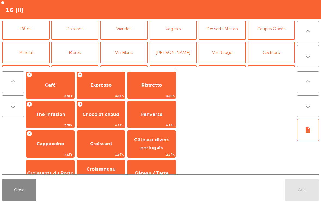
scroll to position [47, 0]
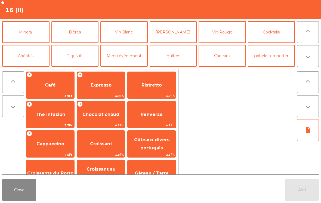
click at [311, 35] on button "arrow_upward" at bounding box center [308, 32] width 22 height 22
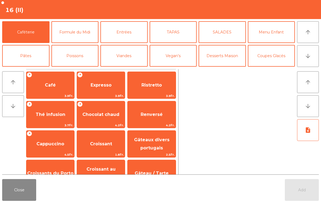
scroll to position [0, 0]
click at [277, 58] on button "Coupes Glacés" at bounding box center [271, 56] width 47 height 22
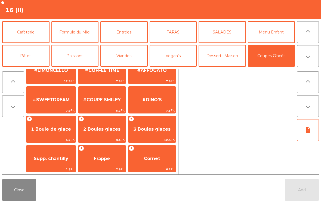
scroll to position [103, 0]
click at [167, 102] on span "#DINO'S" at bounding box center [151, 99] width 47 height 15
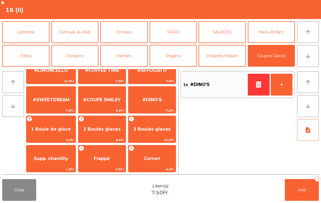
click at [59, 130] on span "1 Boule de glace" at bounding box center [51, 128] width 40 height 5
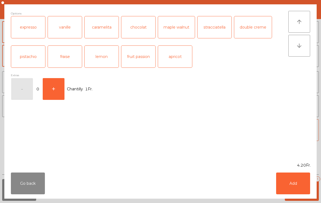
click at [143, 60] on div "fruit passion" at bounding box center [138, 57] width 34 height 22
click at [294, 185] on button "Add" at bounding box center [293, 183] width 34 height 22
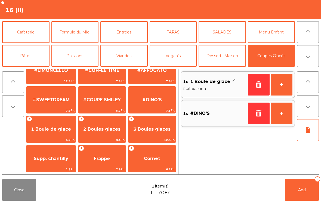
click at [302, 188] on span "Add" at bounding box center [302, 189] width 8 height 5
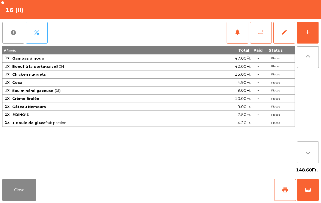
click at [9, 192] on button "Close" at bounding box center [19, 190] width 34 height 22
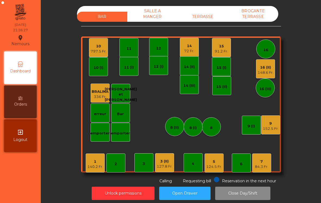
click at [263, 164] on div "84.3 Fr." at bounding box center [261, 166] width 13 height 5
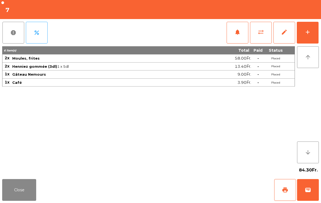
click at [286, 185] on button "print" at bounding box center [285, 190] width 22 height 22
click at [32, 200] on button "Close" at bounding box center [19, 190] width 34 height 22
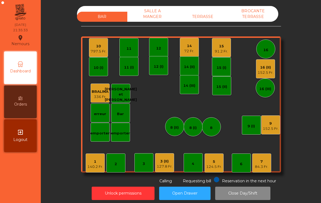
click at [189, 51] on div "72 Fr." at bounding box center [189, 50] width 10 height 5
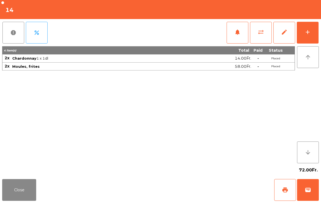
click at [314, 35] on button "add" at bounding box center [307, 33] width 22 height 22
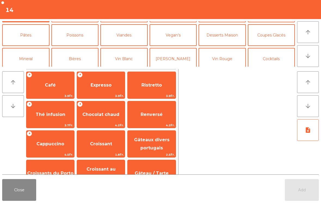
scroll to position [30, 0]
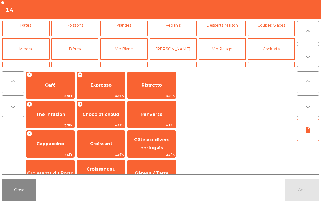
click at [31, 54] on button "Mineral" at bounding box center [25, 49] width 47 height 22
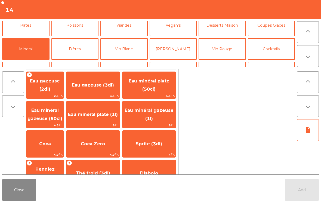
click at [102, 89] on span "Eau gazeuse (3dl)" at bounding box center [92, 85] width 53 height 15
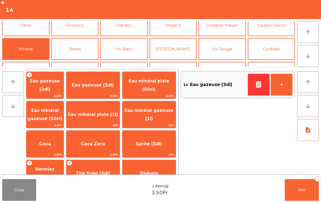
click at [290, 181] on button "Add 1" at bounding box center [301, 190] width 34 height 22
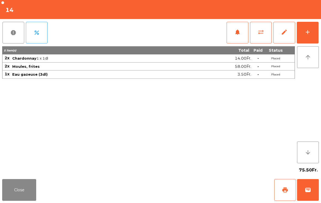
click at [45, 194] on div "Close print wallet" at bounding box center [160, 190] width 321 height 26
click at [19, 191] on button "Close" at bounding box center [19, 190] width 34 height 22
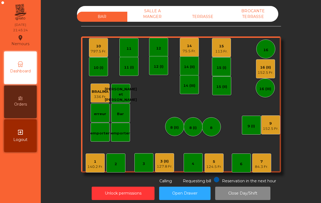
click at [89, 164] on div "140.2 Fr." at bounding box center [95, 166] width 16 height 5
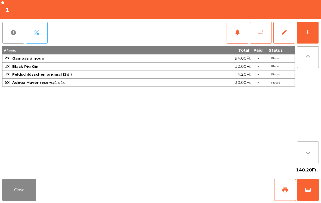
click at [300, 32] on button "add" at bounding box center [307, 33] width 22 height 22
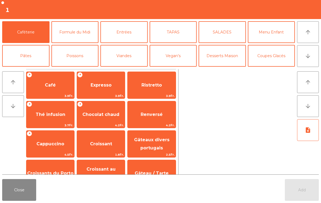
click at [53, 84] on span "Café" at bounding box center [50, 84] width 11 height 5
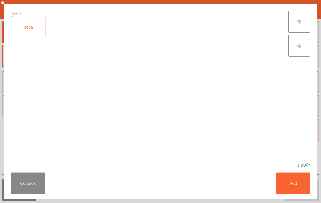
click at [305, 186] on button "Add" at bounding box center [293, 183] width 34 height 22
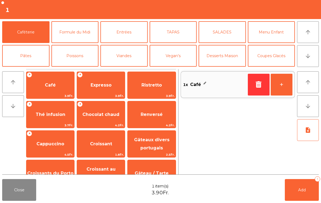
click at [281, 92] on button "+" at bounding box center [281, 85] width 22 height 22
click at [223, 55] on button "Desserts Maison" at bounding box center [221, 56] width 47 height 22
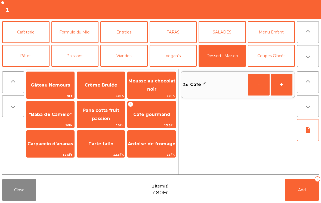
click at [55, 86] on span "Gâteau Nemours" at bounding box center [50, 84] width 39 height 5
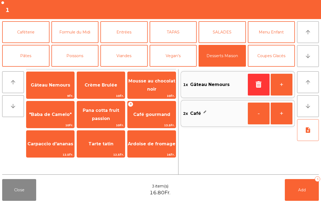
click at [299, 183] on button "Add 3" at bounding box center [301, 190] width 34 height 22
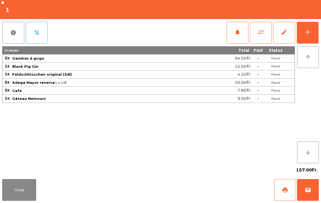
click at [17, 192] on button "Close" at bounding box center [19, 190] width 34 height 22
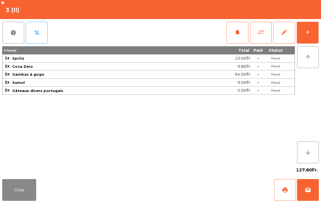
click at [289, 190] on button "print" at bounding box center [285, 190] width 22 height 22
click at [10, 185] on button "Close" at bounding box center [19, 190] width 34 height 22
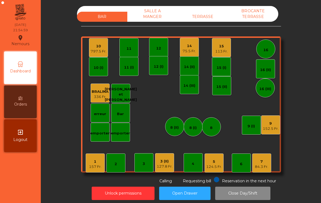
click at [270, 121] on div "9" at bounding box center [270, 123] width 16 height 5
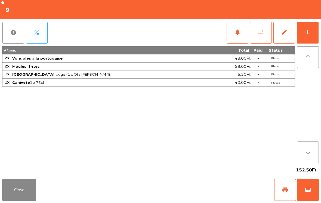
click at [314, 31] on button "add" at bounding box center [307, 33] width 22 height 22
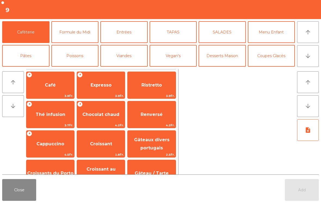
click at [104, 79] on span "Expresso" at bounding box center [101, 85] width 48 height 15
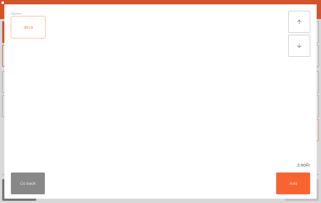
click at [314, 189] on div "Go back Add" at bounding box center [160, 183] width 312 height 30
click at [286, 187] on button "Add" at bounding box center [293, 183] width 34 height 22
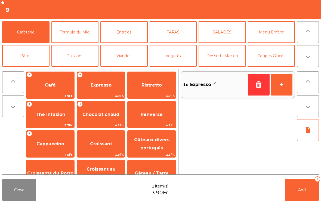
click at [287, 83] on button "+" at bounding box center [281, 85] width 22 height 22
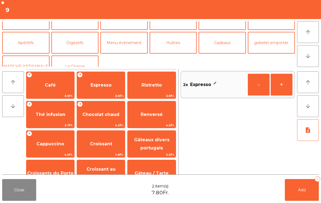
scroll to position [62, 0]
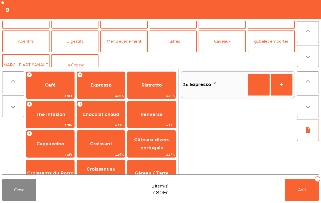
click at [64, 51] on button "Digestifs" at bounding box center [74, 41] width 47 height 22
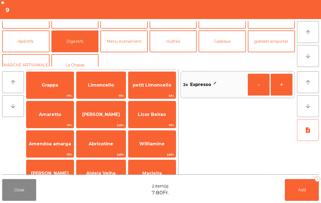
click at [106, 86] on span "Limoncello" at bounding box center [101, 84] width 26 height 5
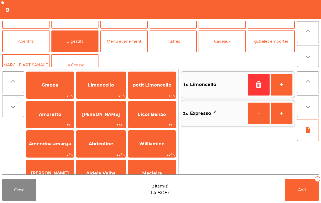
click at [282, 82] on button "+" at bounding box center [281, 85] width 22 height 22
click at [305, 198] on button "Add 4" at bounding box center [301, 190] width 34 height 22
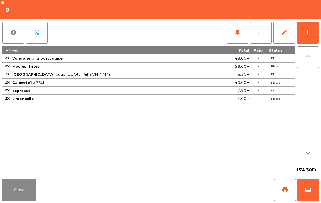
click at [17, 189] on button "Close" at bounding box center [19, 190] width 34 height 22
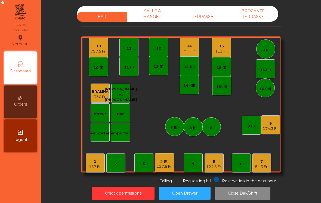
click at [185, 50] on div "75.5 Fr." at bounding box center [188, 50] width 13 height 5
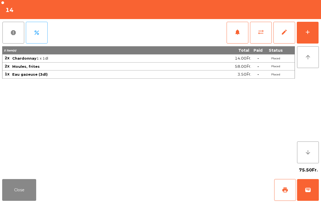
click at [313, 35] on button "add" at bounding box center [307, 33] width 22 height 22
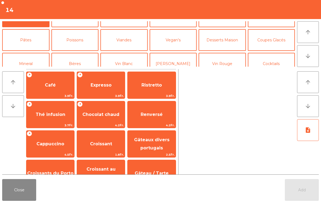
scroll to position [29, 0]
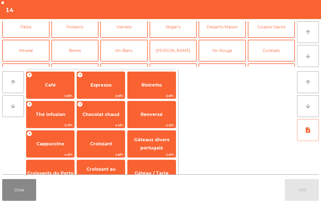
click at [31, 50] on button "Mineral" at bounding box center [25, 51] width 47 height 22
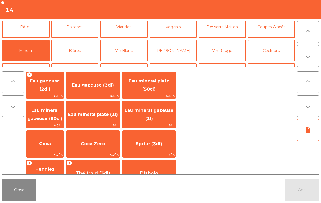
click at [54, 147] on span "Coca" at bounding box center [44, 143] width 37 height 15
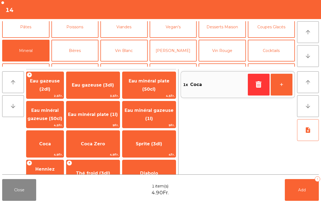
click at [302, 189] on span "Add" at bounding box center [302, 189] width 8 height 5
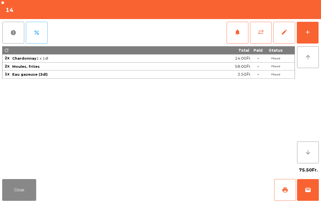
click at [310, 193] on button "wallet" at bounding box center [308, 190] width 22 height 22
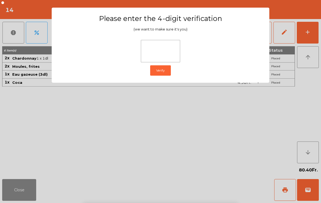
click at [304, 73] on ngb-modal-window "Please enter the 4-digit verification (we want to make sure it's you) Verify" at bounding box center [160, 101] width 305 height 203
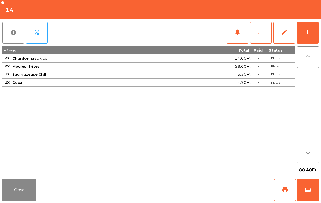
click at [311, 33] on button "add" at bounding box center [307, 33] width 22 height 22
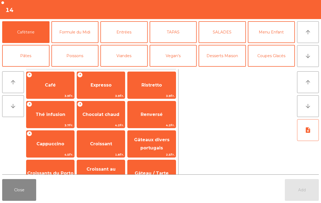
click at [227, 55] on button "Desserts Maison" at bounding box center [221, 56] width 47 height 22
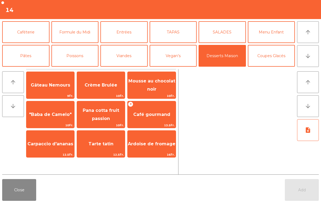
click at [156, 118] on span "Café gourmand" at bounding box center [151, 114] width 48 height 15
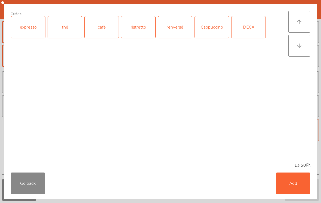
click at [97, 31] on div "café" at bounding box center [101, 27] width 34 height 22
click at [298, 190] on button "Add" at bounding box center [293, 183] width 34 height 22
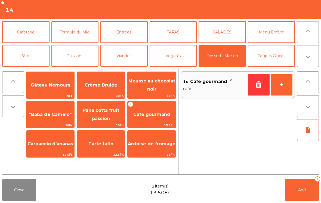
click at [310, 180] on button "Add 1" at bounding box center [301, 190] width 34 height 22
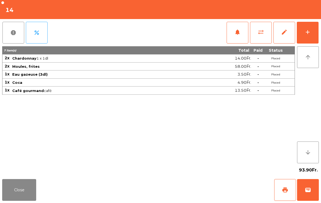
click at [10, 186] on button "Close" at bounding box center [19, 190] width 34 height 22
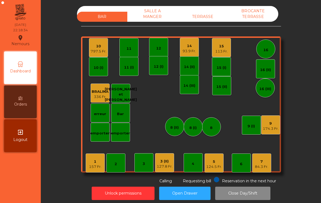
click at [275, 125] on div "9" at bounding box center [270, 123] width 16 height 5
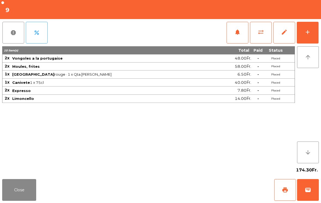
click at [314, 30] on button "add" at bounding box center [307, 33] width 22 height 22
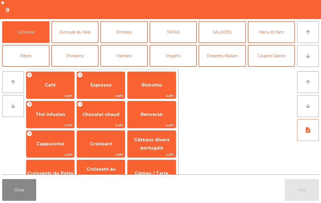
click at [44, 88] on span "Café" at bounding box center [50, 85] width 48 height 15
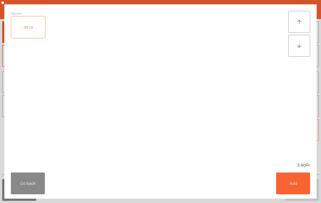
click at [292, 181] on button "Add" at bounding box center [293, 183] width 34 height 22
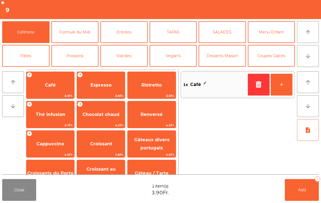
click at [311, 55] on button "arrow_downward" at bounding box center [308, 56] width 22 height 22
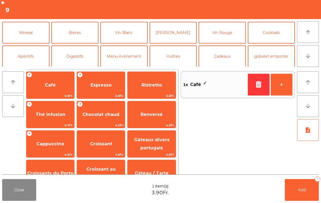
click at [23, 38] on button "Mineral" at bounding box center [25, 33] width 47 height 22
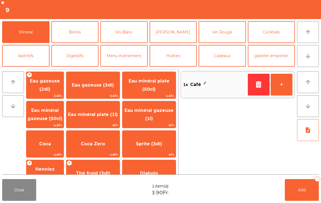
click at [98, 172] on span "Thé froid (3dl)" at bounding box center [93, 172] width 34 height 5
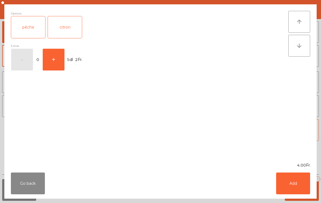
click at [296, 184] on button "Add" at bounding box center [293, 183] width 34 height 22
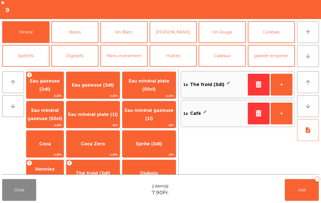
click at [281, 86] on button "+" at bounding box center [281, 85] width 22 height 22
click at [70, 33] on button "Bières" at bounding box center [74, 32] width 47 height 22
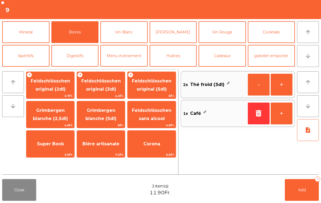
click at [43, 92] on span "Feldschlösschen original (2dl)" at bounding box center [50, 85] width 48 height 23
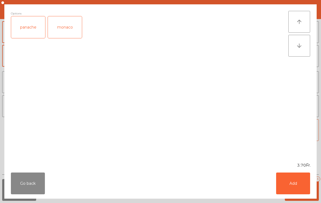
click at [296, 184] on button "Add" at bounding box center [293, 183] width 34 height 22
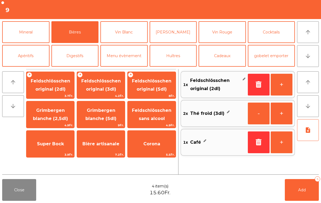
click at [71, 58] on button "Digestifs" at bounding box center [74, 56] width 47 height 22
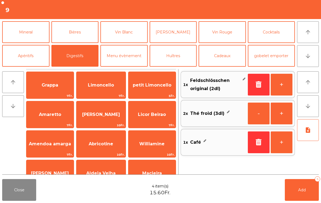
click at [41, 149] on span "Amendoa amarga" at bounding box center [49, 143] width 47 height 15
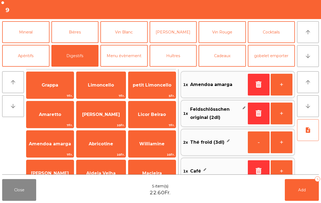
click at [69, 35] on button "Bières" at bounding box center [74, 32] width 47 height 22
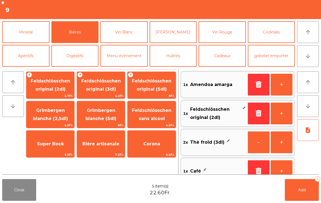
click at [284, 115] on button "+" at bounding box center [281, 113] width 22 height 22
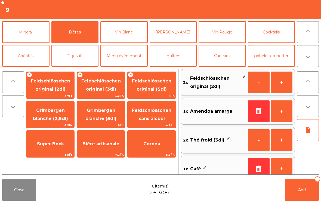
scroll to position [2, 0]
click at [304, 186] on button "Add 6" at bounding box center [301, 190] width 34 height 22
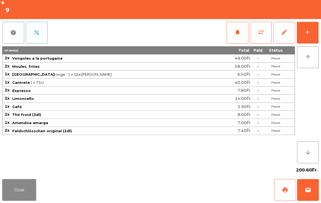
click at [17, 179] on button "Close" at bounding box center [19, 190] width 34 height 22
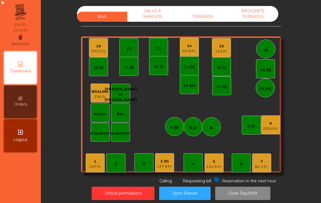
click at [279, 120] on div "9 200.6 Fr." at bounding box center [270, 124] width 19 height 19
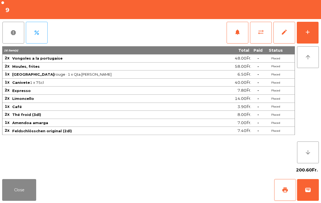
click at [286, 186] on button "print" at bounding box center [285, 190] width 22 height 22
click at [10, 191] on button "Close" at bounding box center [19, 190] width 34 height 22
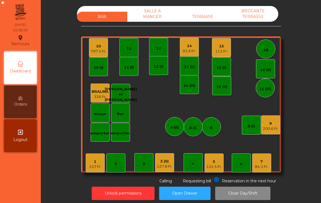
click at [96, 49] on div "797.5 Fr." at bounding box center [98, 51] width 16 height 5
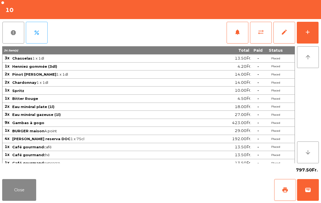
click at [282, 193] on span "print" at bounding box center [284, 189] width 7 height 7
click at [16, 200] on button "Close" at bounding box center [19, 190] width 34 height 22
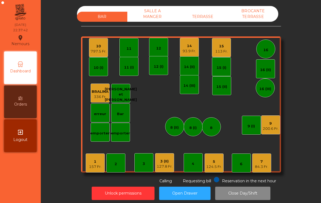
click at [268, 127] on div "200.6 Fr." at bounding box center [270, 128] width 16 height 5
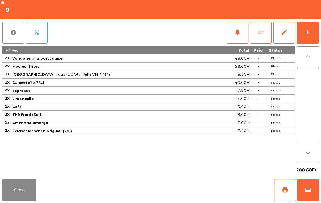
click at [313, 198] on button "wallet" at bounding box center [308, 190] width 22 height 22
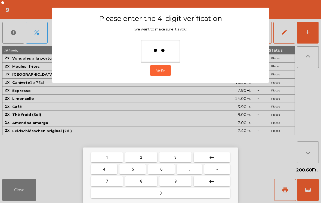
type input "***"
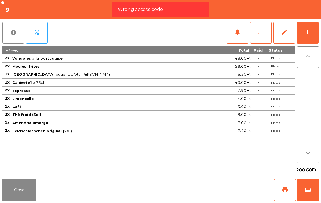
click at [195, 191] on div "Close print wallet" at bounding box center [160, 190] width 321 height 26
click at [195, 187] on div "Close print wallet" at bounding box center [160, 190] width 321 height 26
click at [196, 188] on div "Close print wallet" at bounding box center [160, 190] width 321 height 26
click at [198, 189] on div "Close print wallet" at bounding box center [160, 190] width 321 height 26
click at [310, 188] on span "wallet" at bounding box center [307, 189] width 7 height 7
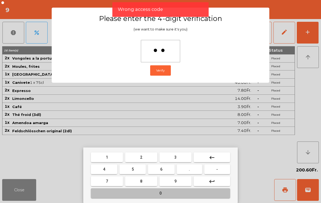
type input "***"
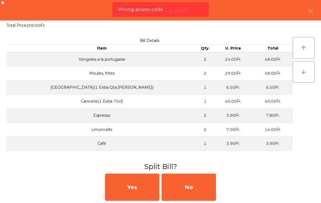
click at [214, 193] on div "No" at bounding box center [188, 186] width 54 height 27
click at [199, 192] on div "No" at bounding box center [188, 186] width 54 height 27
click at [202, 188] on div "No" at bounding box center [188, 186] width 54 height 27
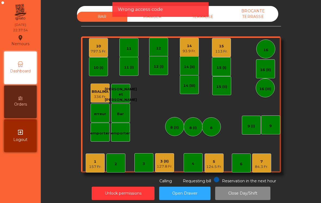
click at [165, 155] on div "3 (II) 127.8 Fr." at bounding box center [164, 162] width 19 height 19
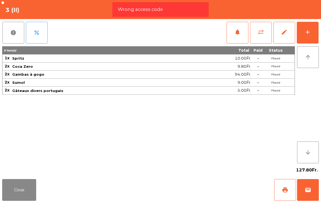
click at [310, 192] on span "wallet" at bounding box center [307, 189] width 7 height 7
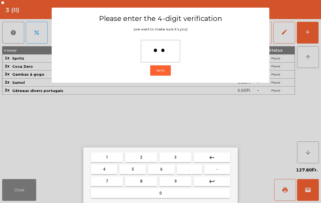
type input "***"
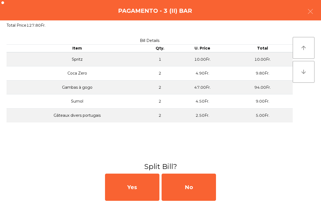
click at [201, 184] on div "No" at bounding box center [188, 186] width 54 height 27
click at [193, 194] on div "No" at bounding box center [188, 186] width 54 height 27
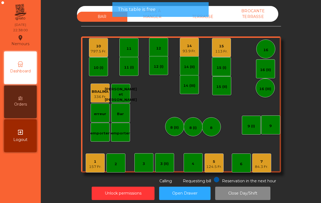
click at [212, 165] on div "124.5 Fr." at bounding box center [214, 166] width 16 height 5
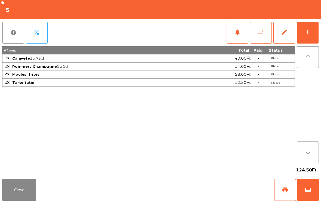
click at [309, 188] on span "wallet" at bounding box center [307, 189] width 7 height 7
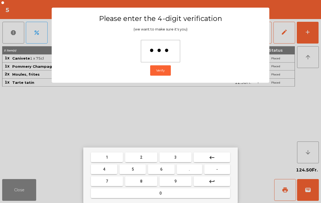
type input "****"
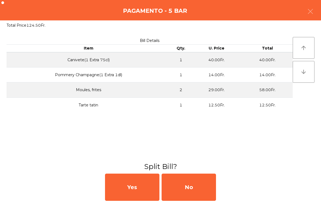
click at [195, 190] on div "No" at bounding box center [188, 186] width 54 height 27
click at [195, 189] on div "MB" at bounding box center [188, 186] width 54 height 27
click at [195, 190] on div "No" at bounding box center [188, 186] width 54 height 27
click at [193, 187] on div "No" at bounding box center [188, 186] width 54 height 27
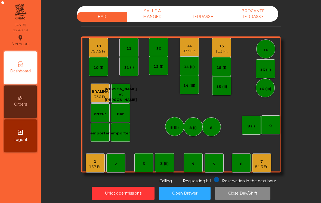
click at [93, 164] on div "157 Fr." at bounding box center [95, 166] width 12 height 5
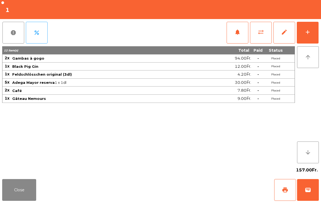
click at [20, 188] on button "Close" at bounding box center [19, 190] width 34 height 22
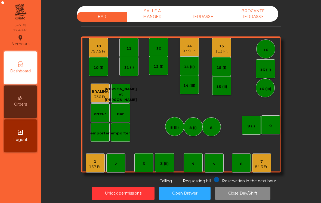
click at [98, 49] on div "797.5 Fr." at bounding box center [98, 51] width 16 height 5
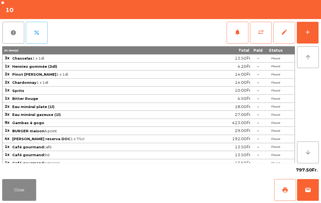
click at [23, 196] on button "Close" at bounding box center [19, 190] width 34 height 22
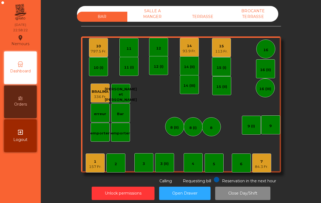
click at [192, 48] on div "14" at bounding box center [188, 45] width 13 height 5
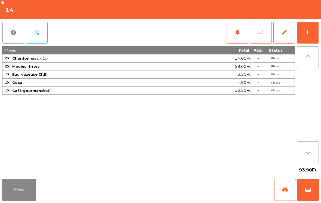
click at [285, 193] on button "print" at bounding box center [285, 190] width 22 height 22
click at [13, 200] on button "Close" at bounding box center [19, 190] width 34 height 22
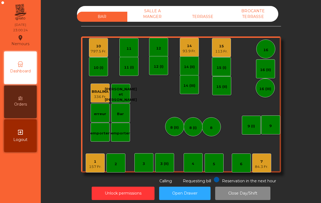
click at [95, 51] on div "797.5 Fr." at bounding box center [98, 51] width 16 height 5
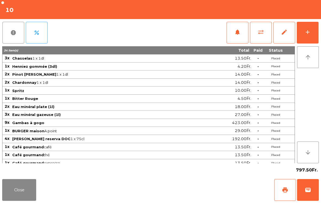
click at [315, 194] on button "wallet" at bounding box center [308, 190] width 22 height 22
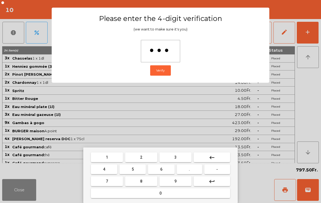
type input "****"
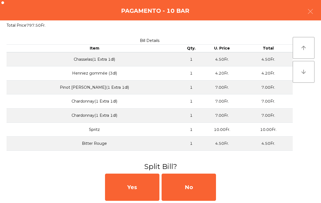
click at [194, 188] on div "No" at bounding box center [188, 186] width 54 height 27
click at [200, 188] on div "MB" at bounding box center [188, 186] width 54 height 27
click at [193, 186] on div "No" at bounding box center [188, 186] width 54 height 27
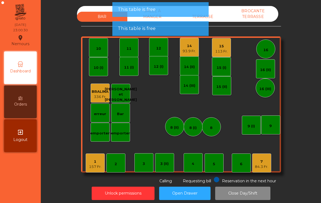
click at [192, 44] on div "14" at bounding box center [188, 45] width 13 height 5
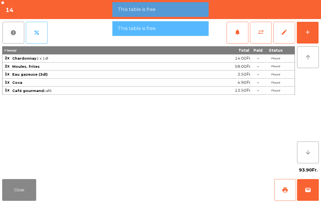
click at [311, 191] on button "wallet" at bounding box center [308, 190] width 22 height 22
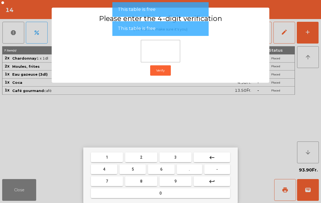
type input "*"
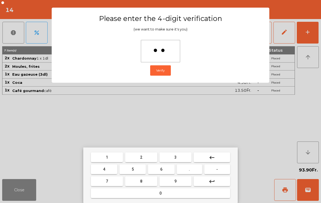
type input "***"
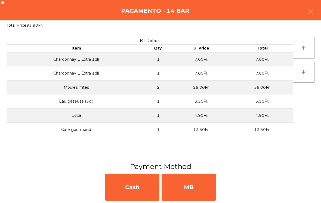
click at [196, 186] on div "MB" at bounding box center [188, 186] width 54 height 27
click at [201, 190] on div "No" at bounding box center [188, 186] width 54 height 27
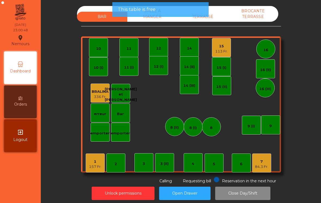
click at [265, 164] on div "7" at bounding box center [261, 161] width 13 height 5
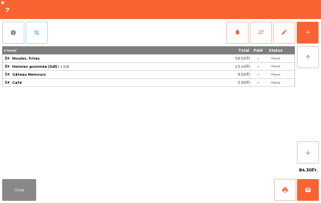
click at [314, 190] on button "wallet" at bounding box center [308, 190] width 22 height 22
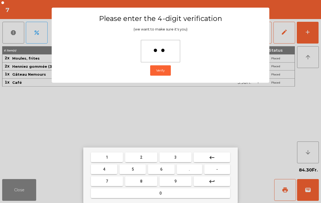
type input "***"
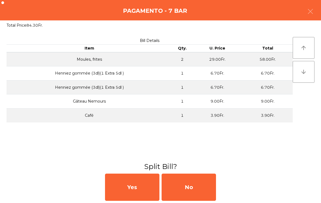
click at [189, 190] on div "No" at bounding box center [188, 186] width 54 height 27
click at [189, 187] on div "MB" at bounding box center [188, 186] width 54 height 27
click at [189, 189] on div "No" at bounding box center [188, 186] width 54 height 27
click at [184, 185] on div "No" at bounding box center [188, 186] width 54 height 27
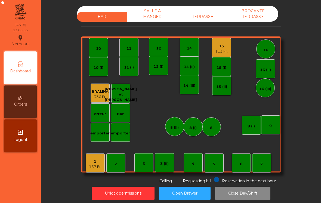
click at [101, 161] on div "1" at bounding box center [95, 161] width 12 height 5
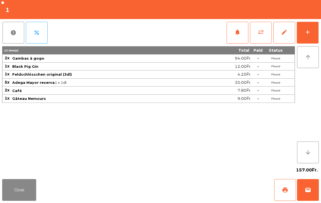
click at [270, 192] on div "Close print wallet" at bounding box center [160, 190] width 321 height 26
click at [286, 193] on button "print" at bounding box center [285, 190] width 22 height 22
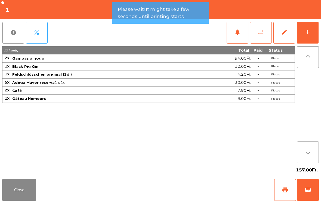
click at [27, 200] on button "Close" at bounding box center [19, 190] width 34 height 22
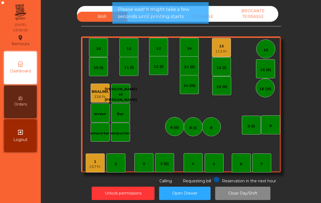
click at [222, 54] on div "15 113 Fr." at bounding box center [221, 47] width 19 height 19
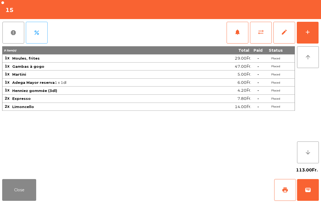
click at [285, 190] on span "print" at bounding box center [284, 189] width 7 height 7
click at [312, 190] on button "wallet" at bounding box center [308, 190] width 22 height 22
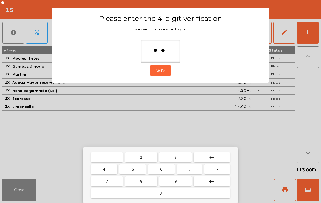
type input "***"
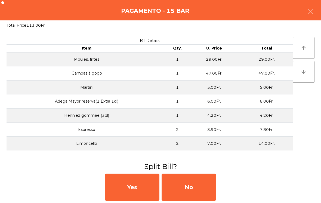
click at [199, 188] on div "No" at bounding box center [188, 186] width 54 height 27
click at [198, 191] on div "MB" at bounding box center [188, 186] width 54 height 27
click at [199, 190] on div "No" at bounding box center [188, 186] width 54 height 27
click at [198, 186] on div "No" at bounding box center [188, 186] width 54 height 27
